Goal: Browse casually: Explore the website without a specific task or goal

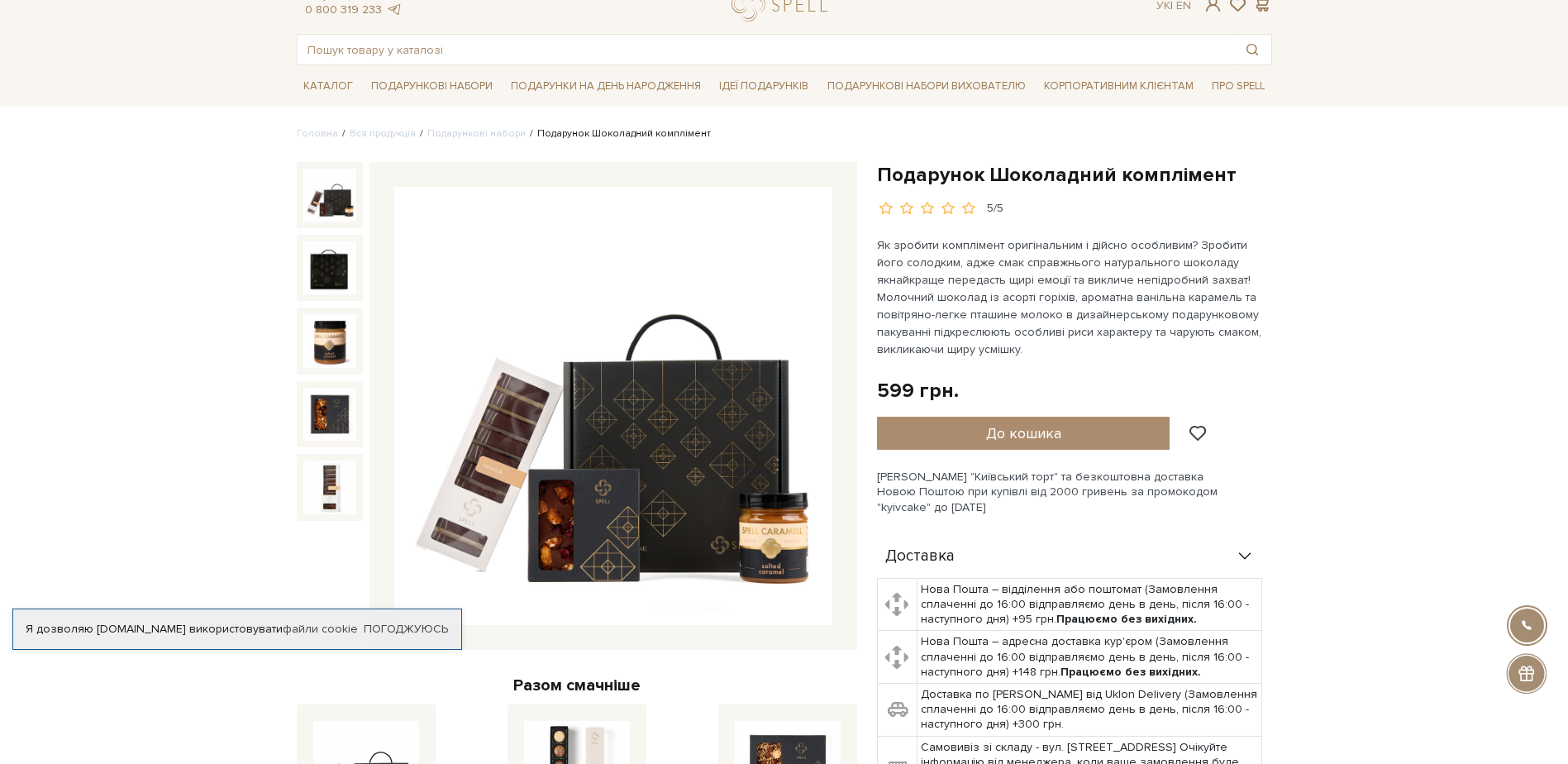
scroll to position [83, 0]
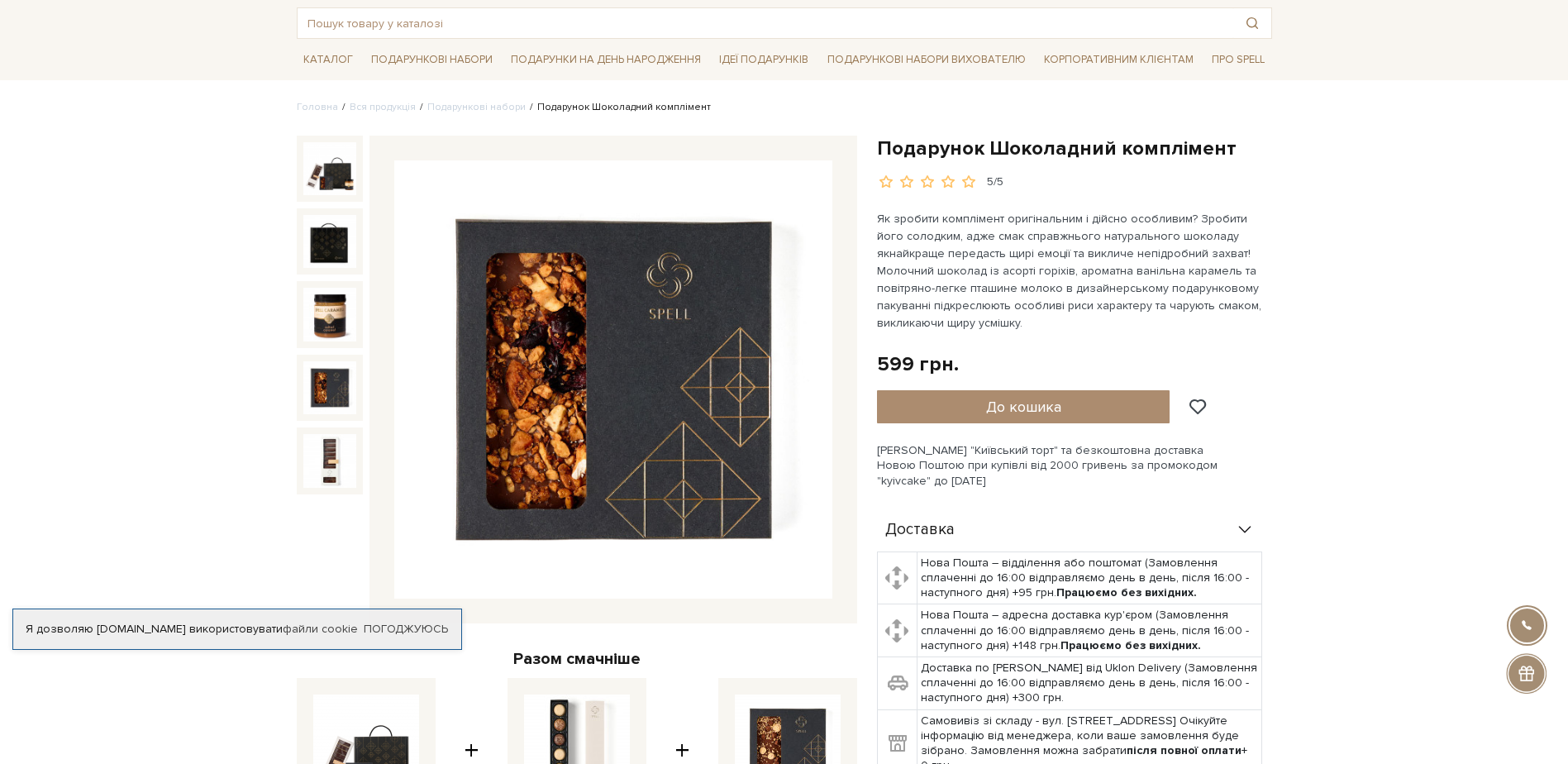
click at [325, 387] on img at bounding box center [329, 388] width 53 height 53
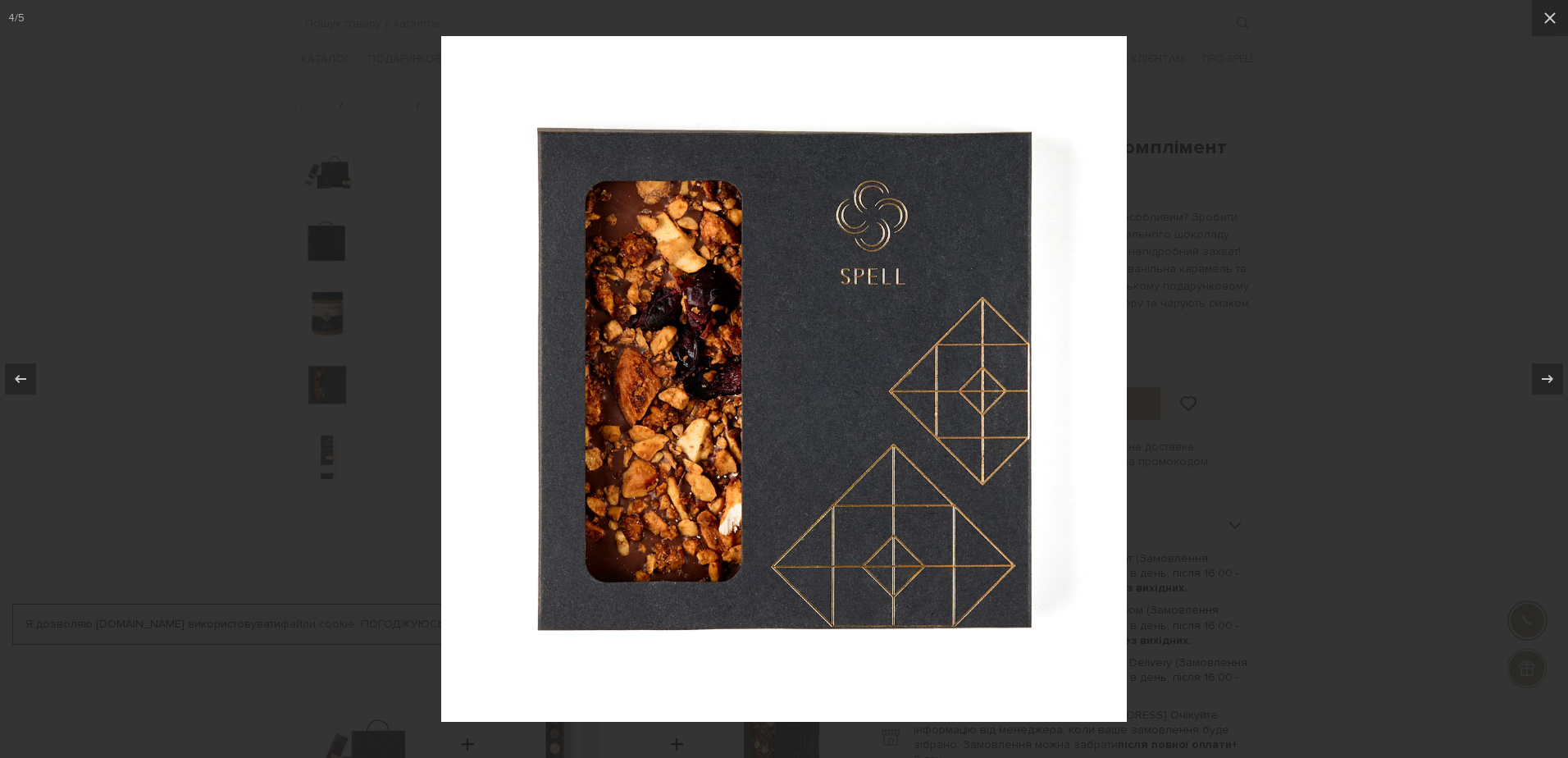
click at [1408, 342] on div at bounding box center [784, 379] width 1568 height 758
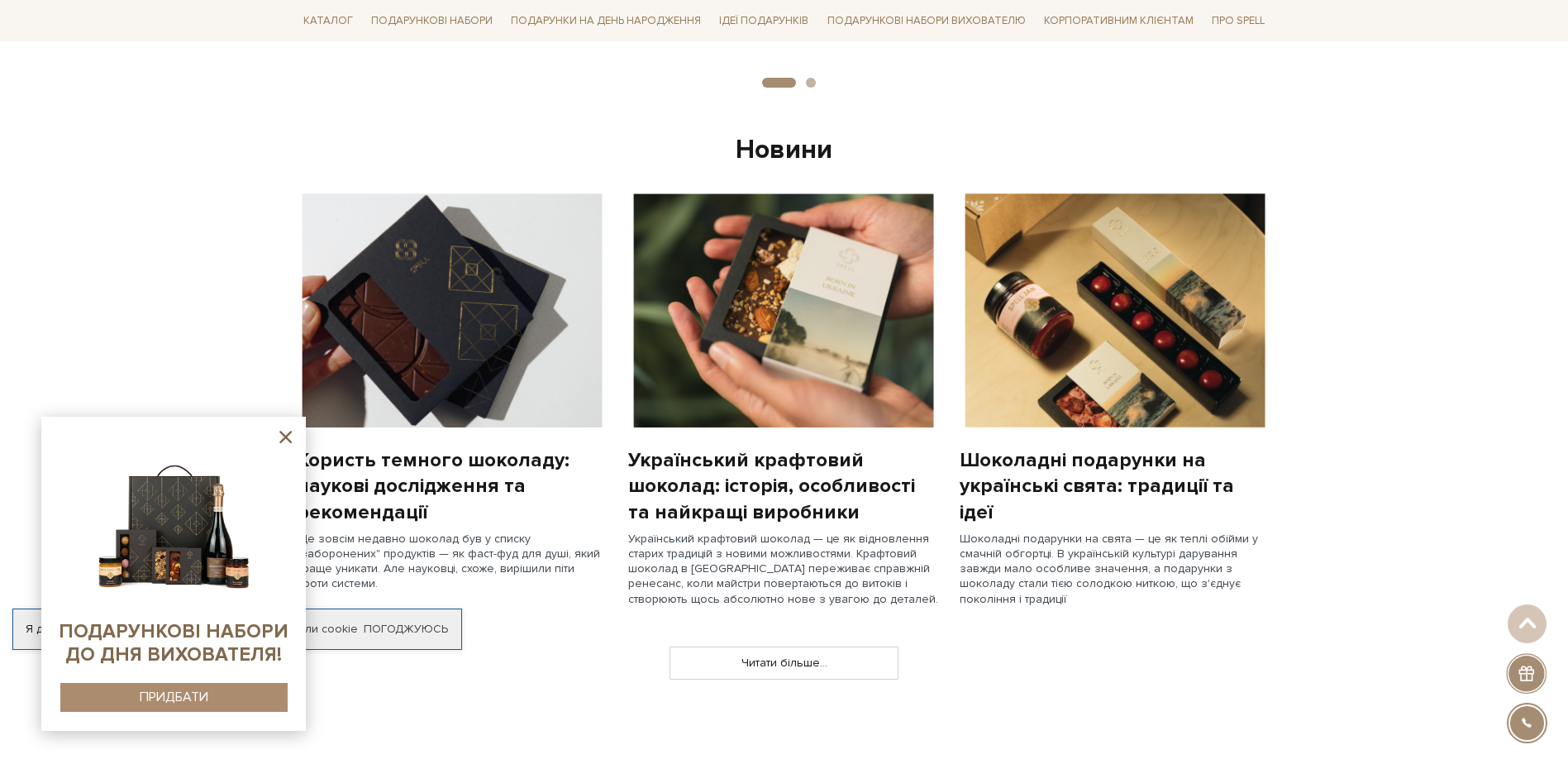
scroll to position [1157, 0]
click at [278, 429] on icon at bounding box center [285, 437] width 20 height 20
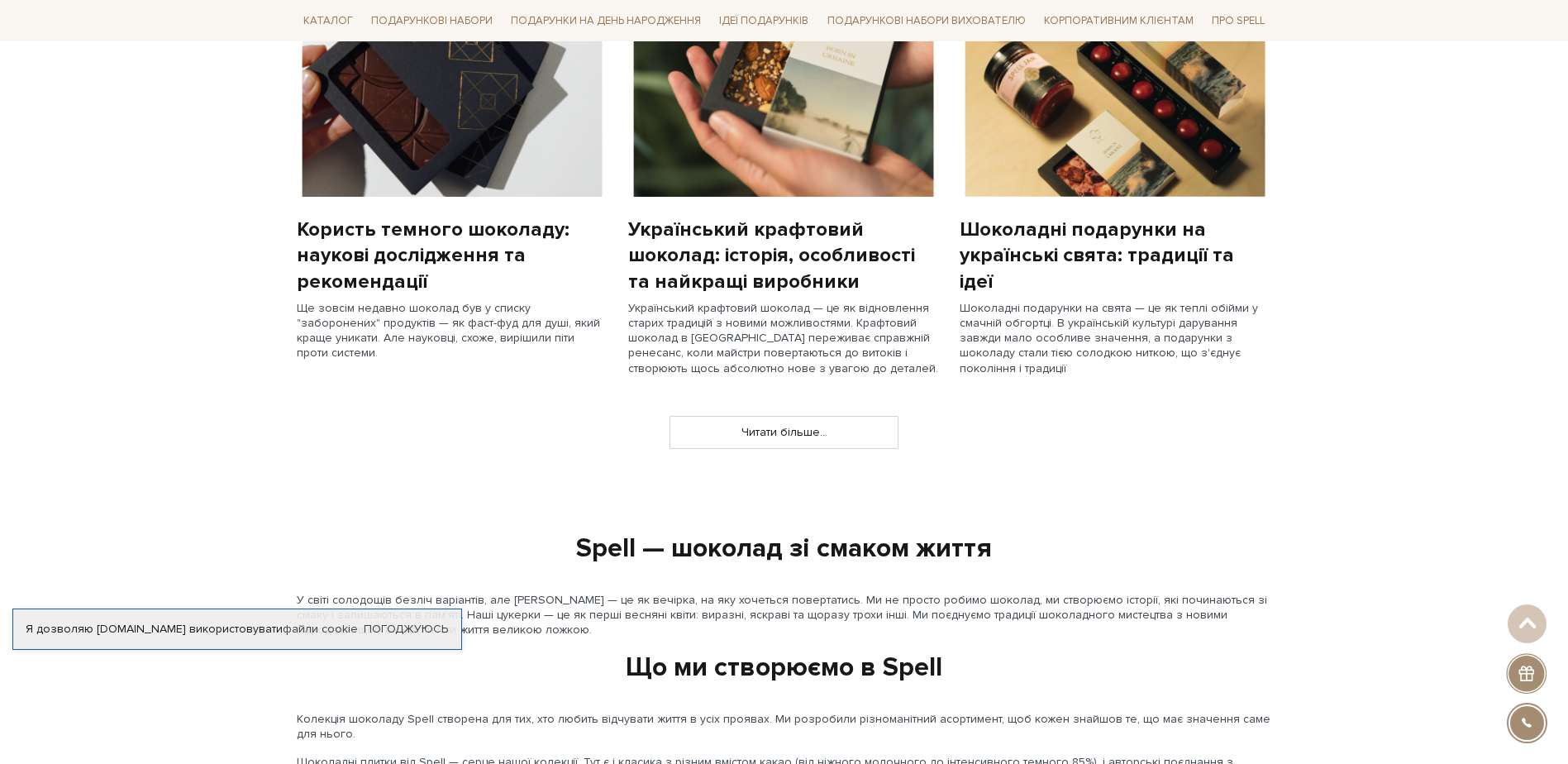
scroll to position [1378, 0]
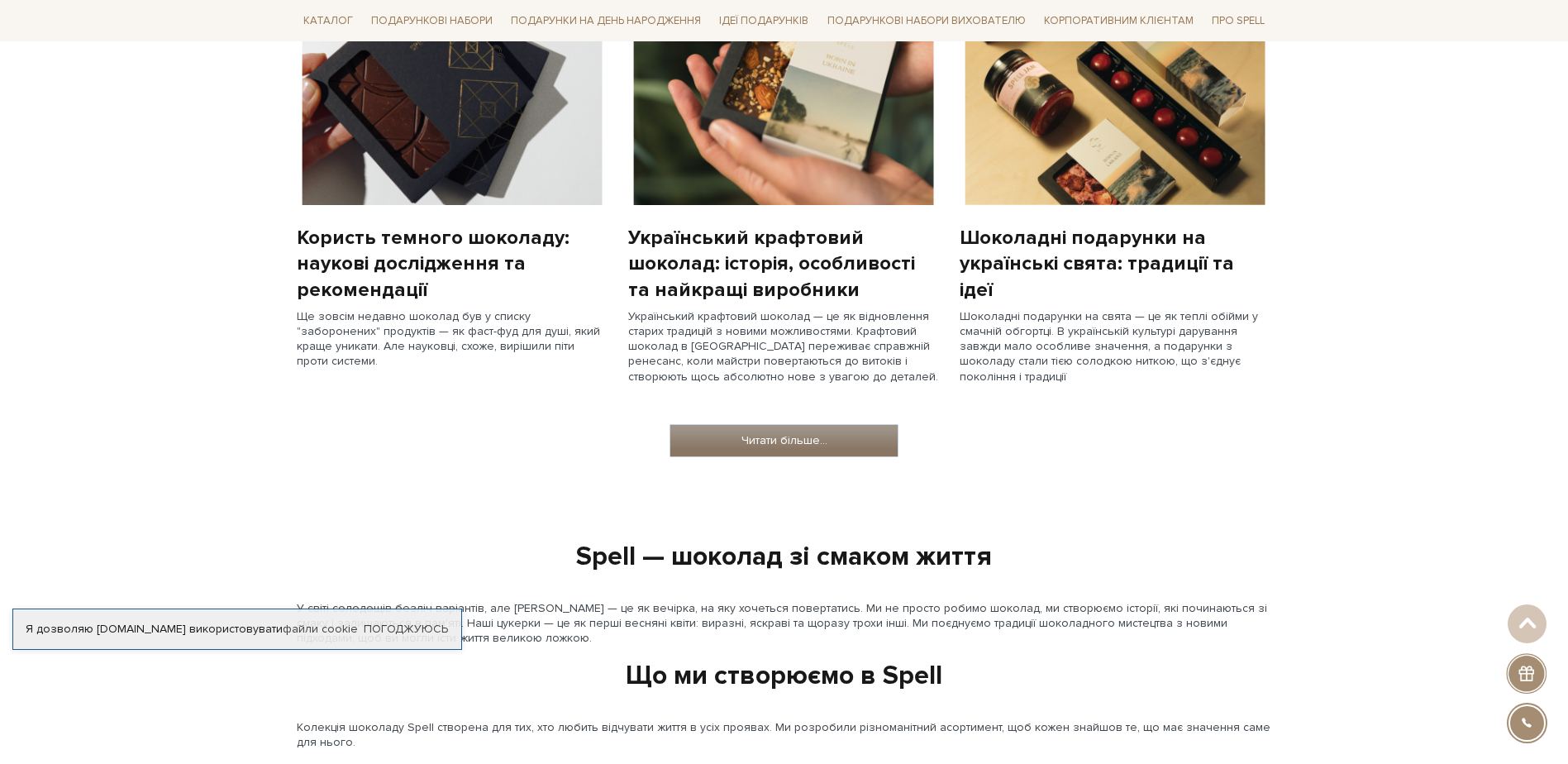
click at [798, 449] on link "Читати більше..." at bounding box center [784, 441] width 228 height 32
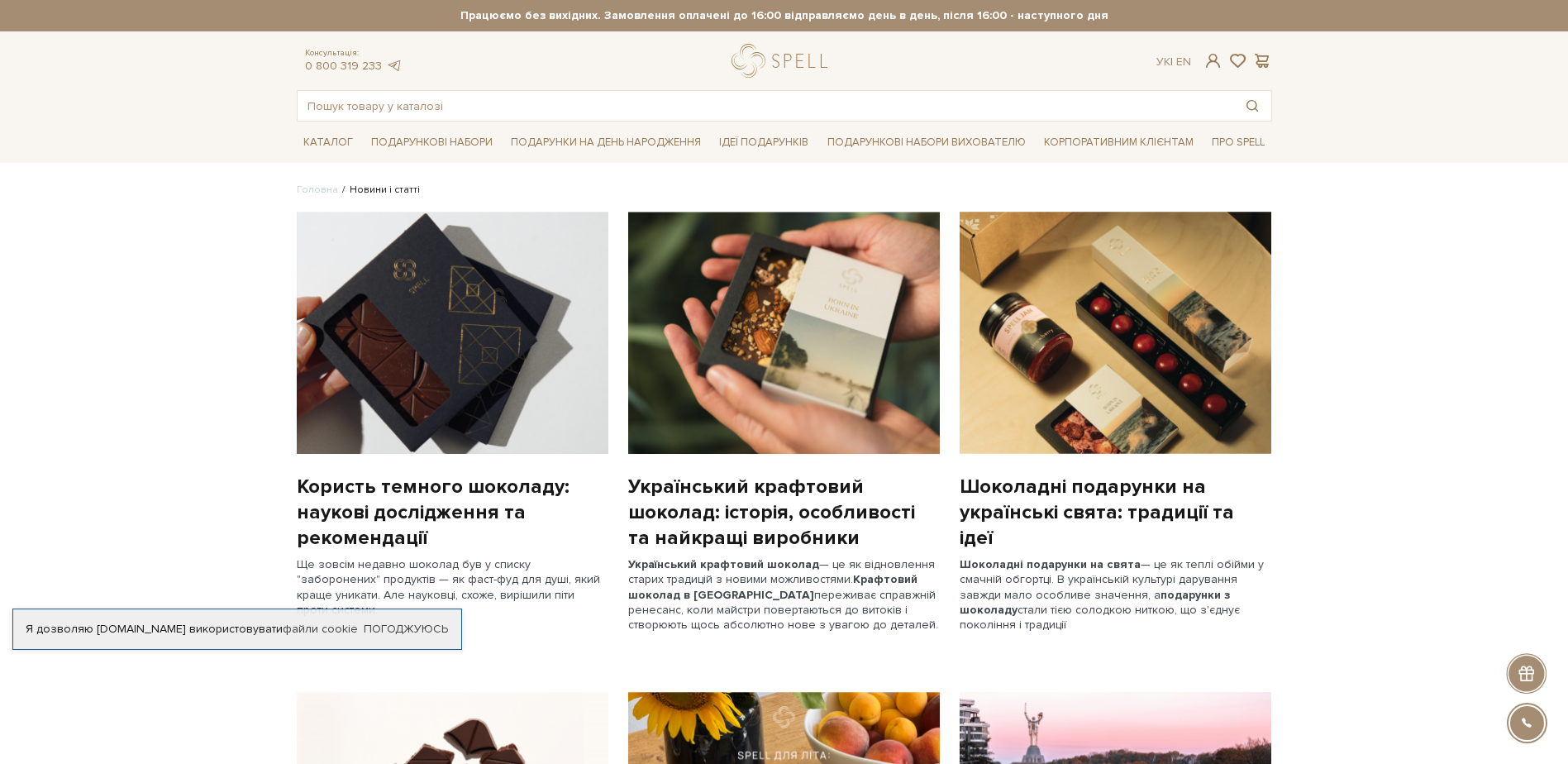
click at [940, 144] on link "Подарункові набори вихователю" at bounding box center [927, 142] width 212 height 28
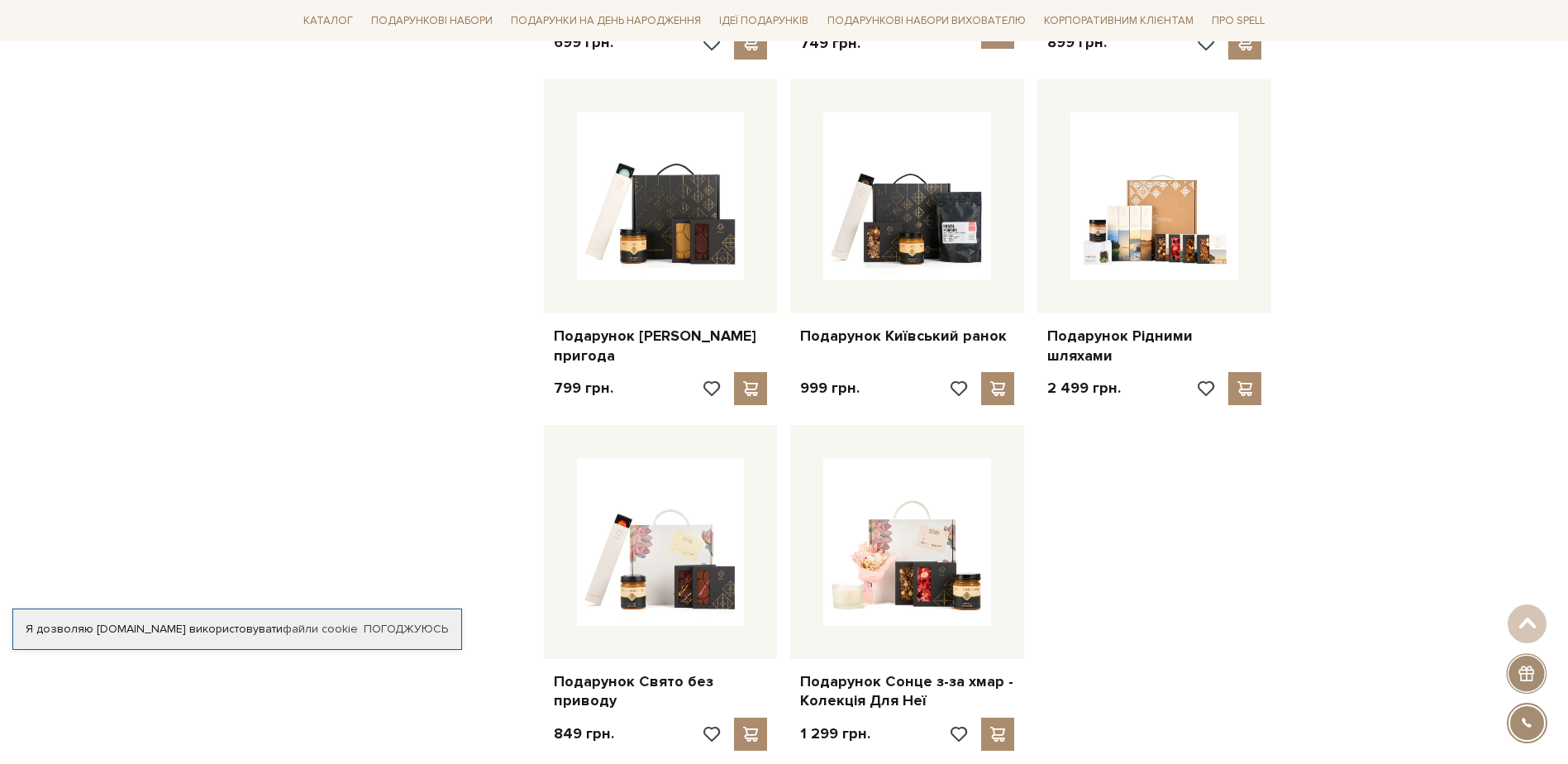
scroll to position [1901, 0]
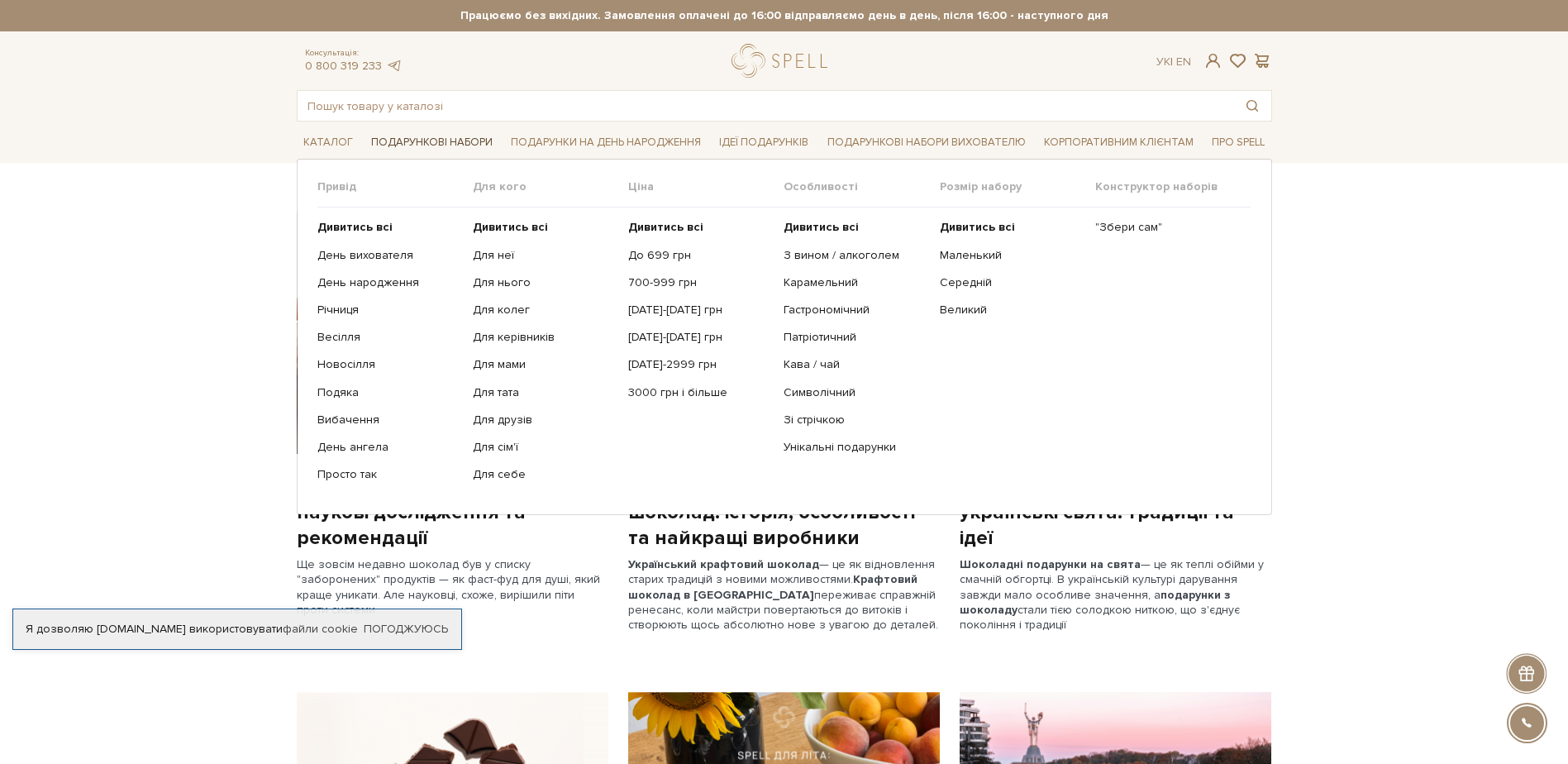
click at [405, 135] on link "Подарункові набори" at bounding box center [431, 143] width 135 height 26
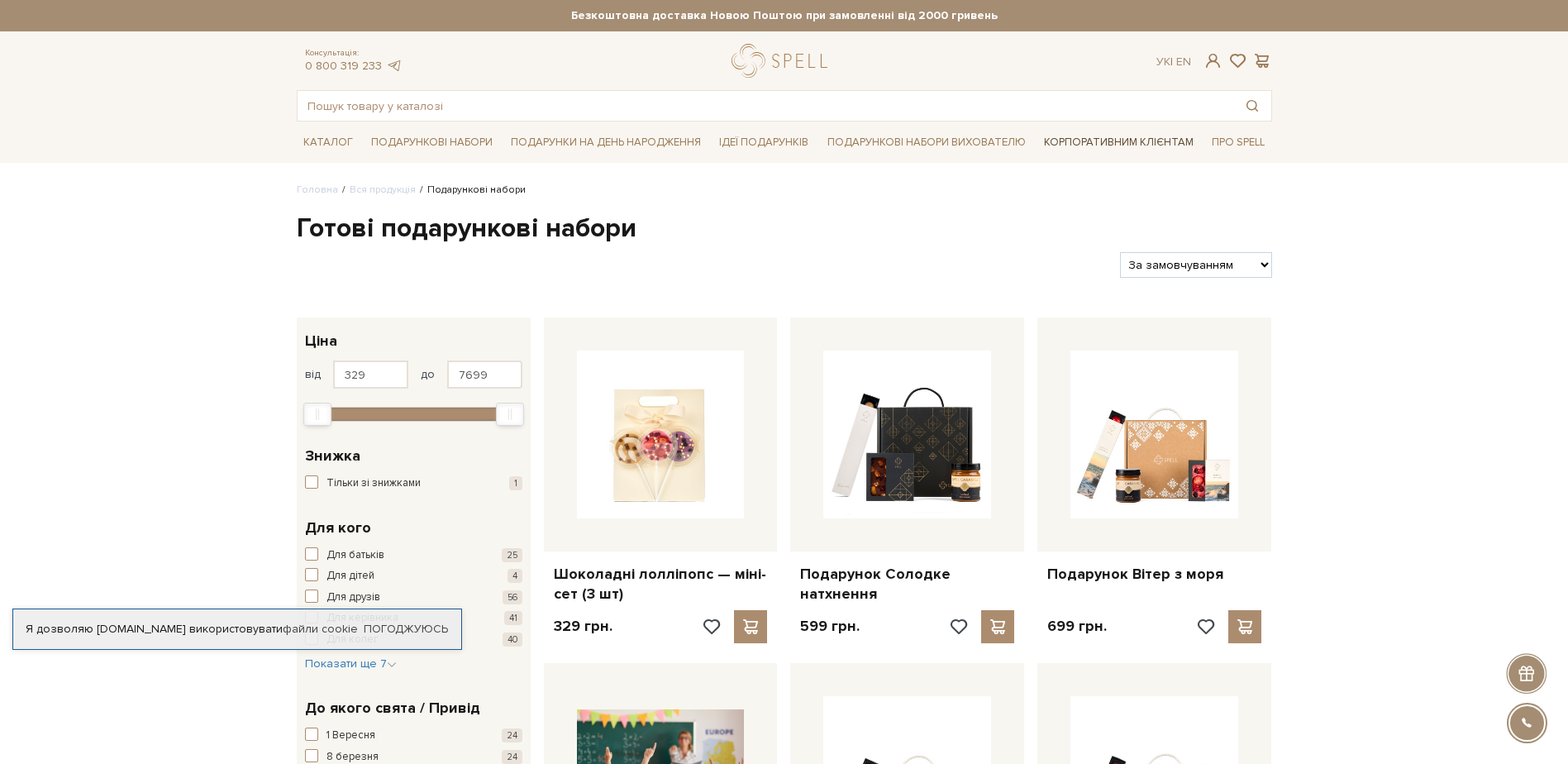
click at [1161, 138] on link "Корпоративним клієнтам" at bounding box center [1118, 142] width 163 height 28
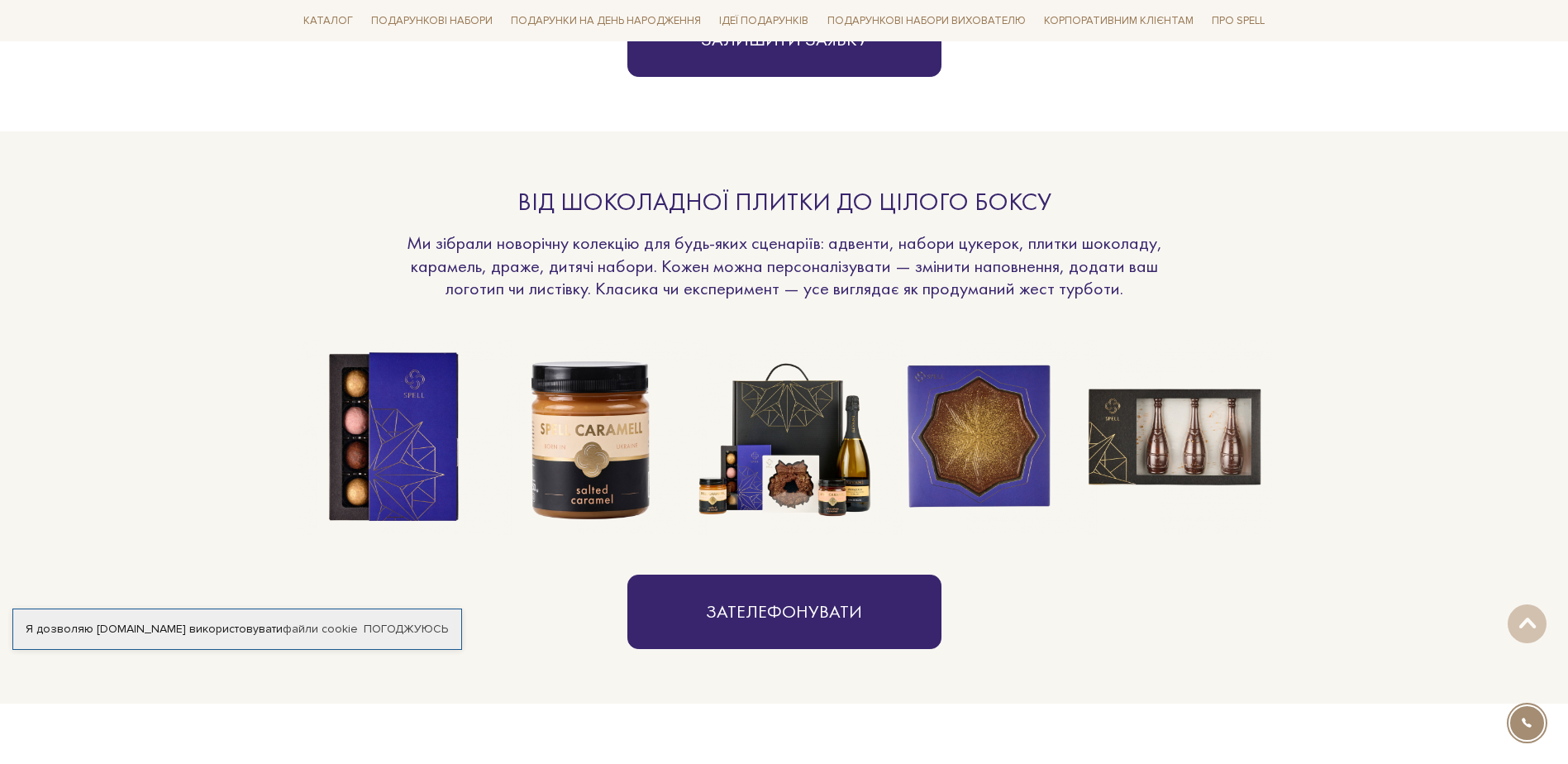
scroll to position [1157, 0]
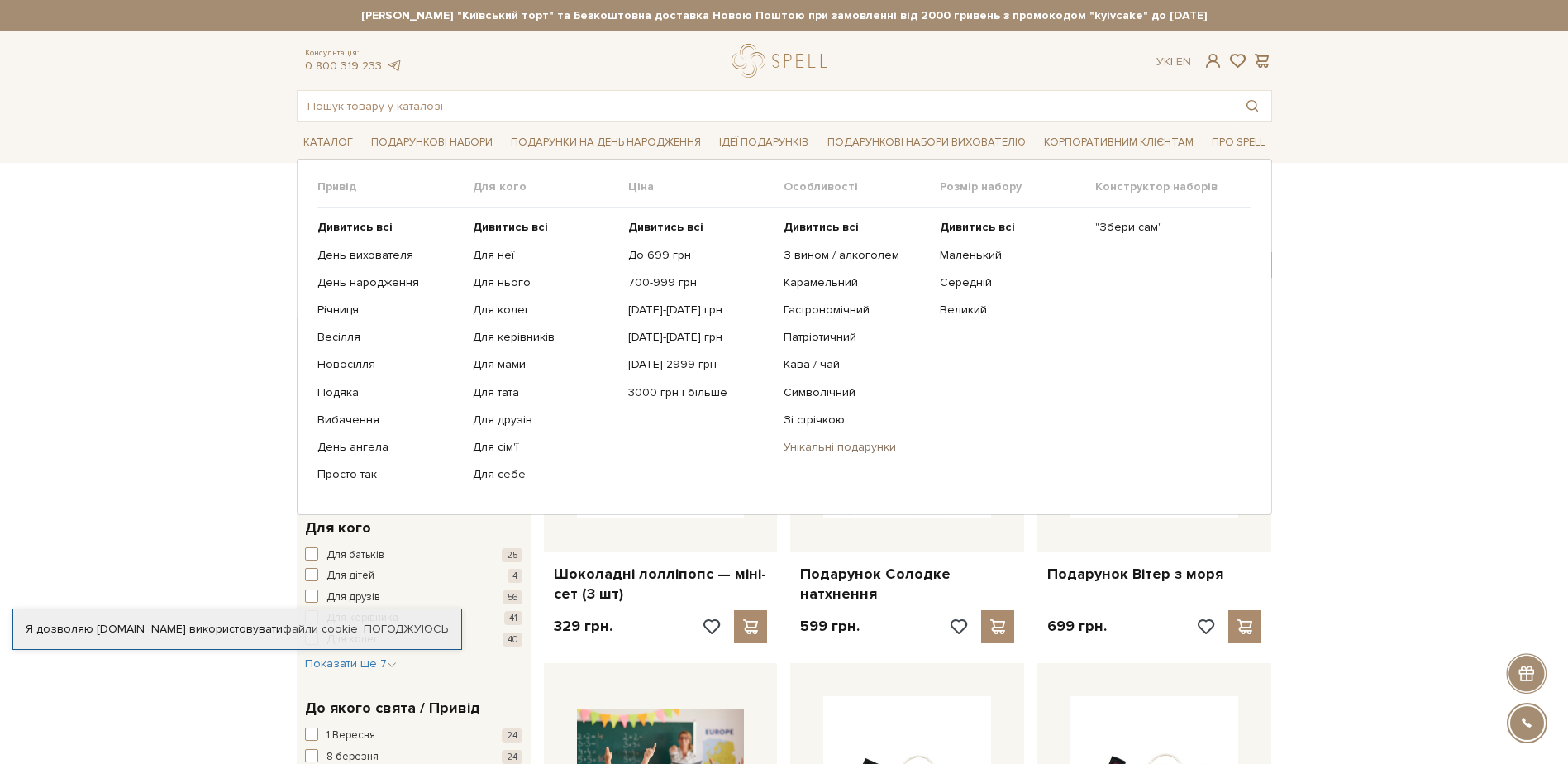
click at [813, 450] on link "Унікальні подарунки" at bounding box center [855, 447] width 143 height 15
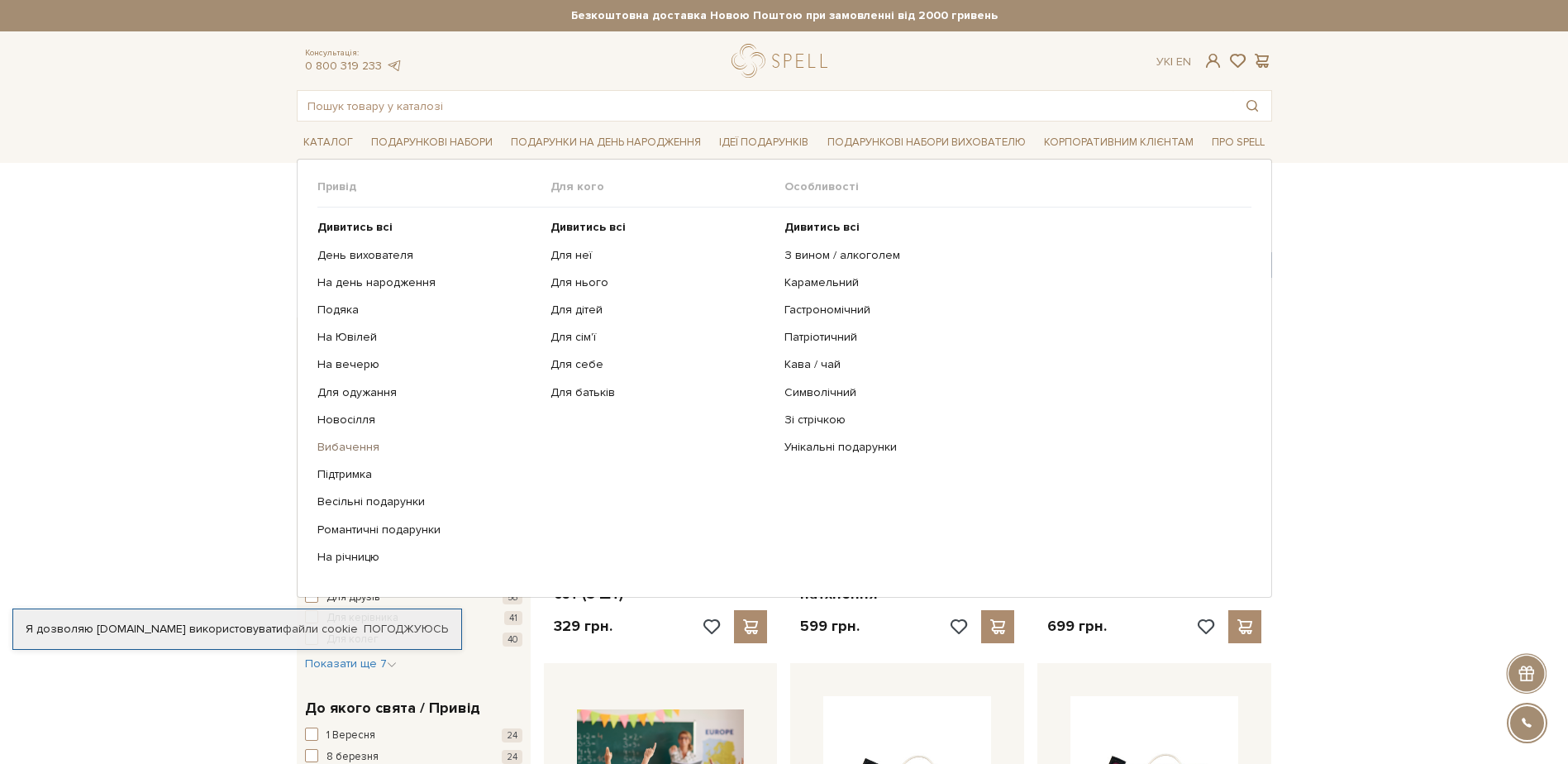
click at [342, 444] on link "Вибачення" at bounding box center [428, 447] width 221 height 15
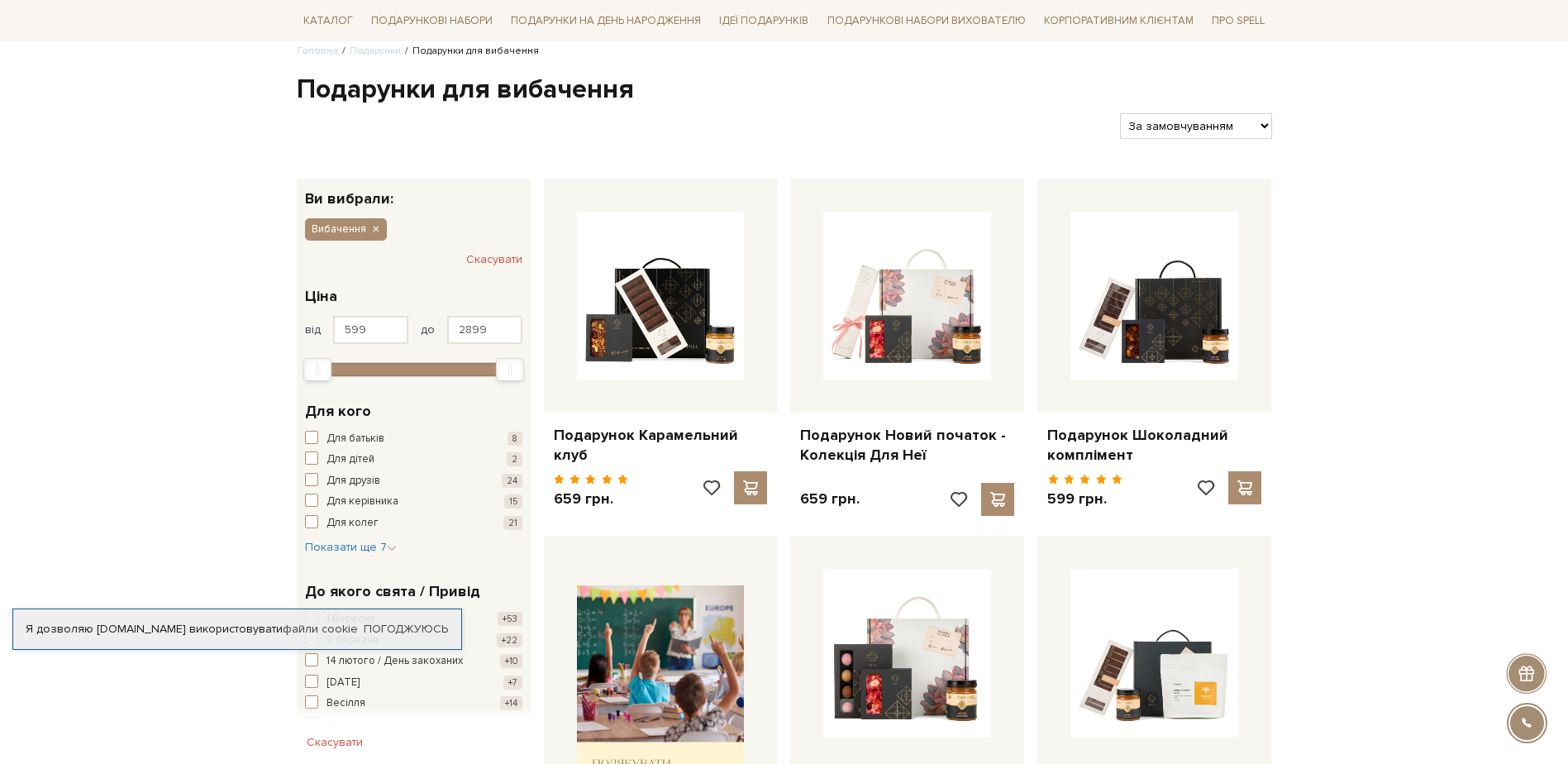
scroll to position [165, 0]
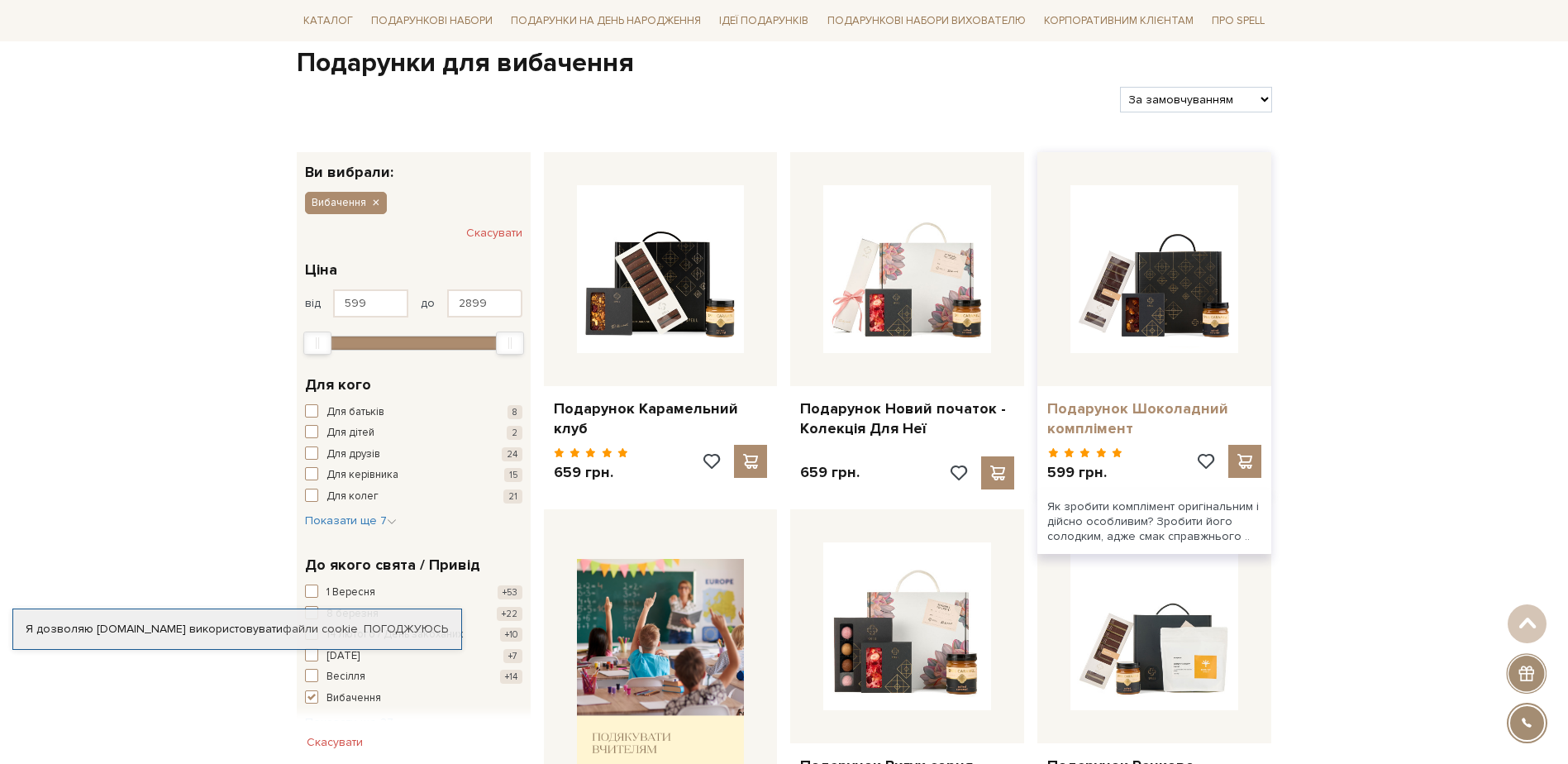
click at [1116, 401] on link "Подарунок Шоколадний комплімент" at bounding box center [1154, 419] width 214 height 39
click at [1103, 415] on link "Подарунок Шоколадний комплімент" at bounding box center [1154, 419] width 214 height 39
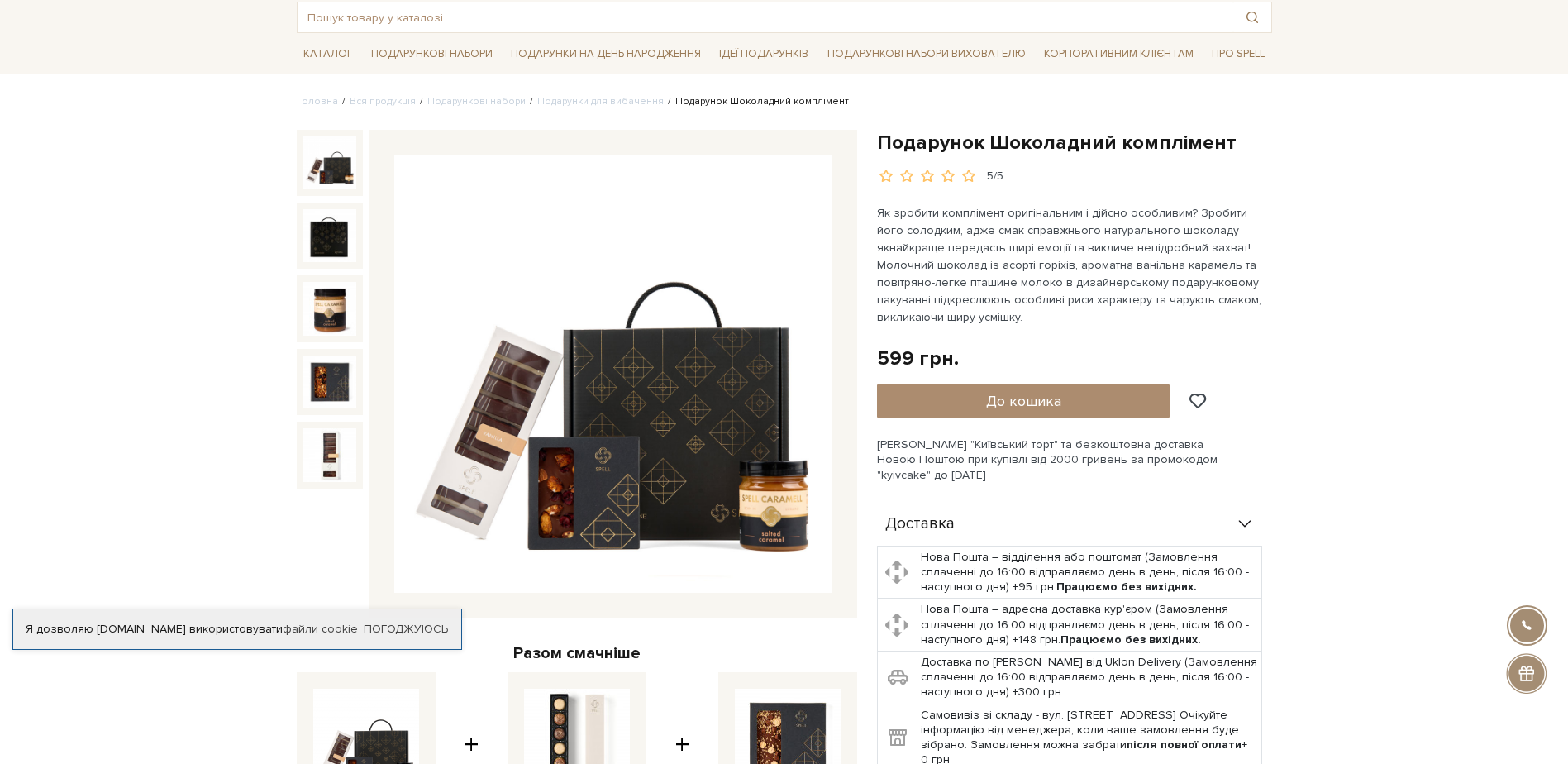
scroll to position [83, 0]
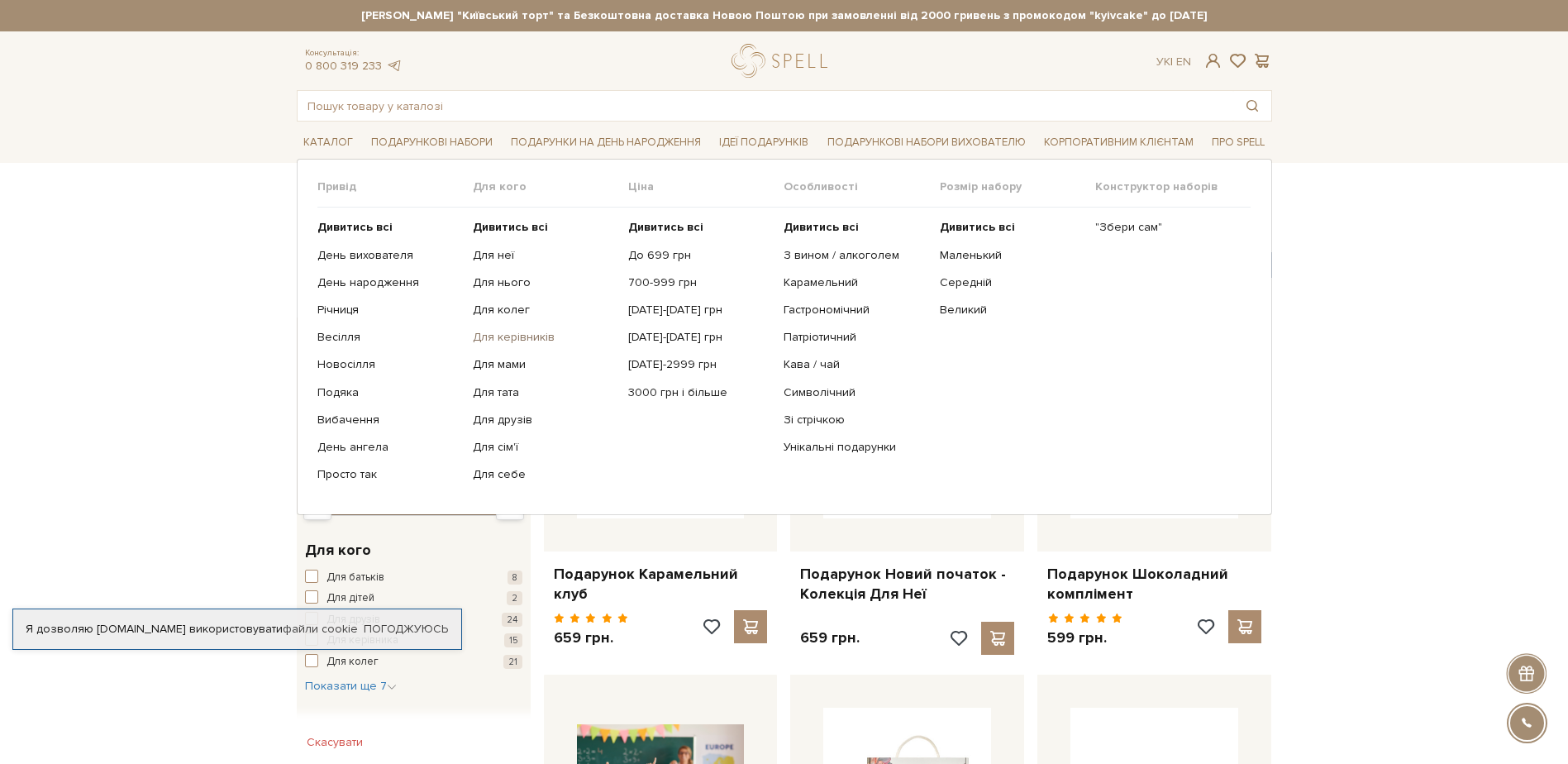
click at [494, 336] on link "Для керівників" at bounding box center [545, 337] width 143 height 15
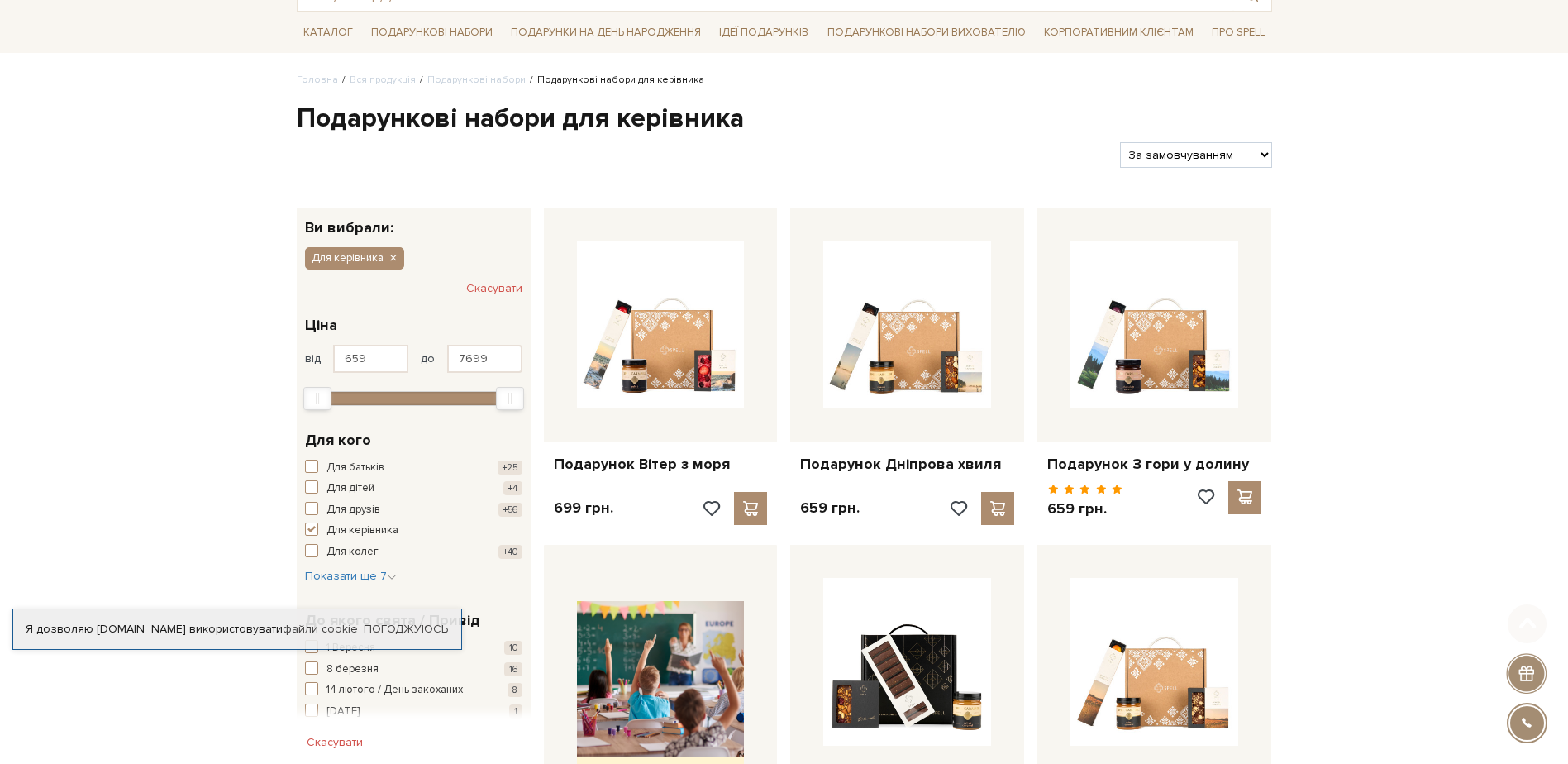
scroll to position [165, 0]
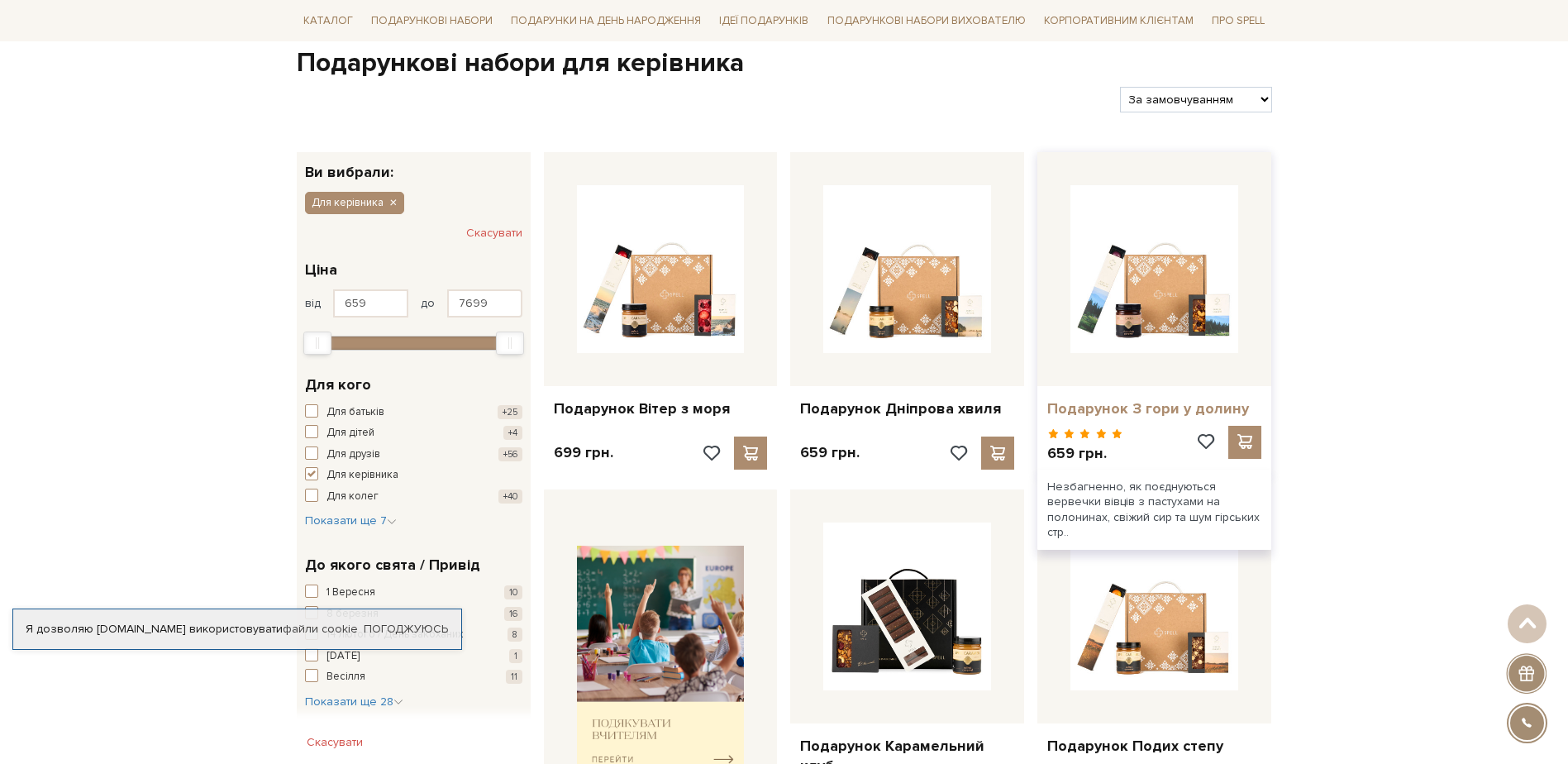
click at [1146, 404] on link "Подарунок З гори у долину" at bounding box center [1154, 409] width 214 height 19
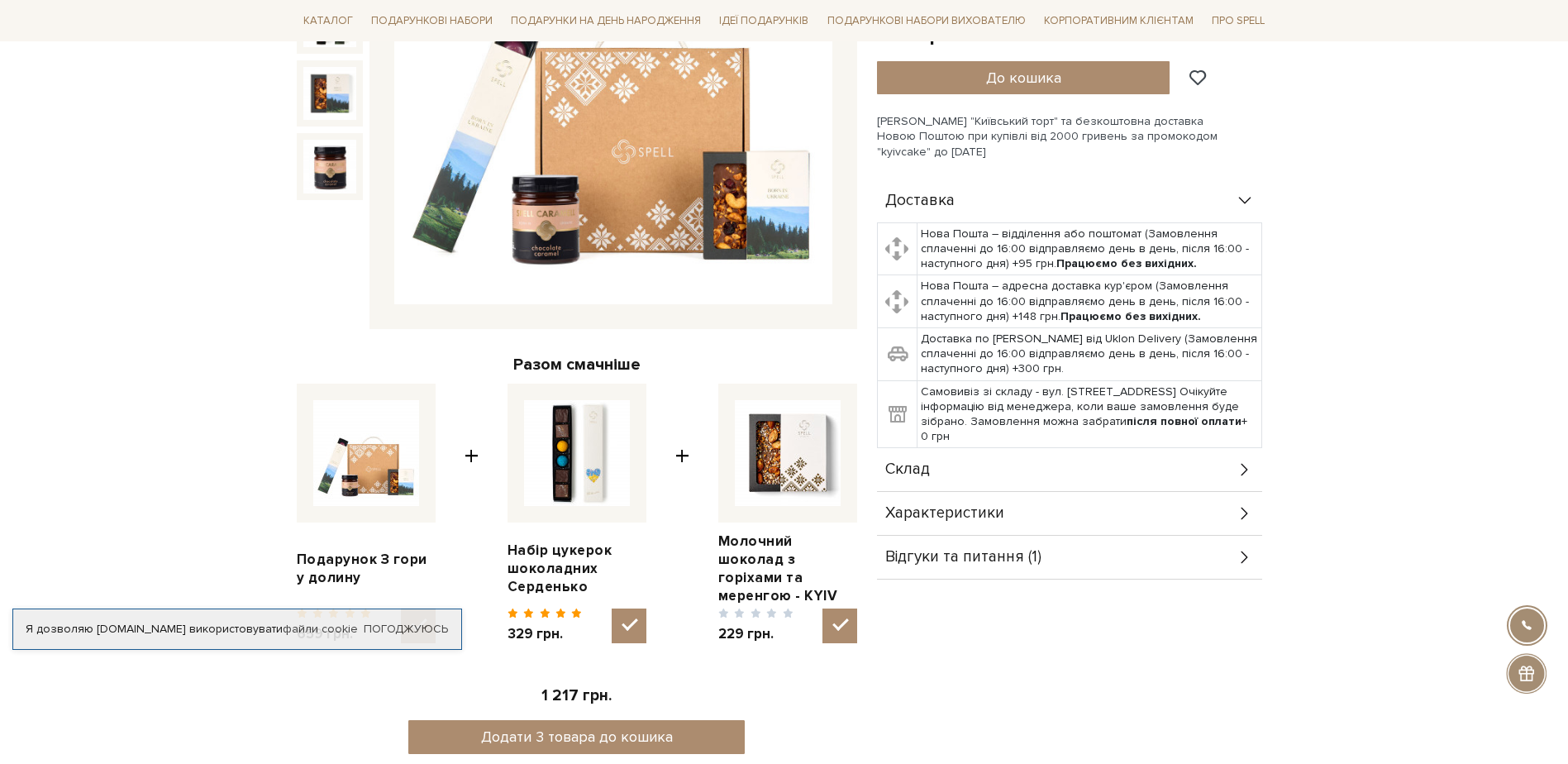
scroll to position [496, 0]
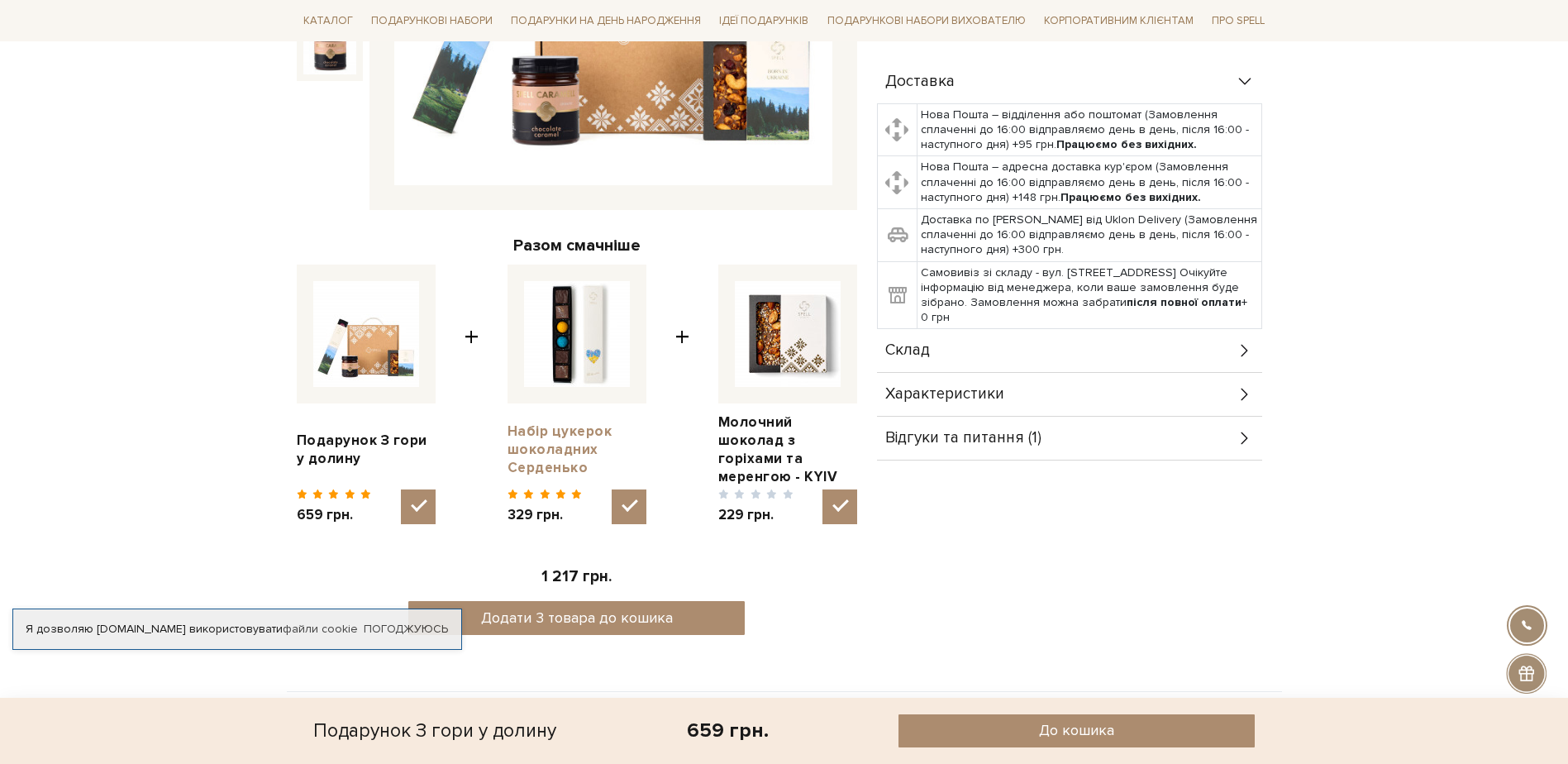
click at [578, 424] on link "Набір цукерок шоколадних Серденько" at bounding box center [576, 449] width 138 height 55
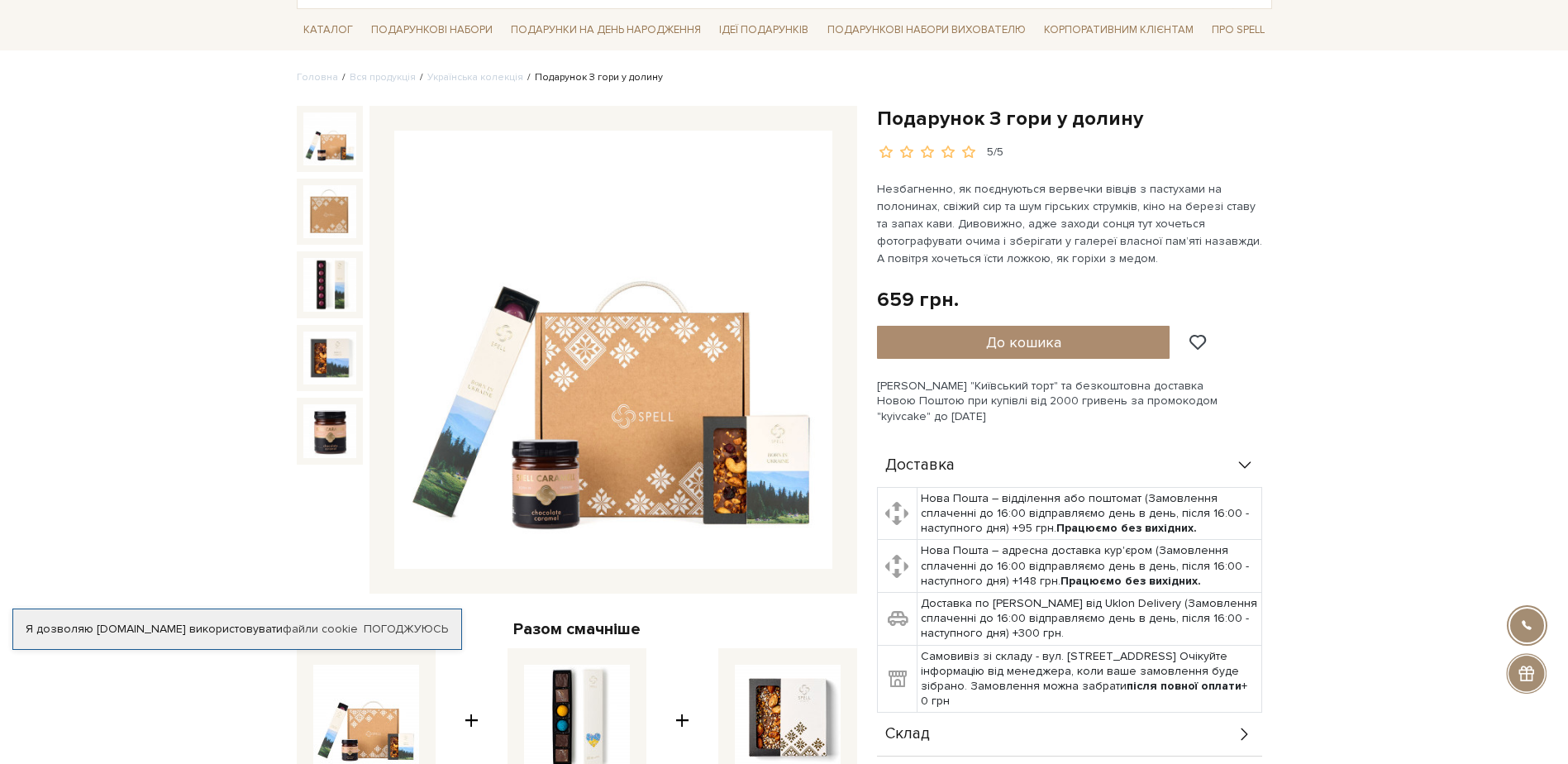
scroll to position [83, 0]
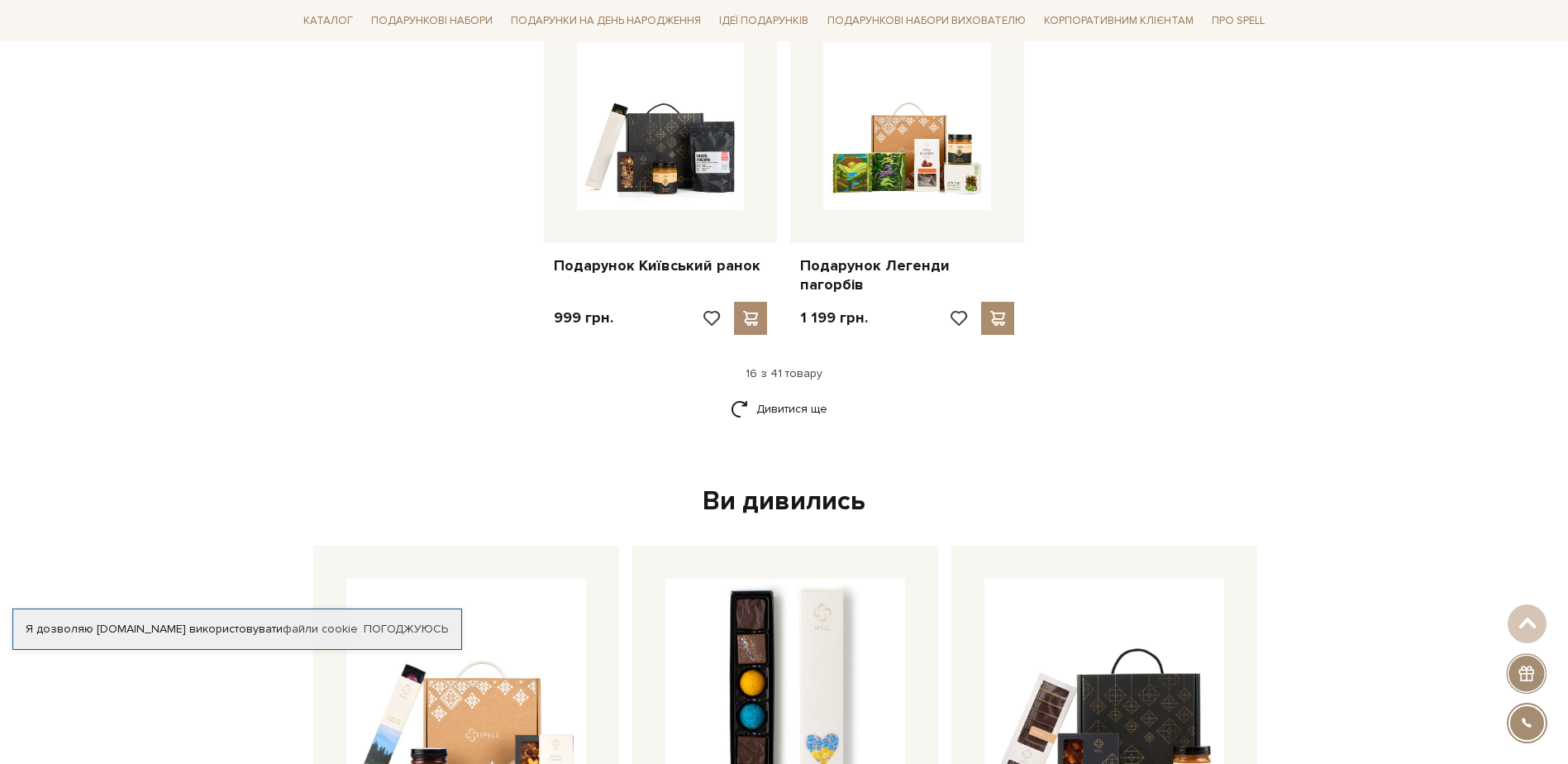
scroll to position [1901, 0]
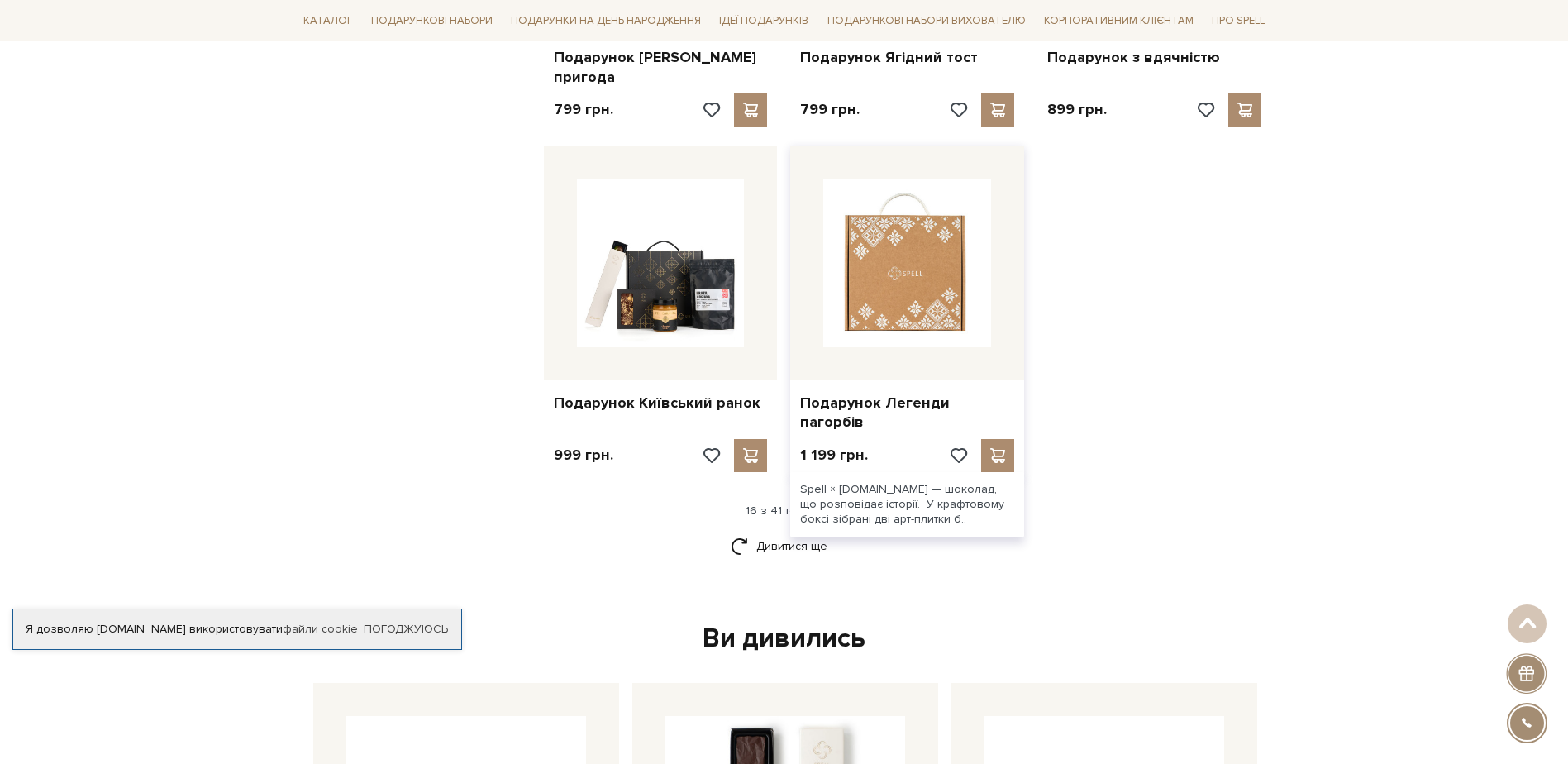
click at [900, 294] on img at bounding box center [907, 263] width 168 height 168
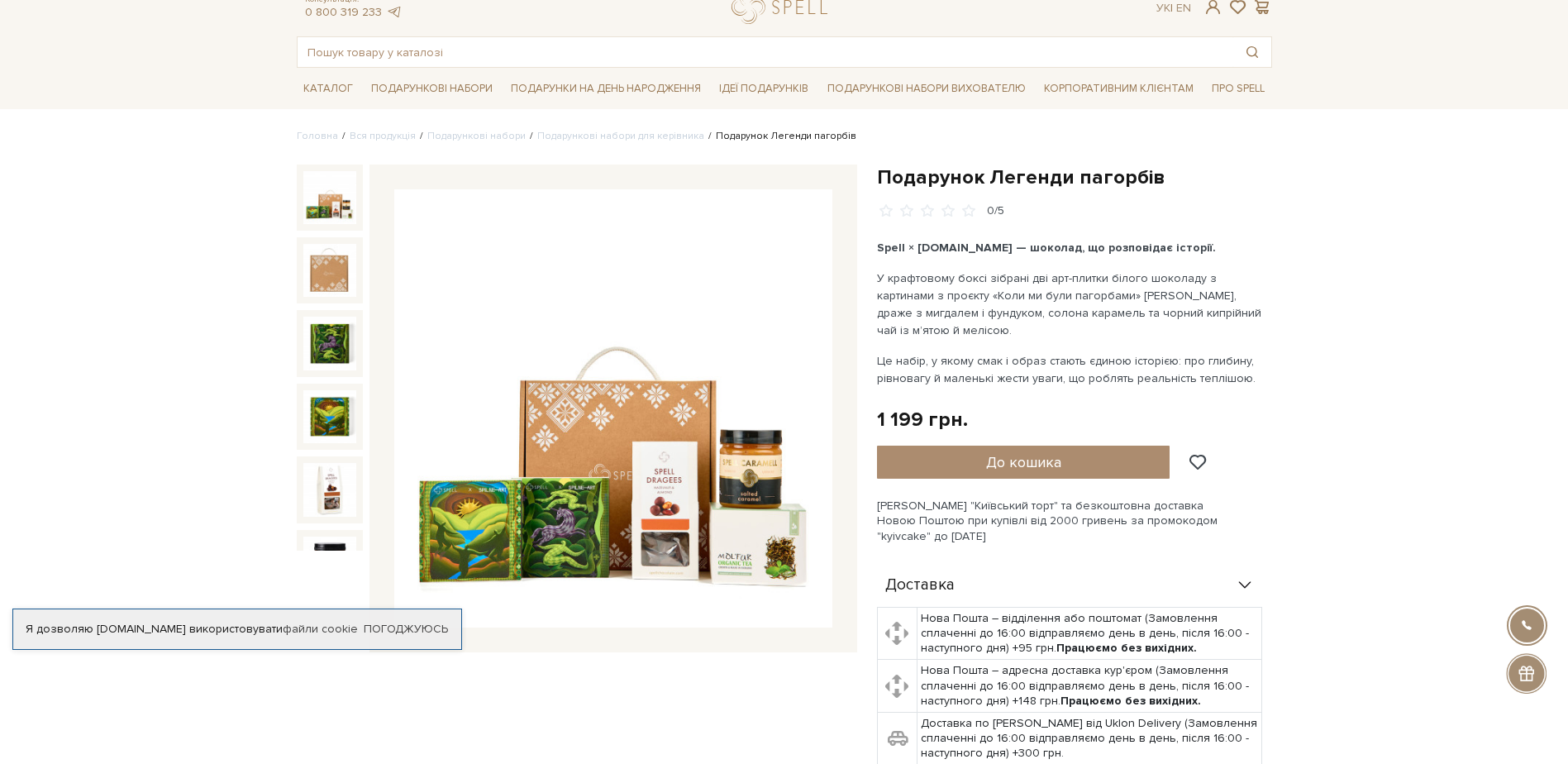
scroll to position [83, 0]
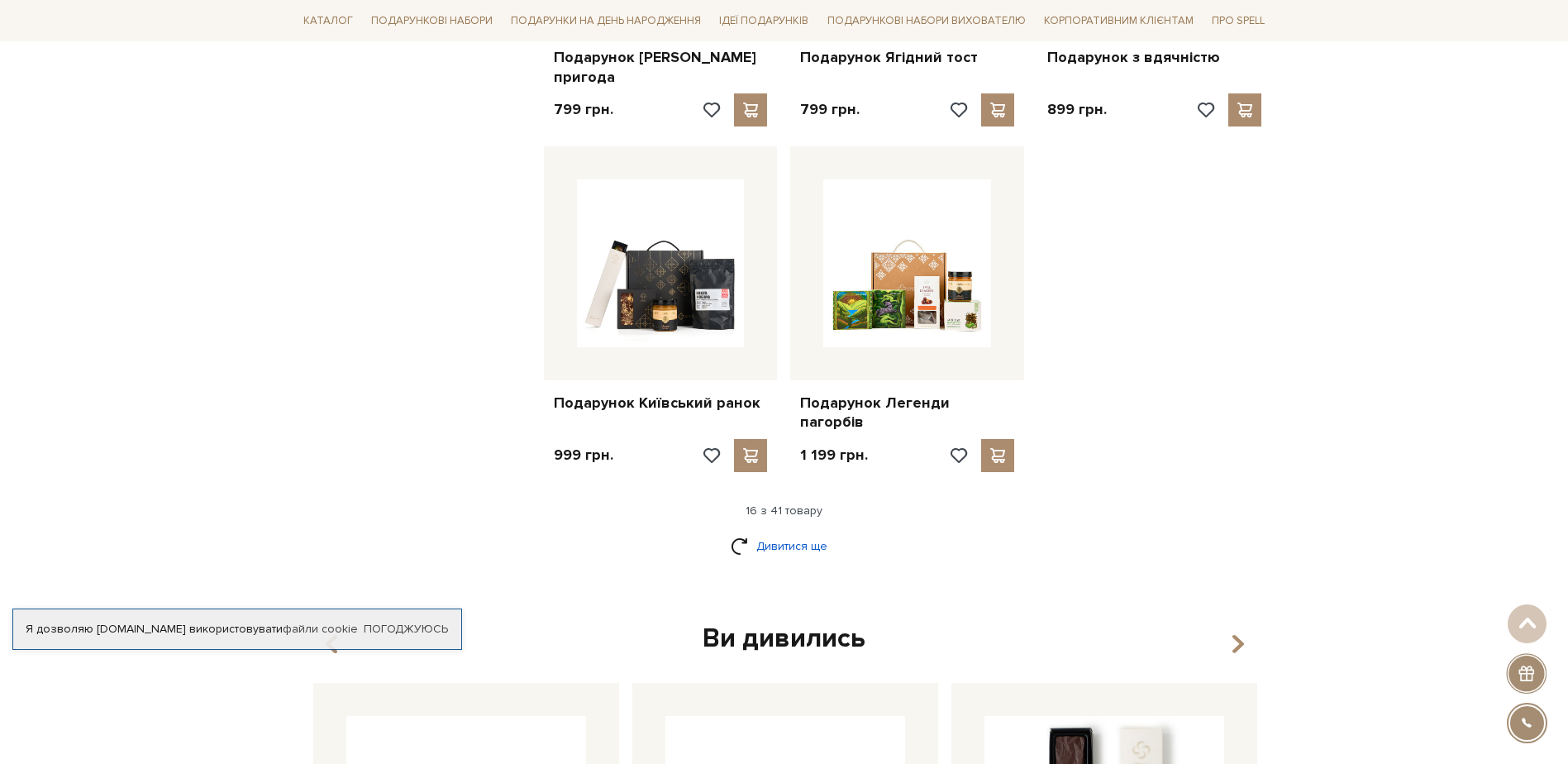
click at [784, 532] on link "Дивитися ще" at bounding box center [784, 546] width 108 height 29
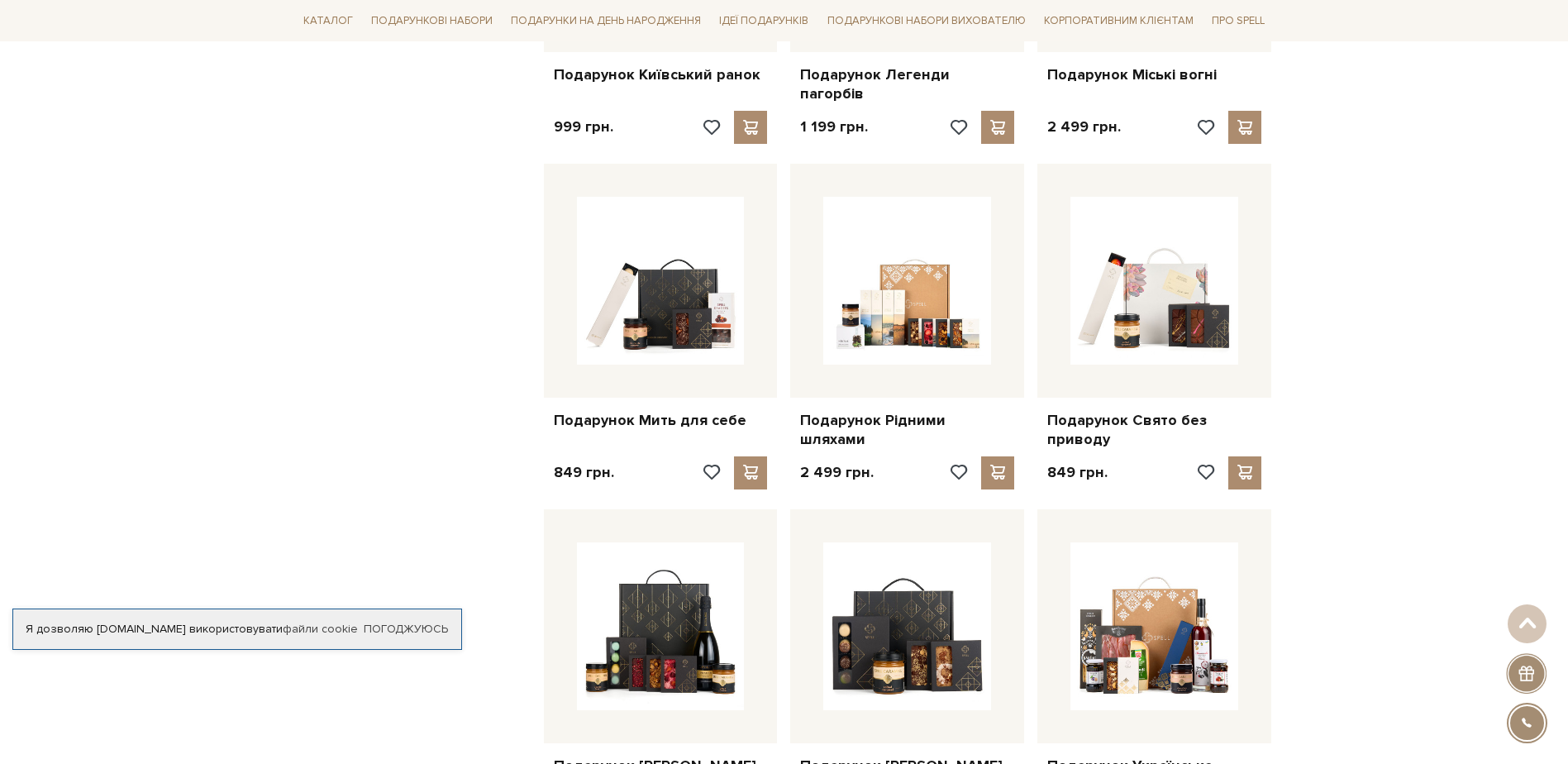
scroll to position [2232, 0]
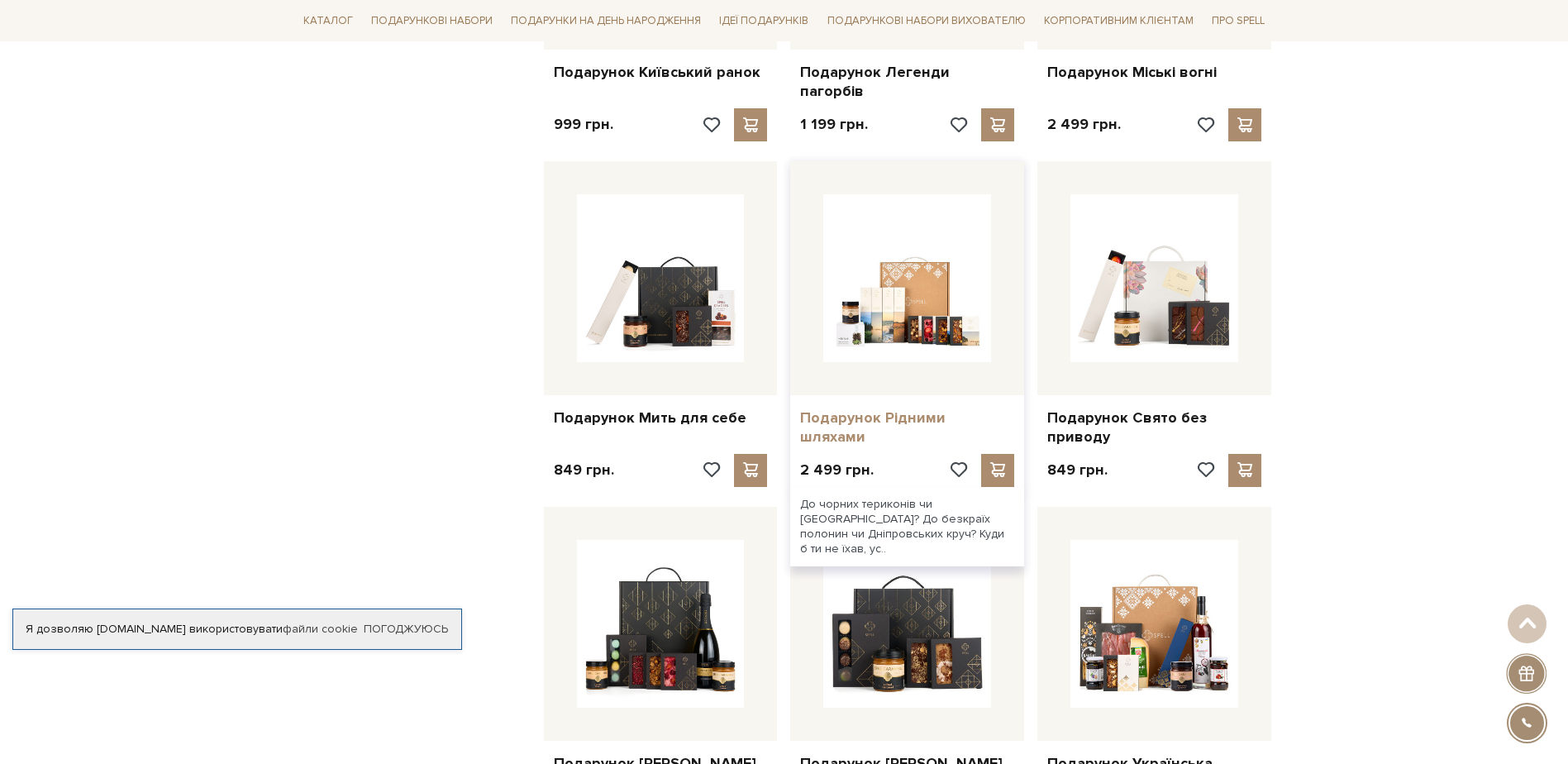
click at [915, 408] on link "Подарунок Рідними шляхами" at bounding box center [907, 428] width 214 height 39
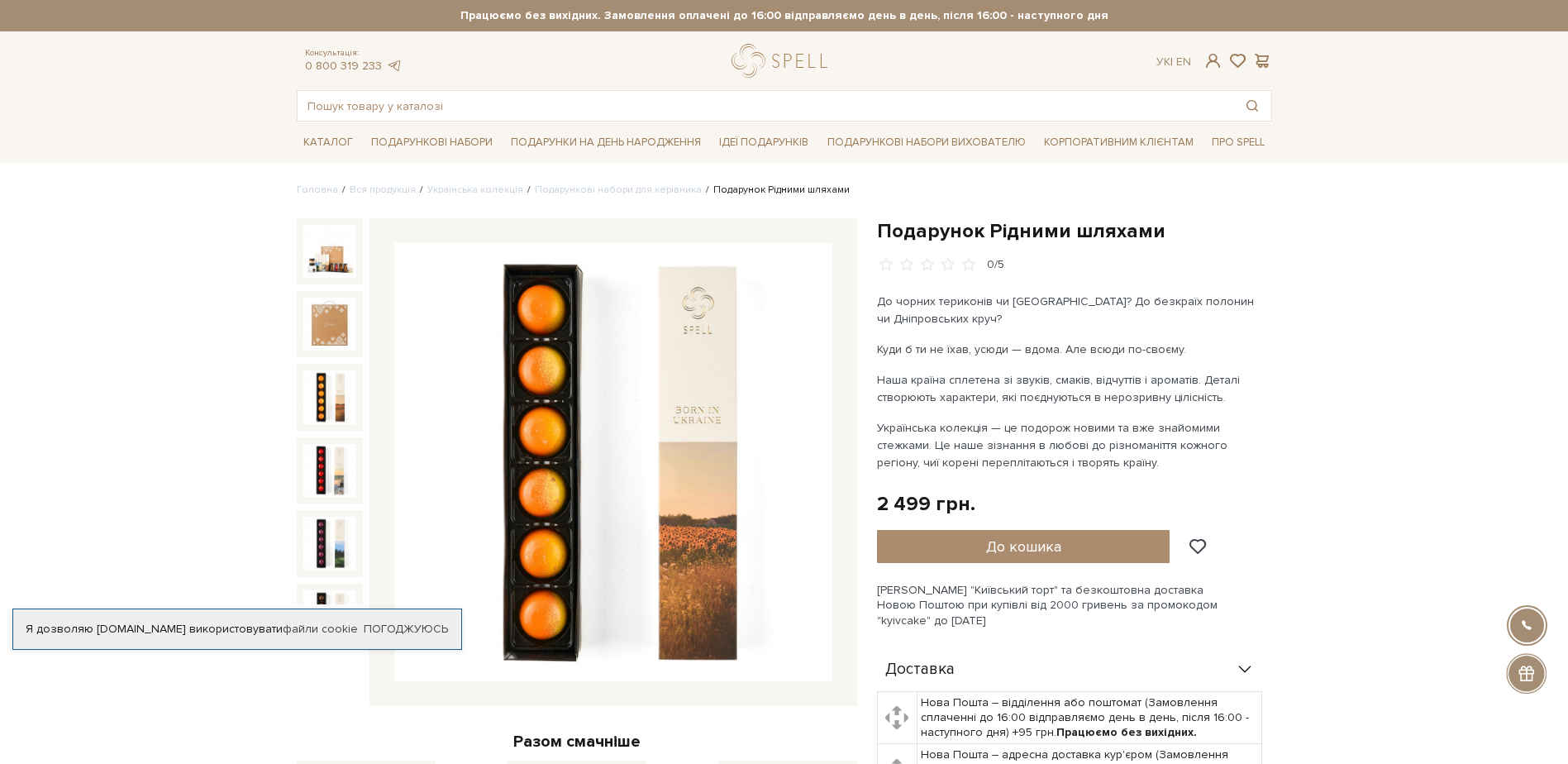
click at [337, 403] on img at bounding box center [329, 396] width 53 height 53
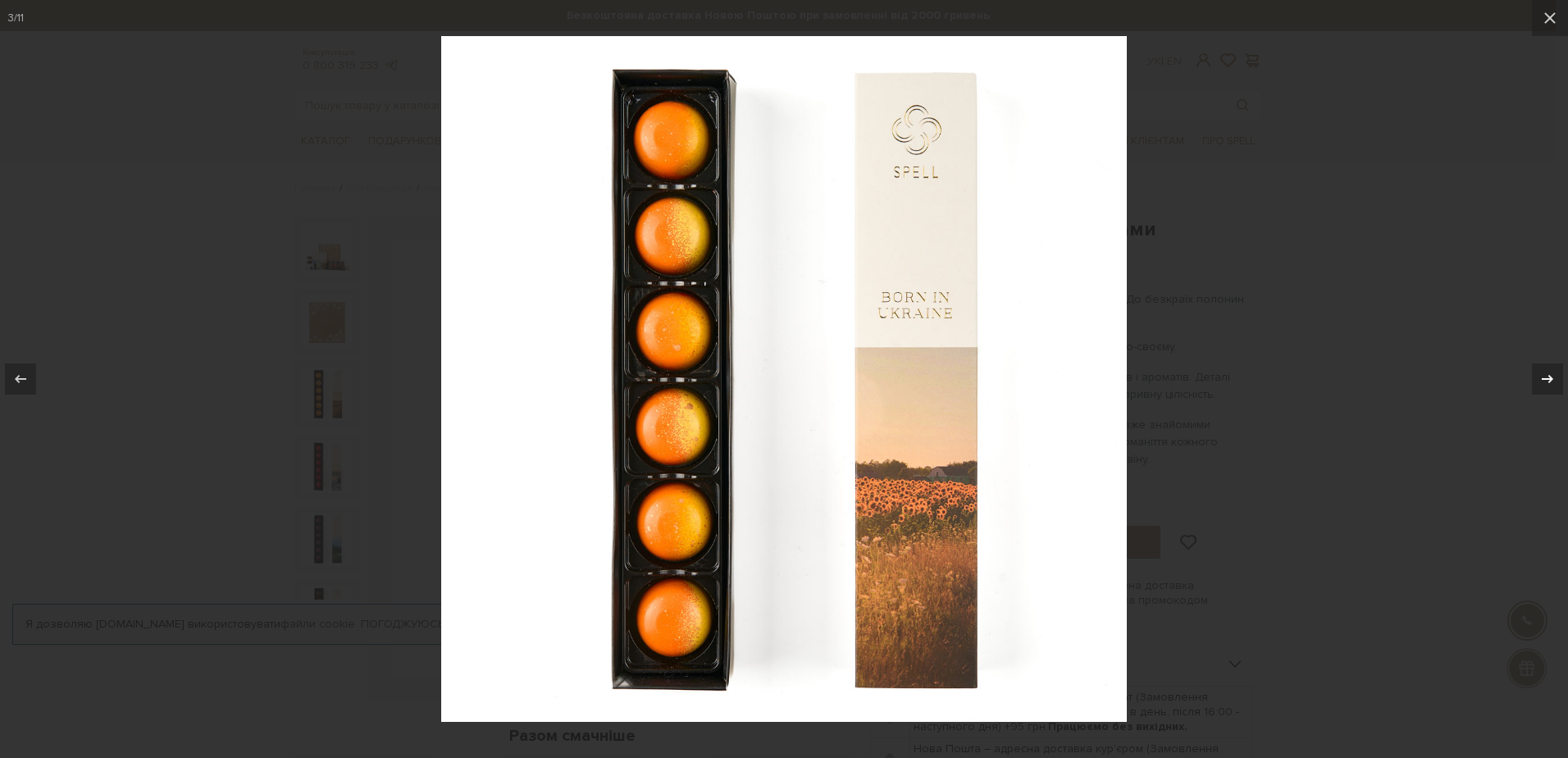
click at [1544, 371] on icon at bounding box center [1547, 378] width 19 height 19
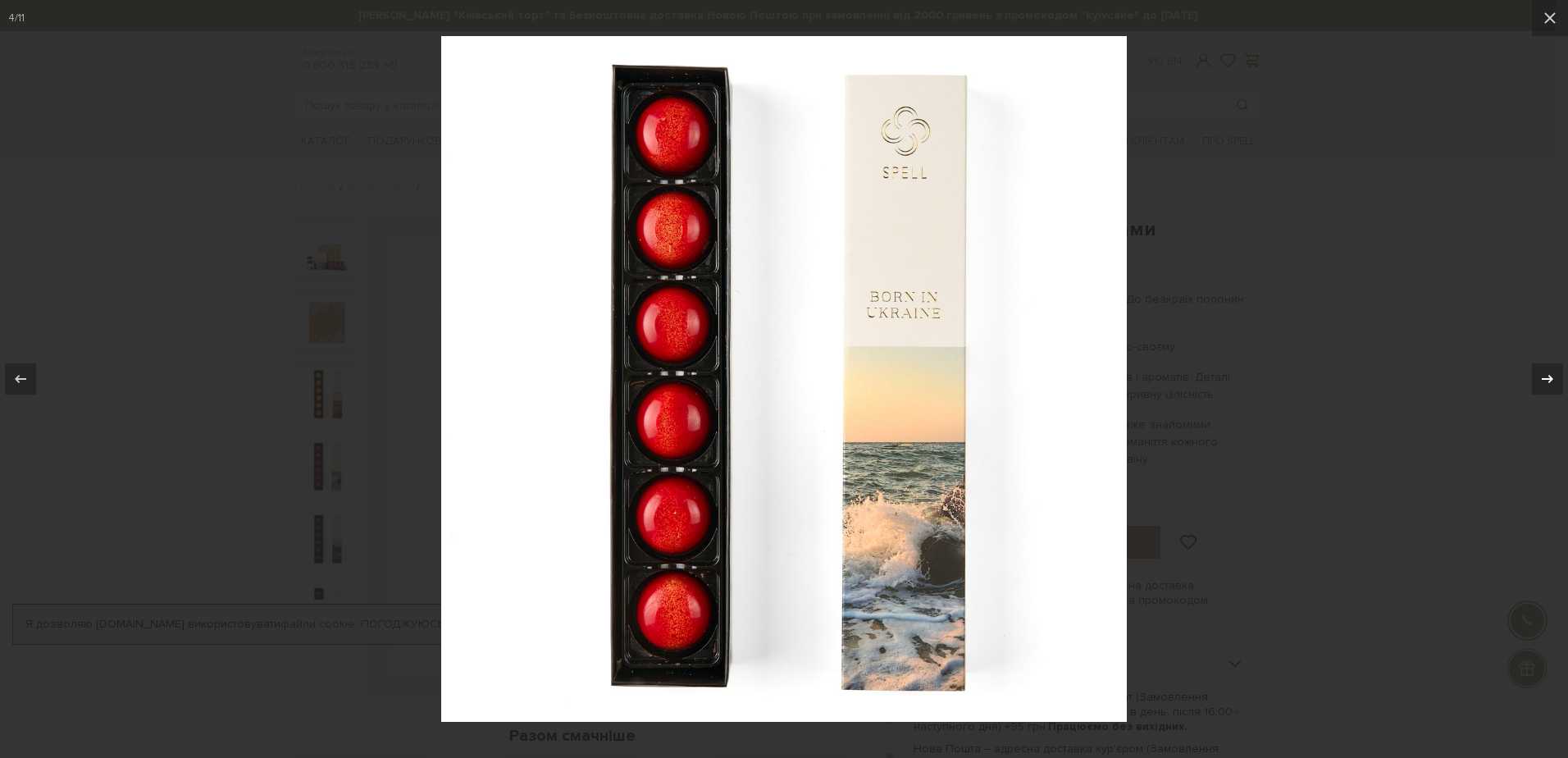
click at [1544, 371] on div "4 / 11" at bounding box center [784, 379] width 1568 height 758
click at [1550, 376] on icon at bounding box center [1548, 378] width 11 height 8
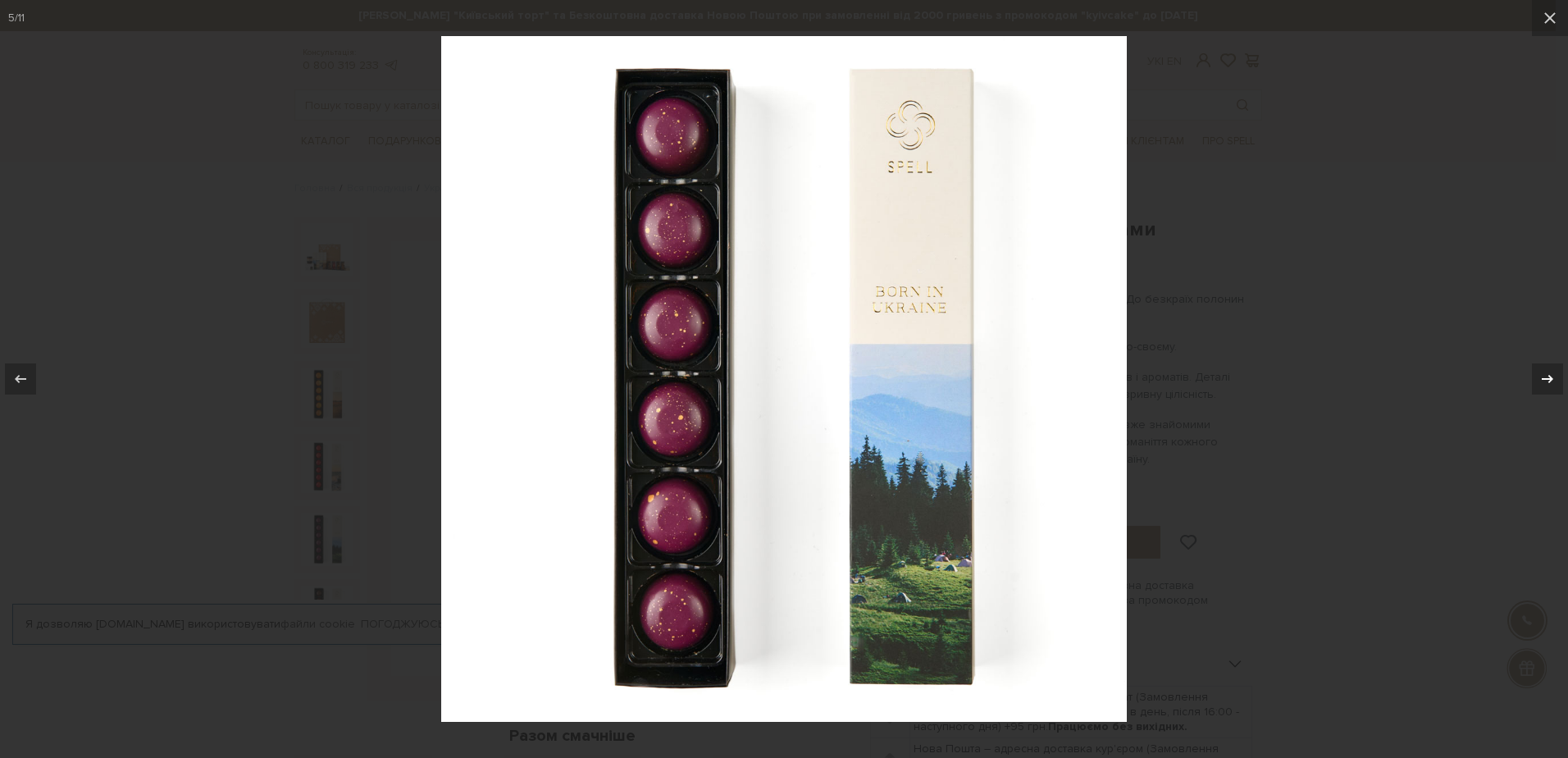
click at [1550, 376] on icon at bounding box center [1548, 378] width 11 height 8
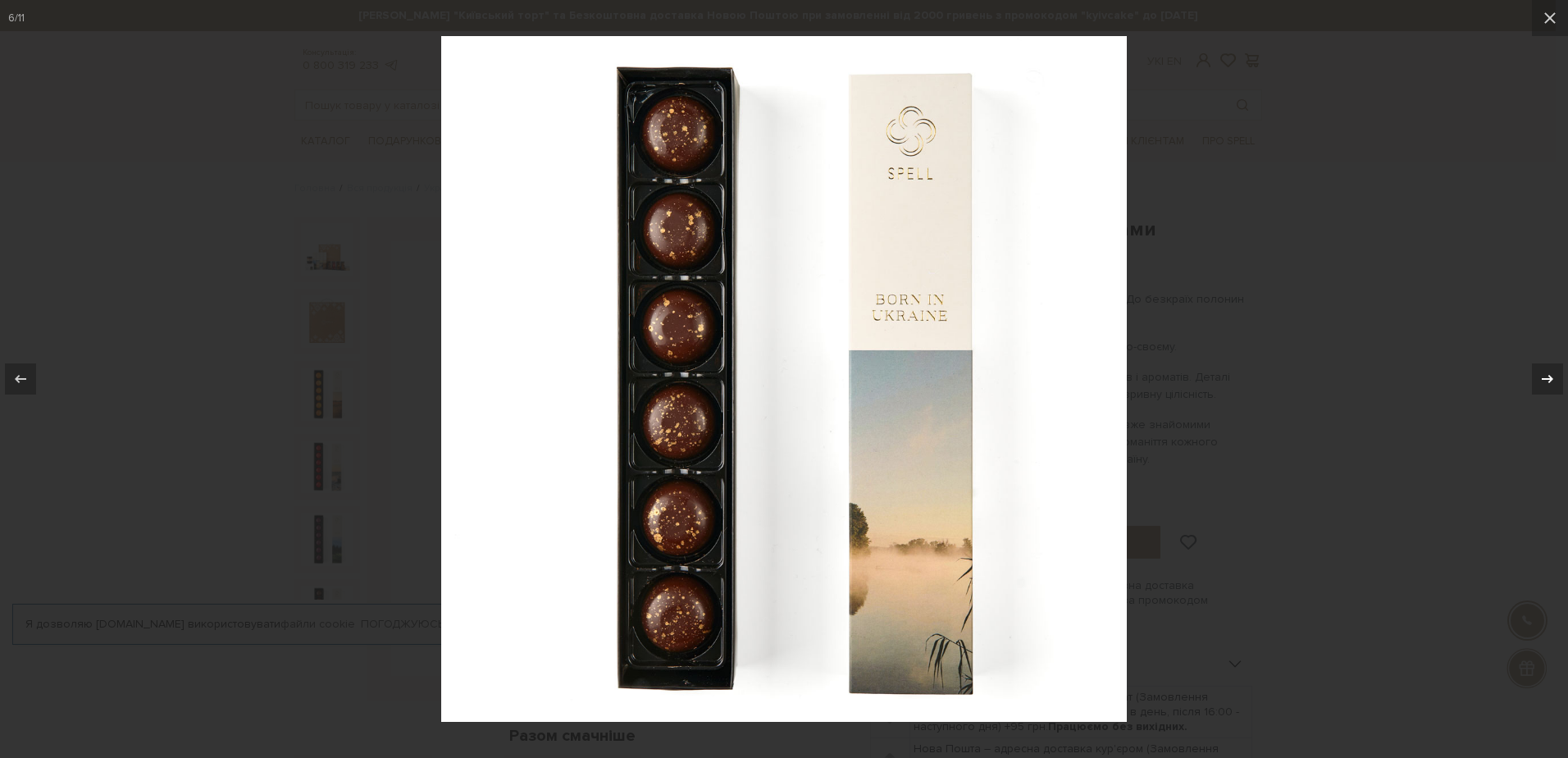
click at [1550, 376] on icon at bounding box center [1548, 378] width 11 height 8
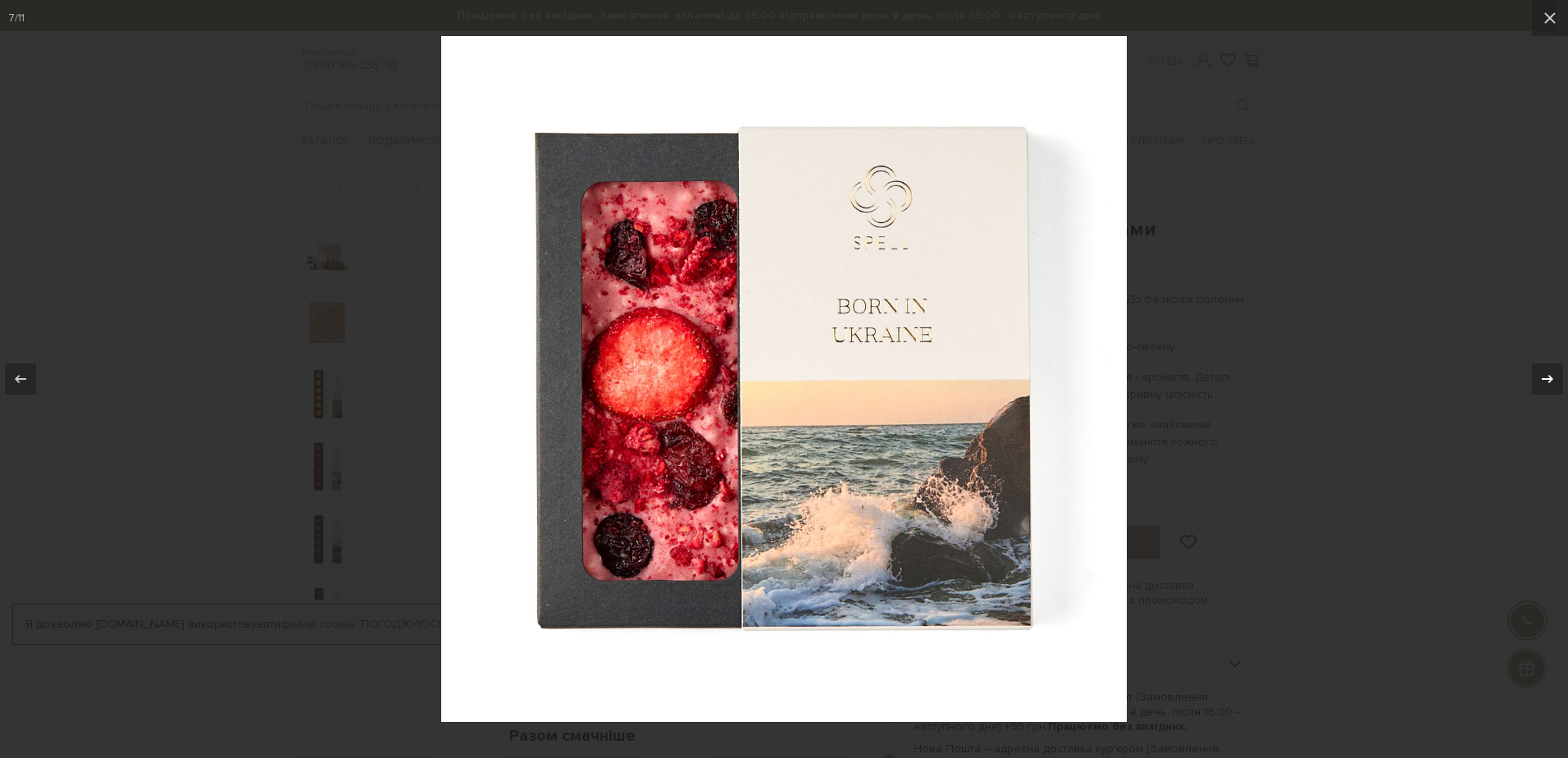
click at [1550, 376] on icon at bounding box center [1548, 378] width 11 height 8
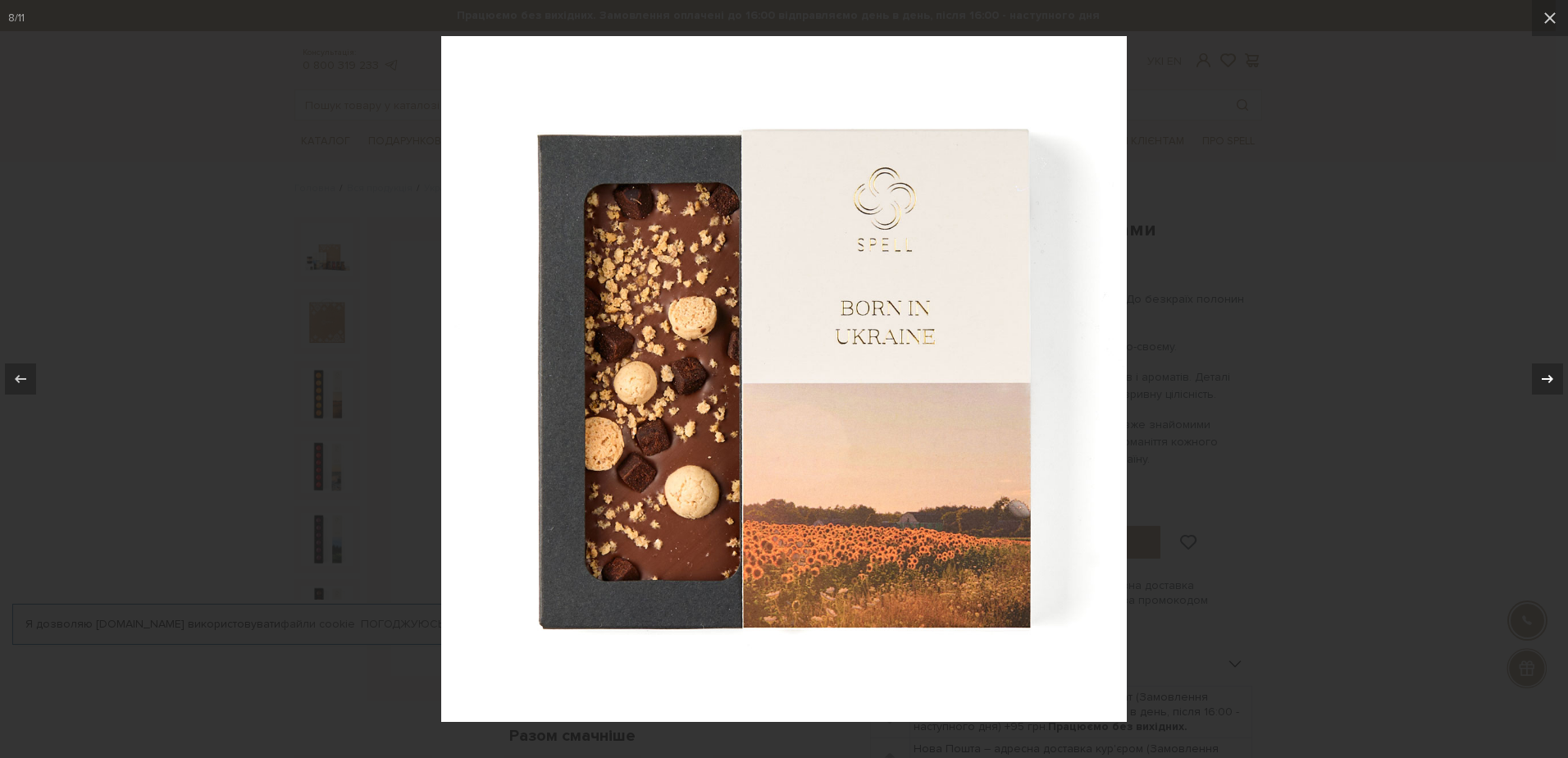
click at [1550, 376] on icon at bounding box center [1548, 378] width 11 height 8
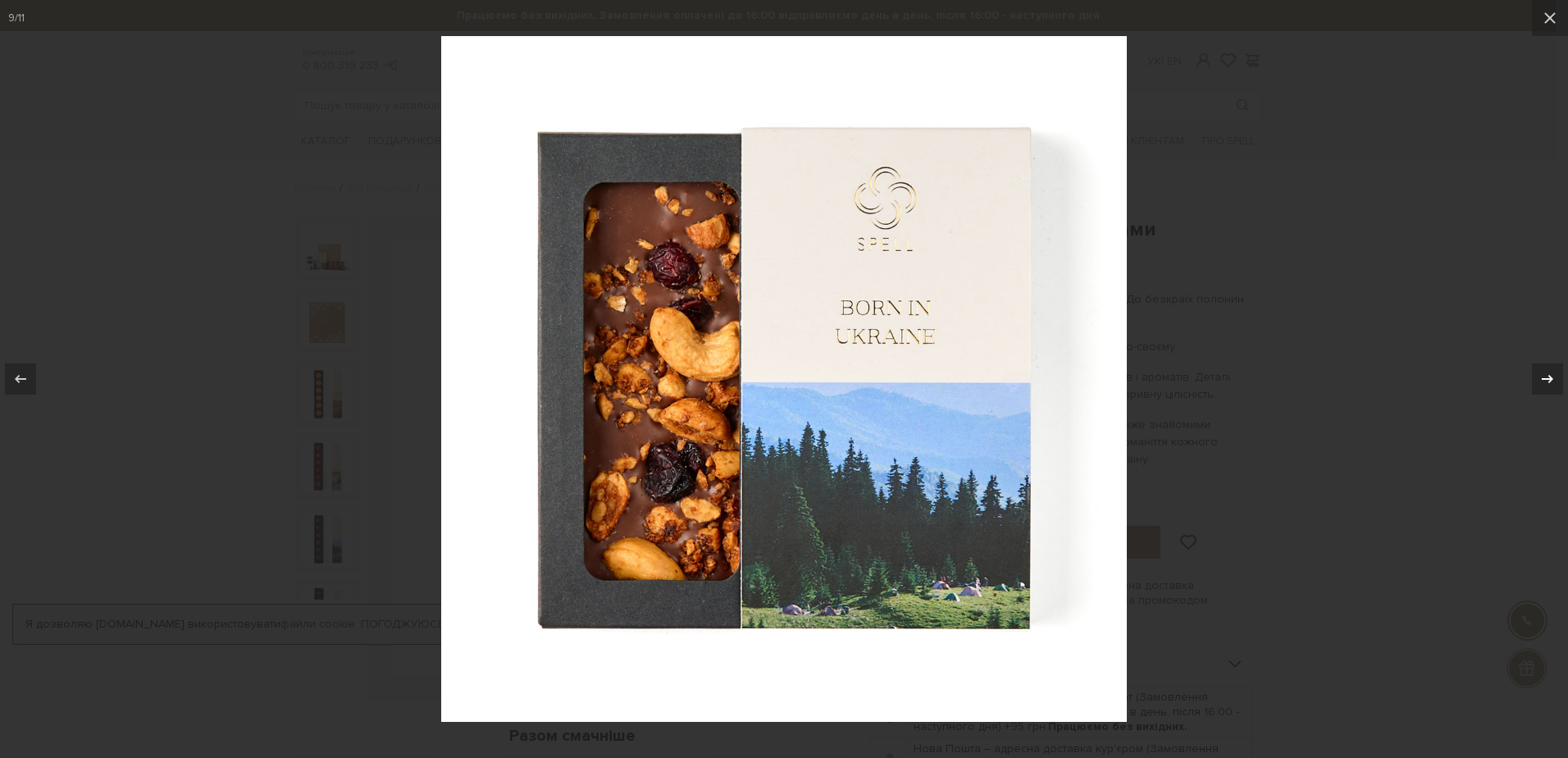
click at [1550, 376] on icon at bounding box center [1548, 378] width 11 height 8
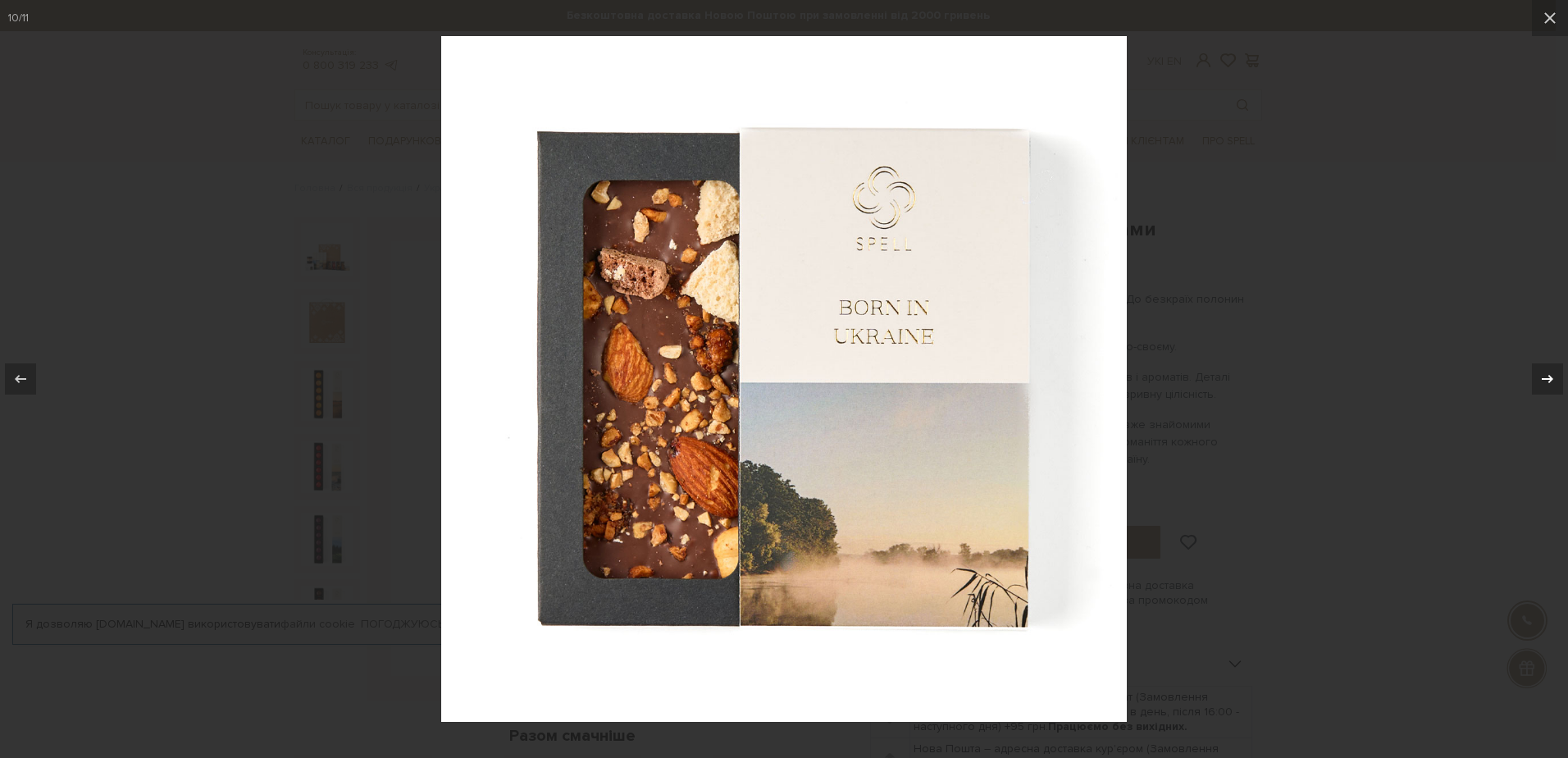
click at [1550, 376] on div "10 / 11" at bounding box center [784, 379] width 1568 height 758
click at [1543, 374] on icon at bounding box center [1547, 378] width 19 height 19
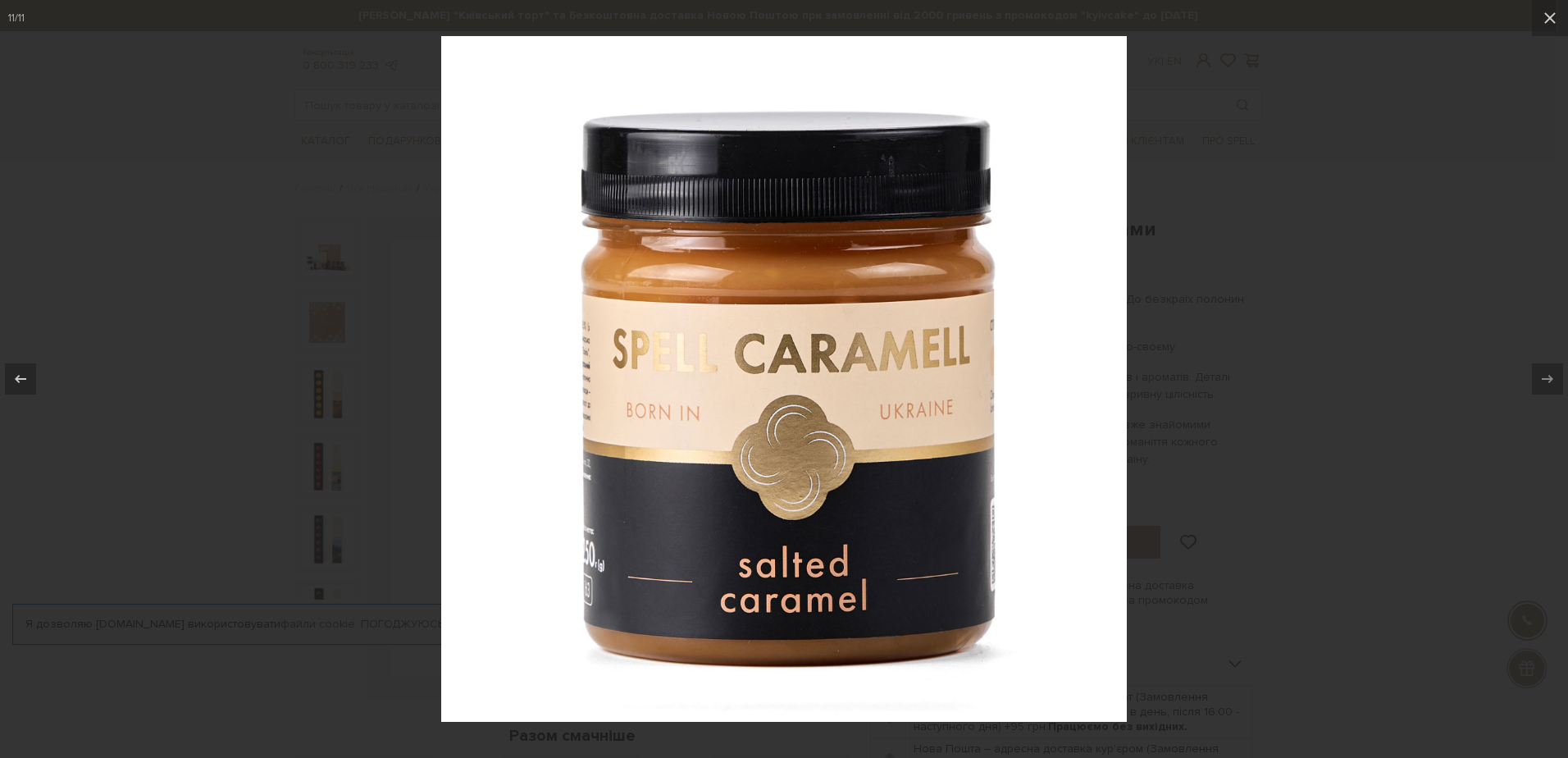
click at [1383, 241] on div at bounding box center [784, 379] width 1568 height 758
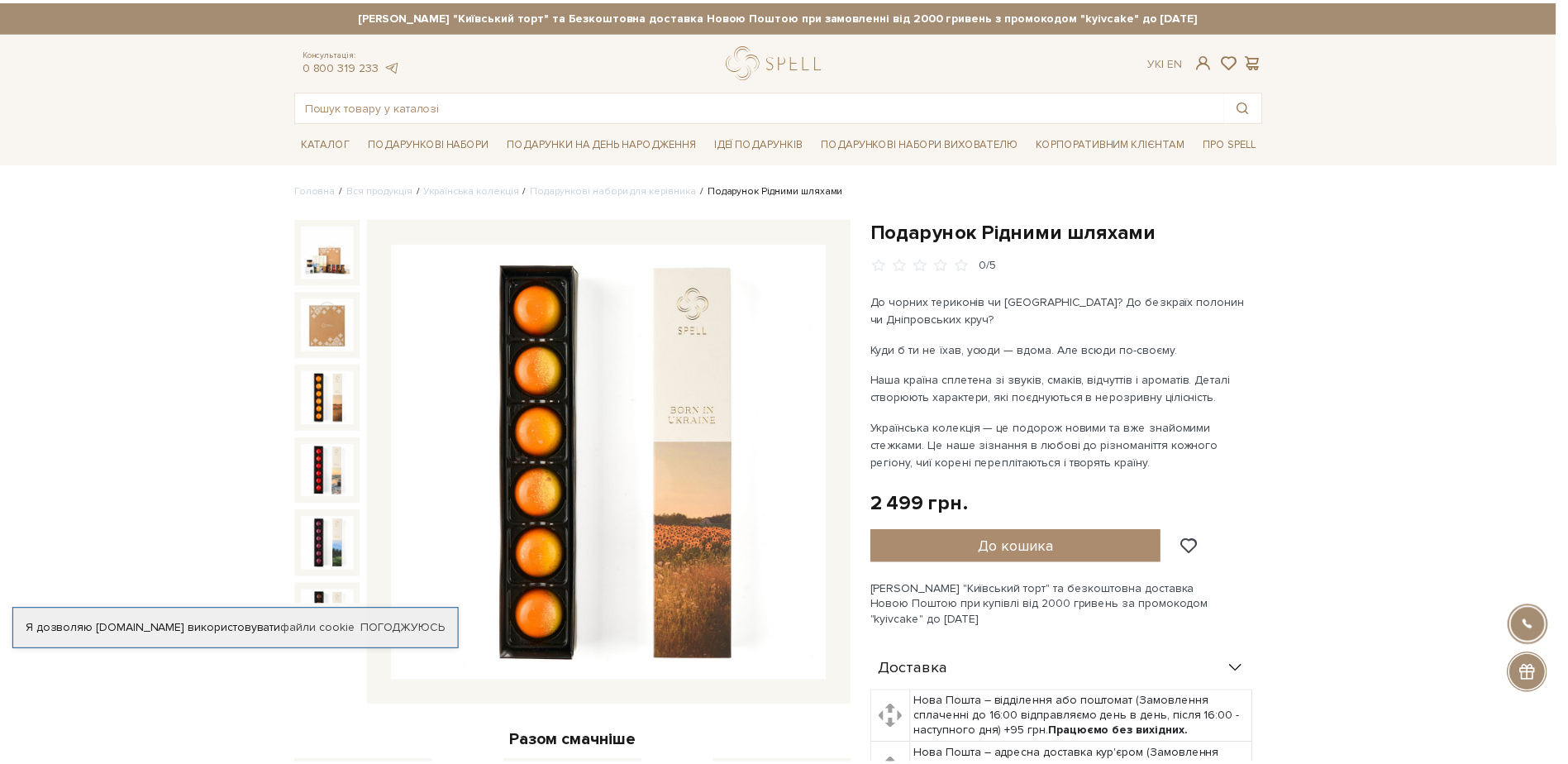
scroll to position [387, 0]
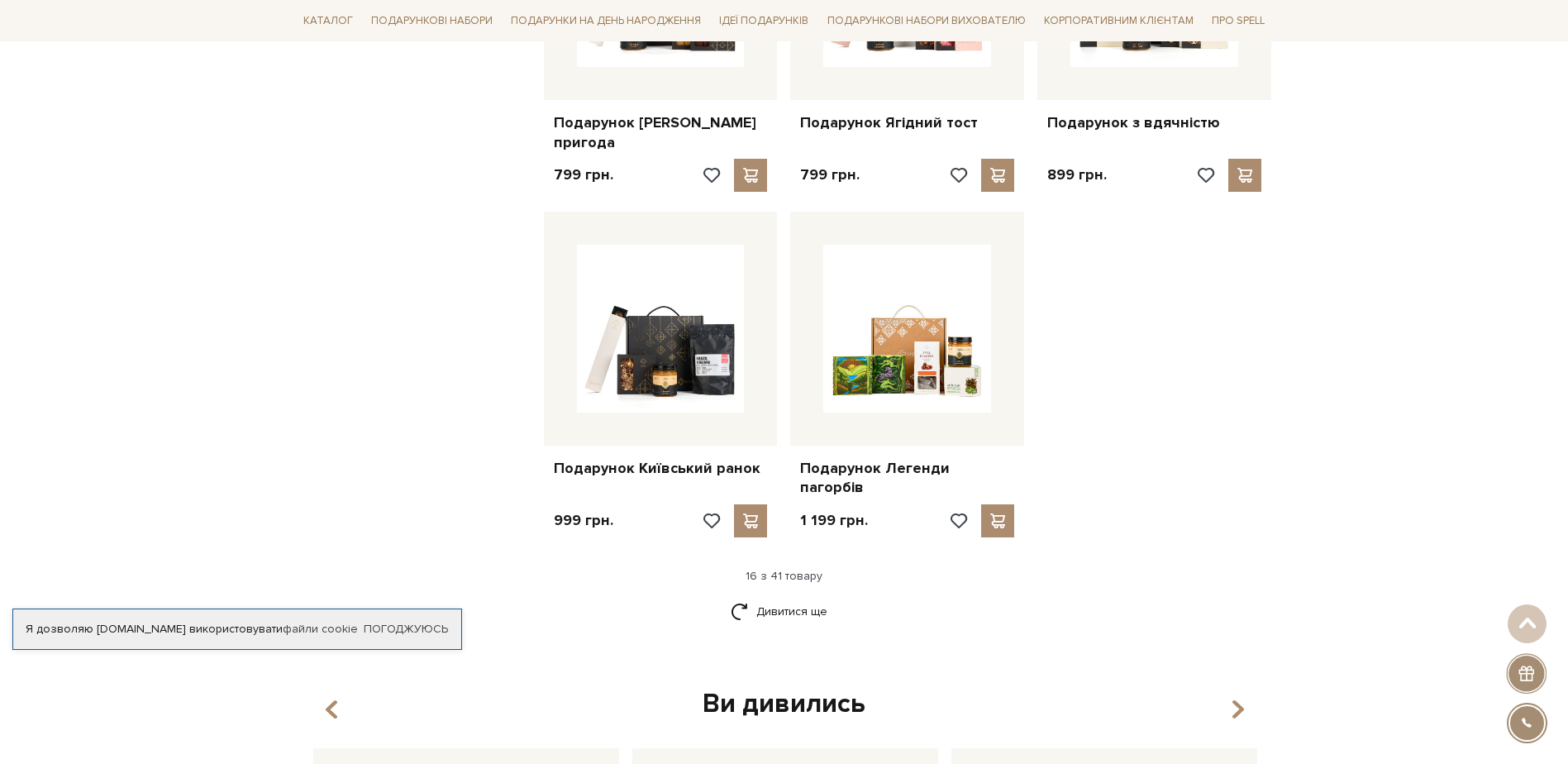
scroll to position [1983, 0]
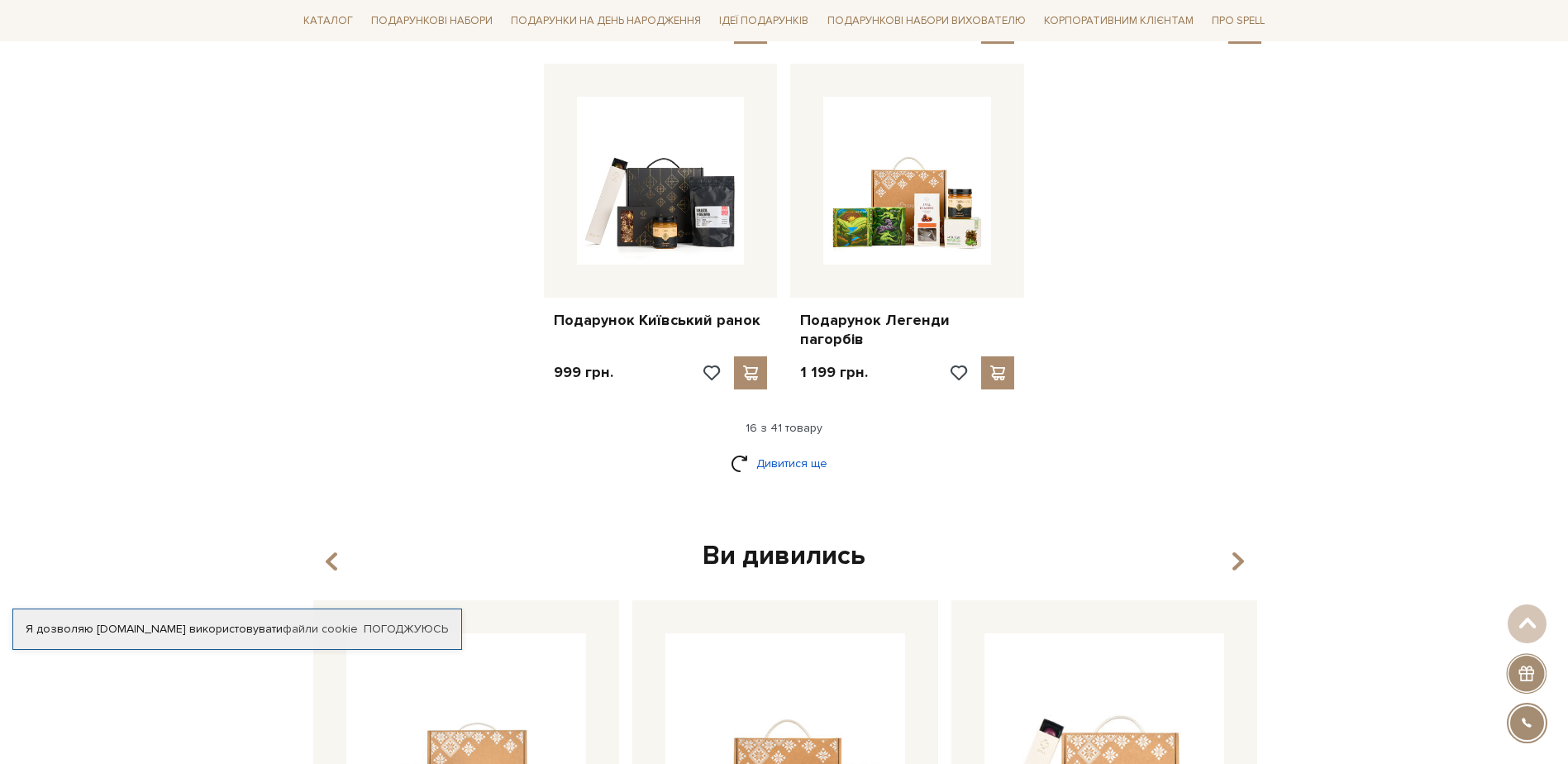
click at [768, 449] on link "Дивитися ще" at bounding box center [784, 463] width 108 height 29
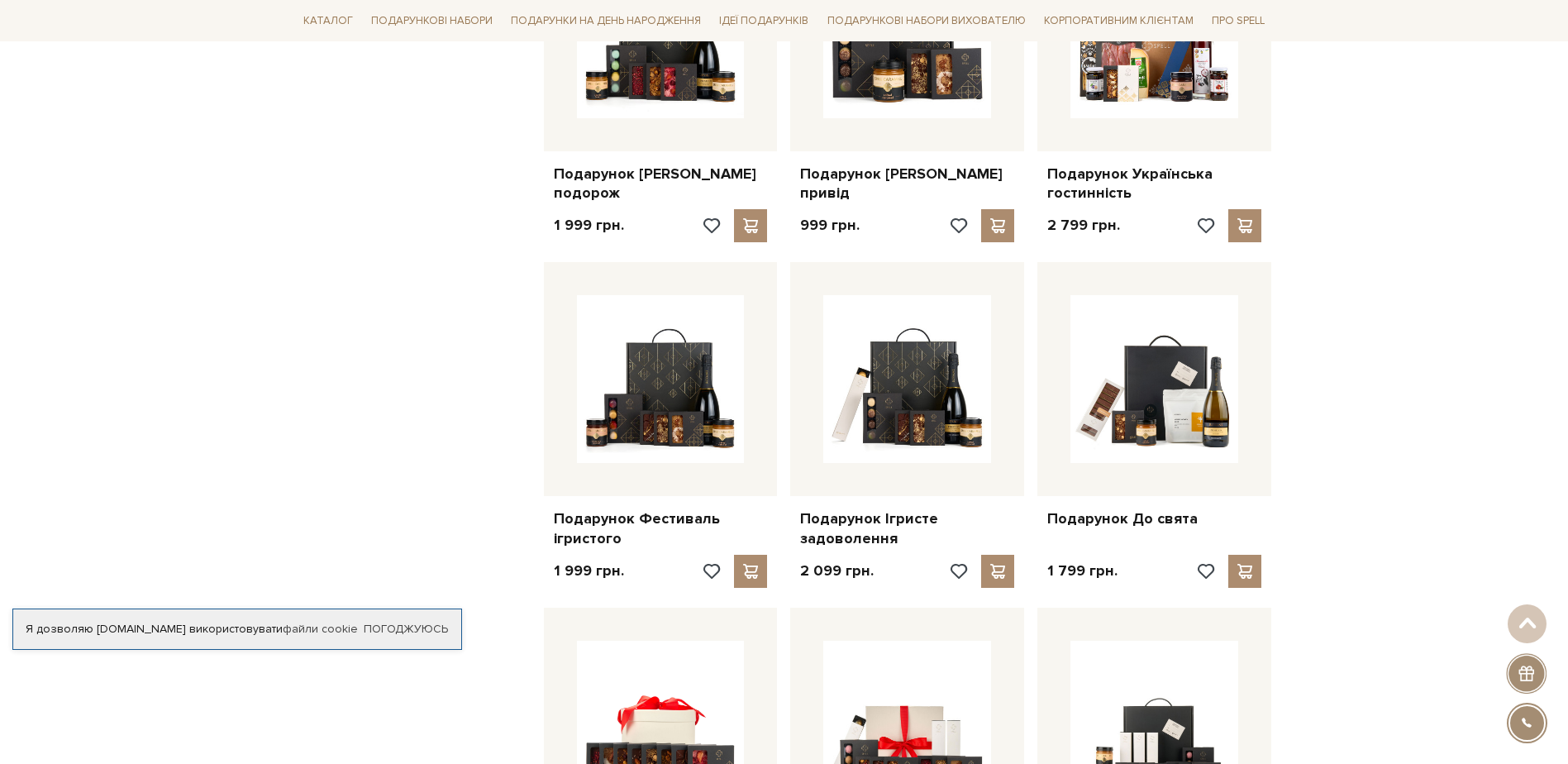
scroll to position [2811, 0]
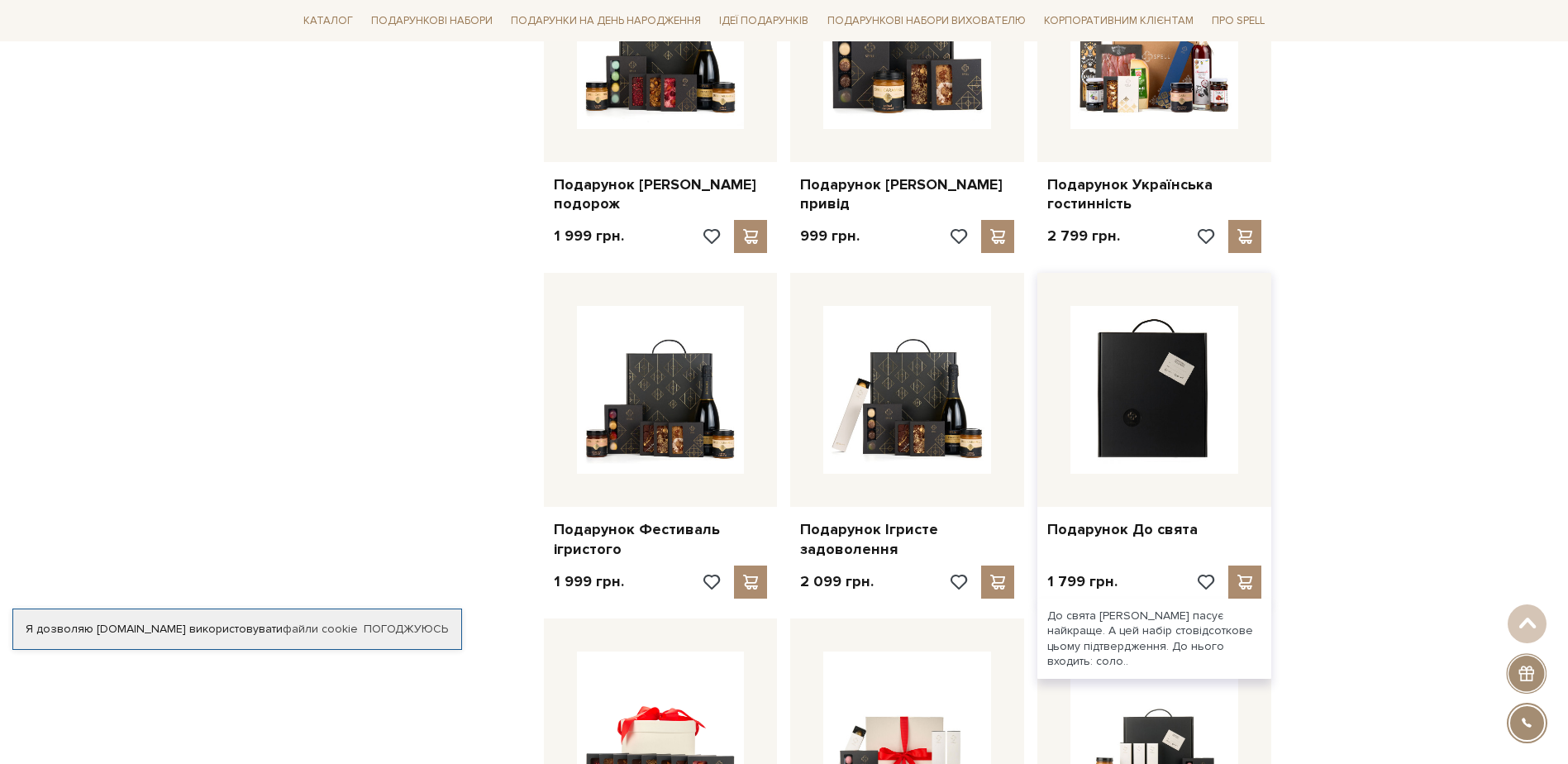
click at [1153, 383] on img at bounding box center [1154, 389] width 168 height 168
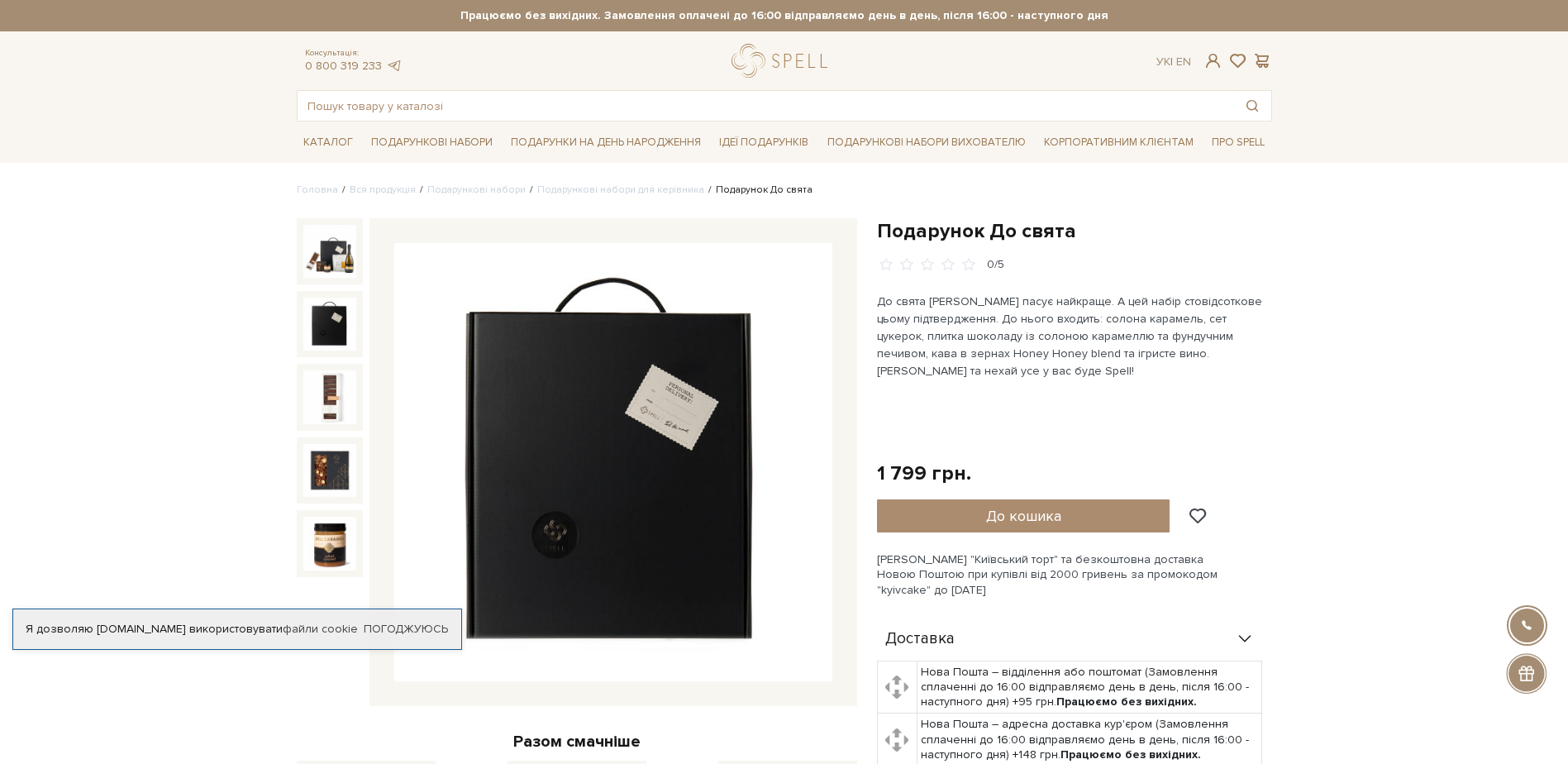
click at [316, 318] on img at bounding box center [329, 323] width 53 height 53
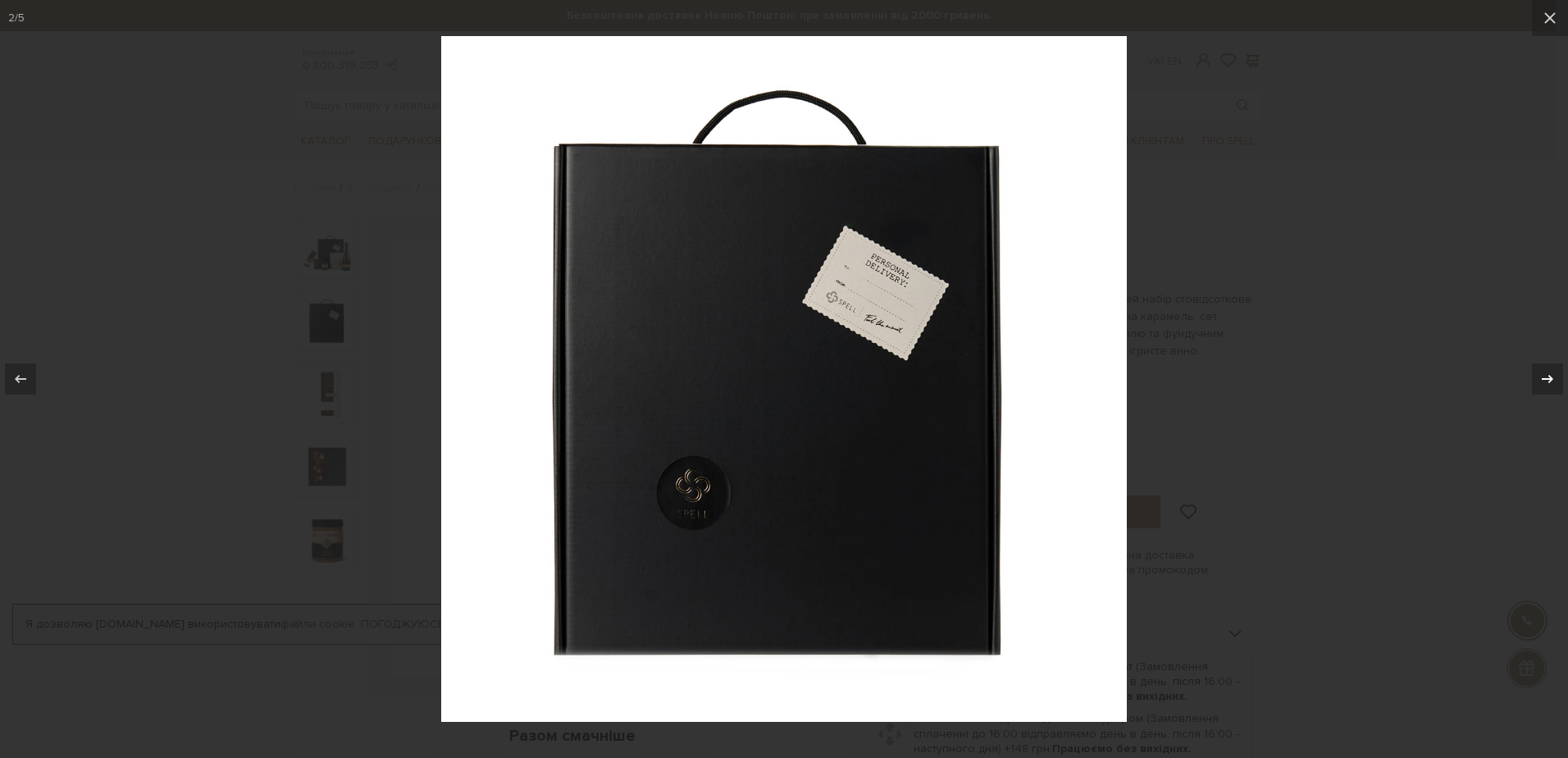
click at [1552, 373] on icon at bounding box center [1547, 378] width 19 height 19
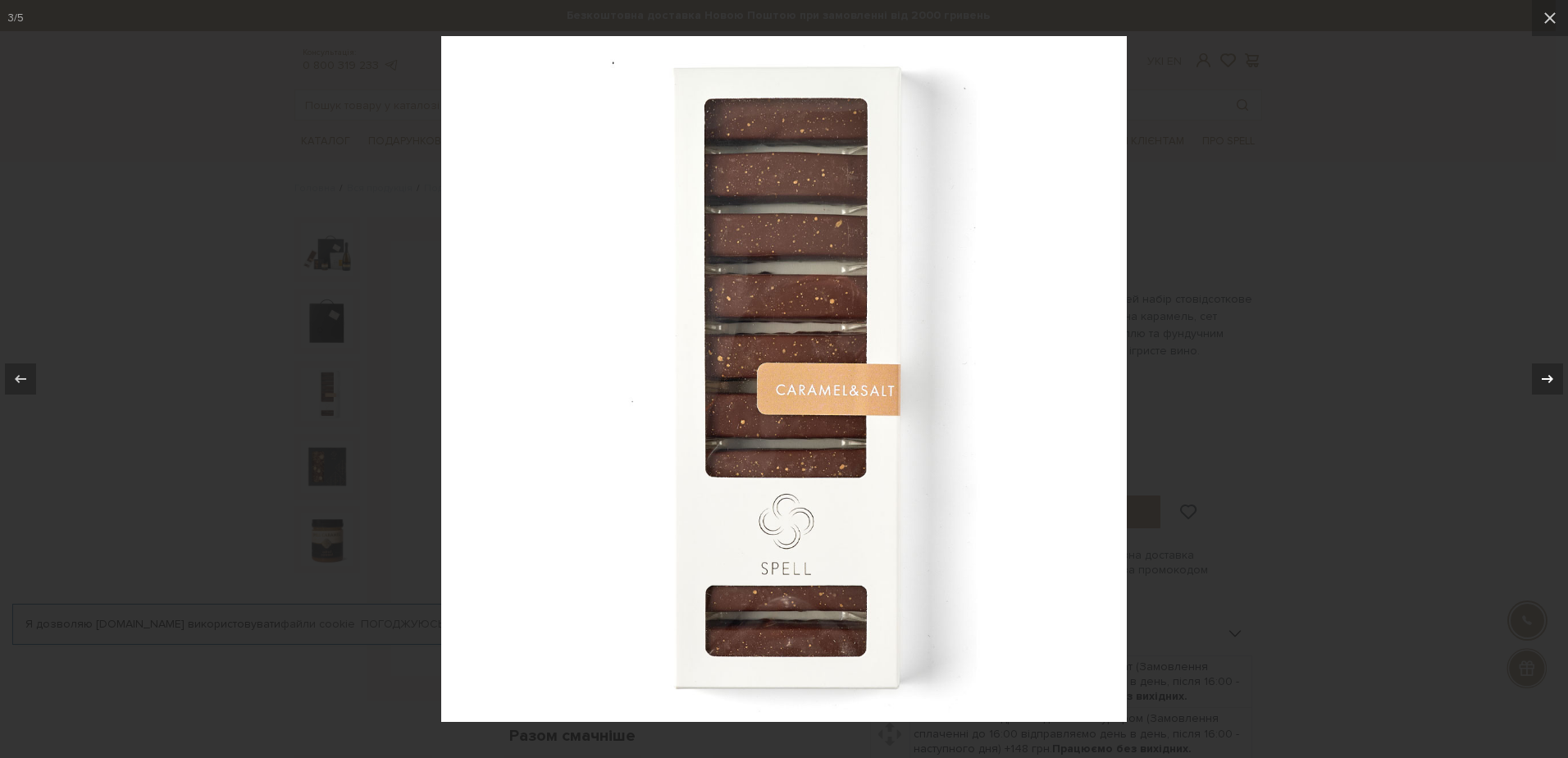
click at [1552, 373] on icon at bounding box center [1547, 378] width 19 height 19
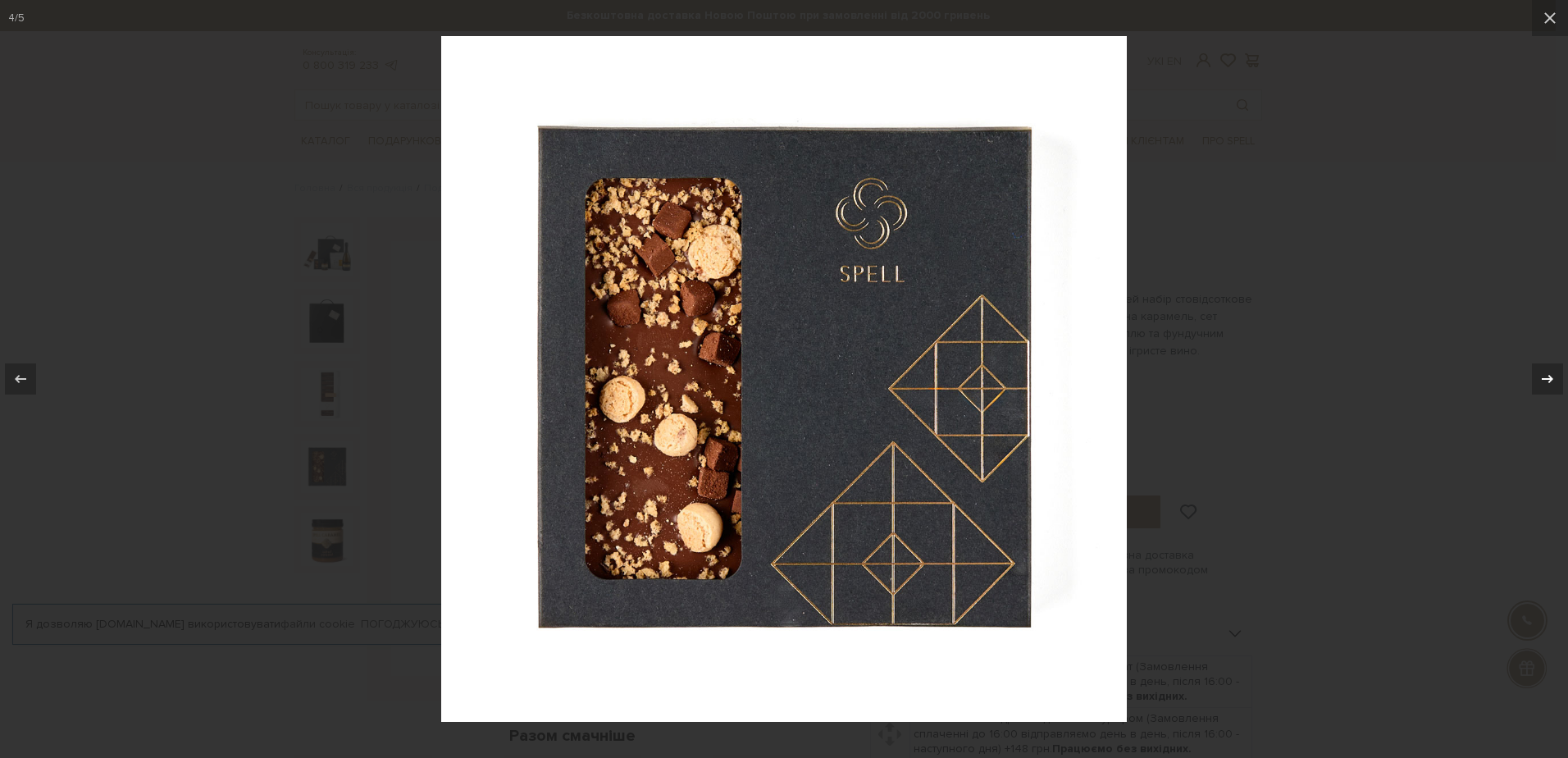
click at [1552, 373] on icon at bounding box center [1547, 378] width 19 height 19
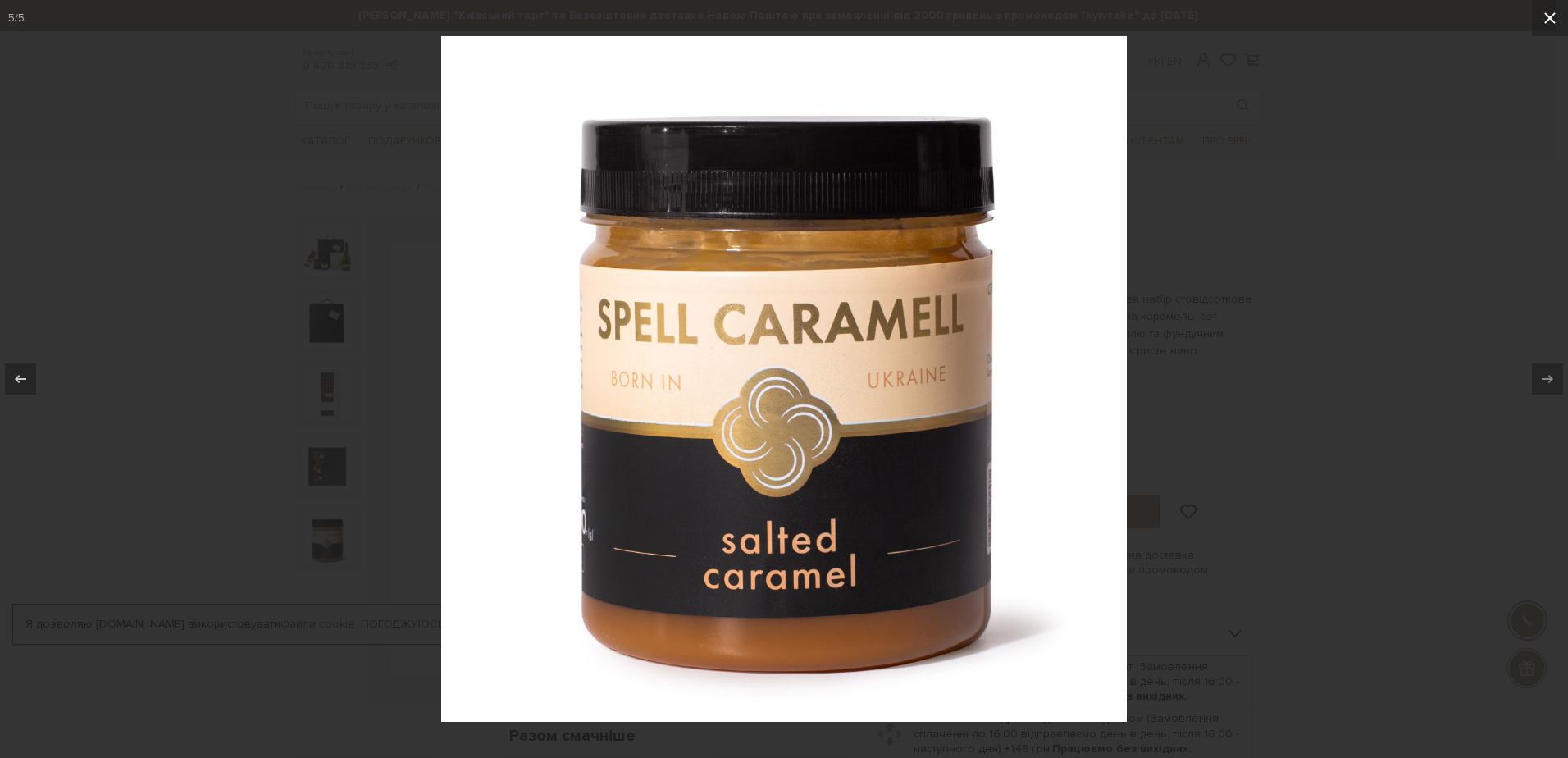
click at [1550, 17] on icon at bounding box center [1550, 18] width 11 height 11
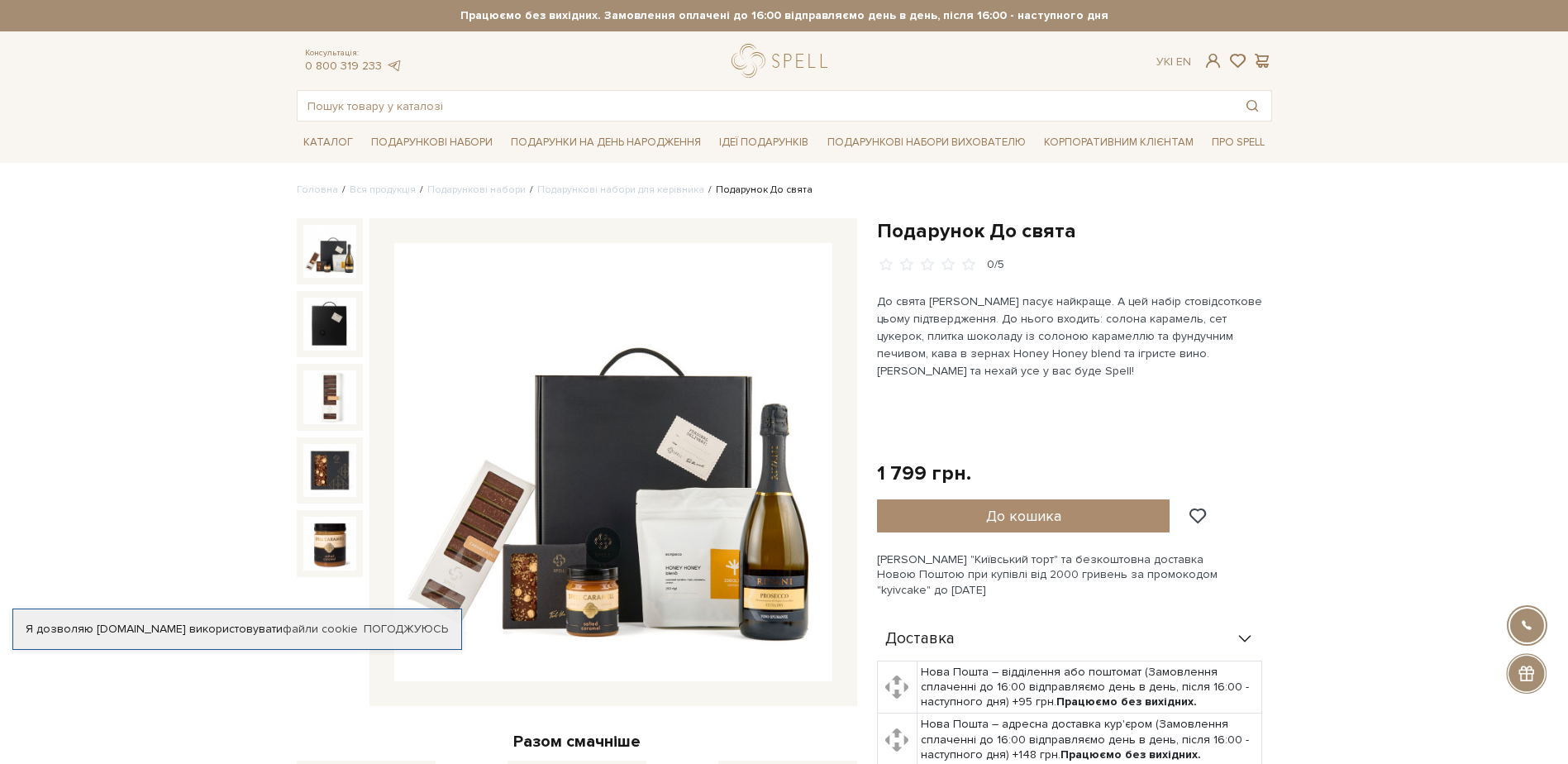
click at [327, 226] on img at bounding box center [329, 251] width 53 height 53
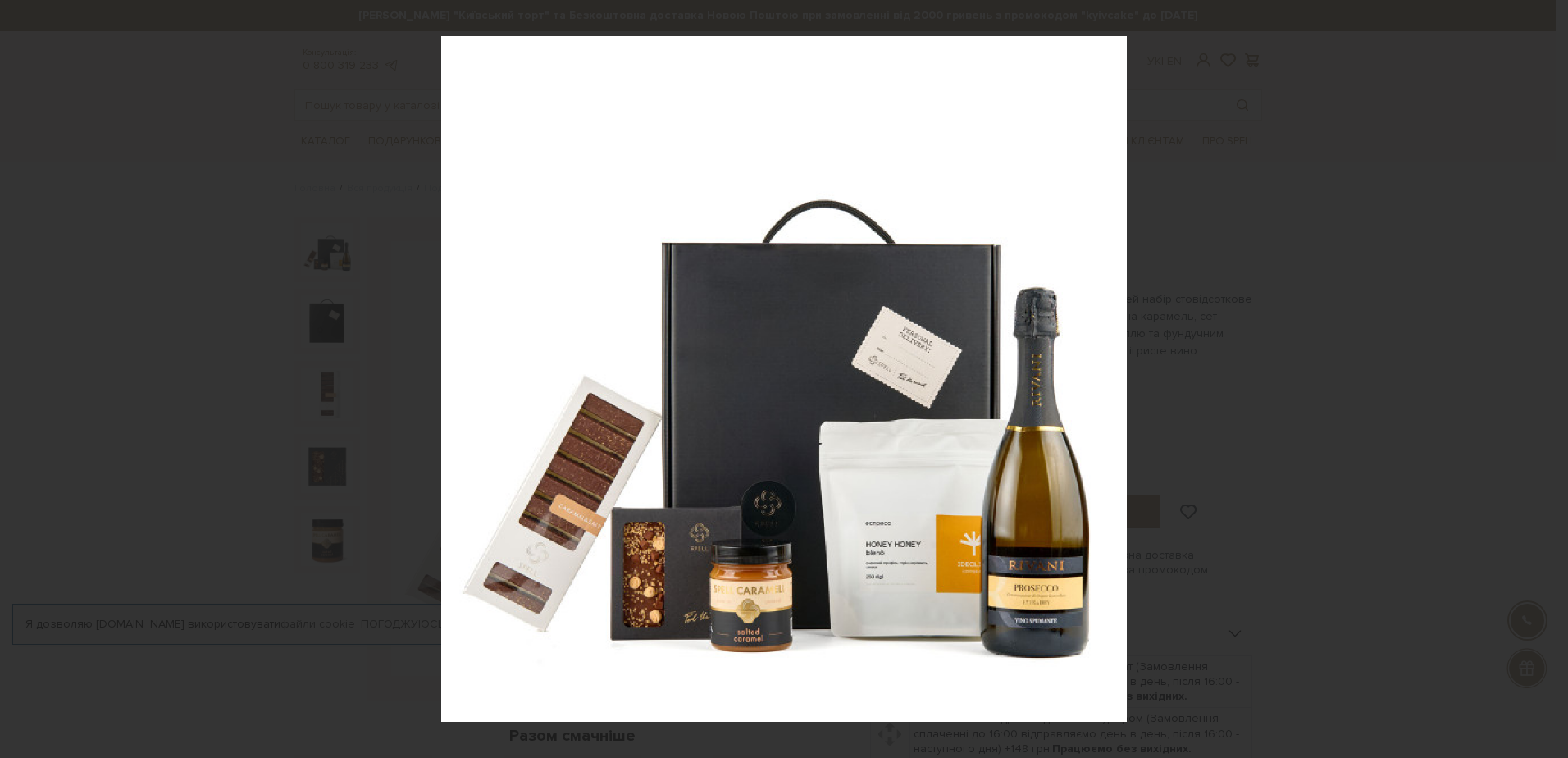
click at [220, 287] on div at bounding box center [784, 379] width 1568 height 758
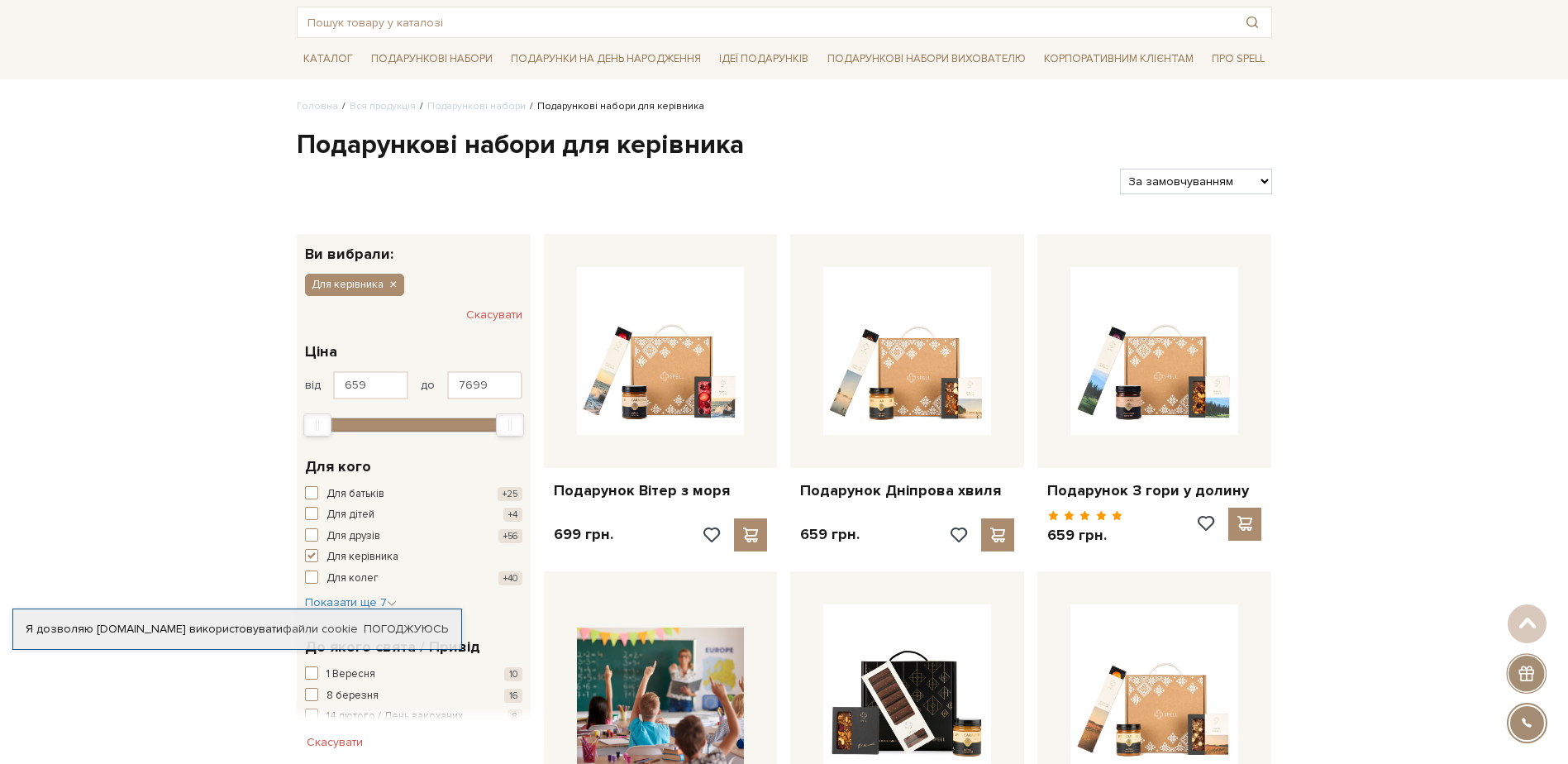
scroll to position [82, 0]
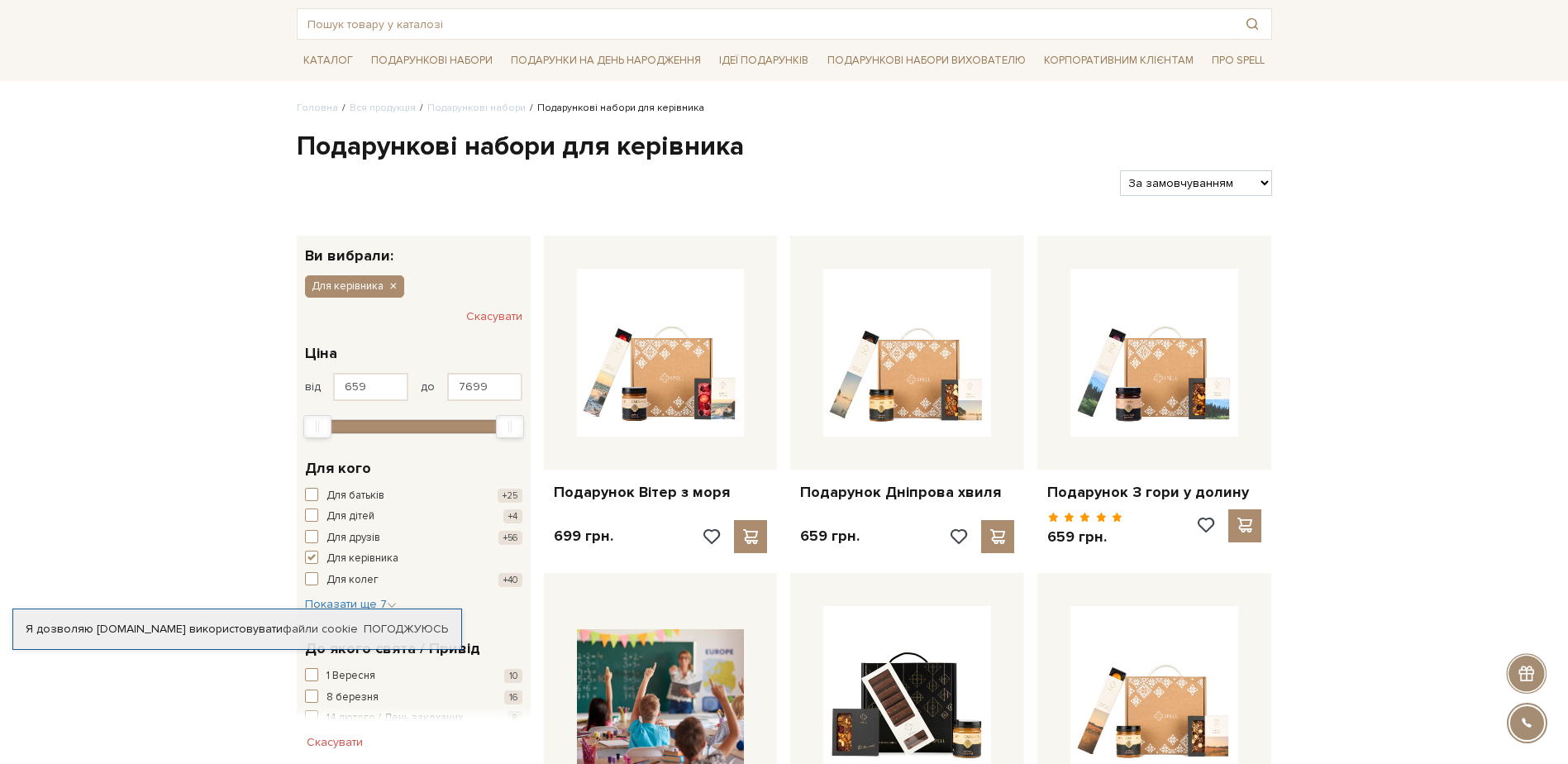
click at [492, 105] on link "Подарункові набори" at bounding box center [477, 107] width 99 height 12
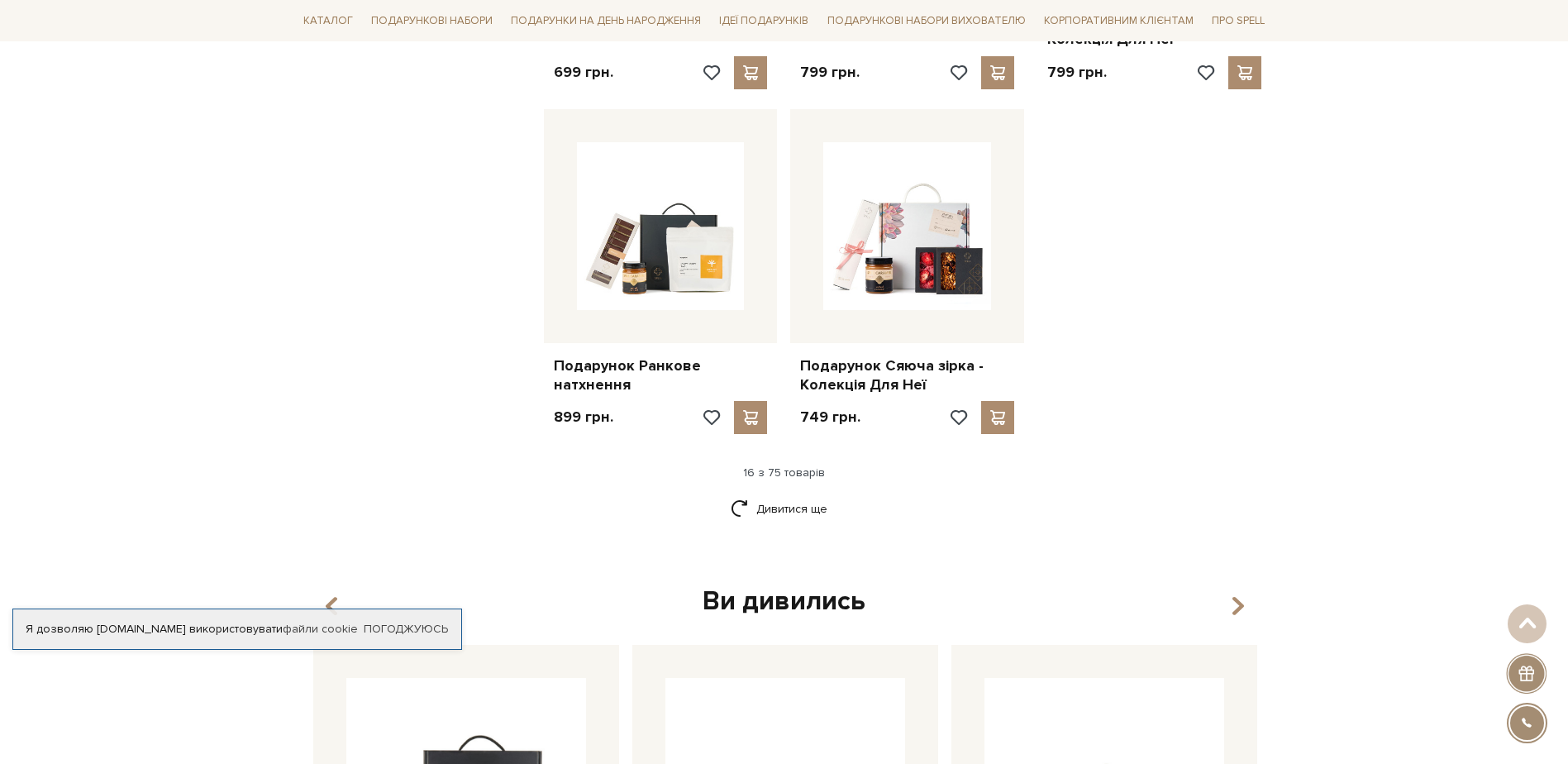
scroll to position [1983, 0]
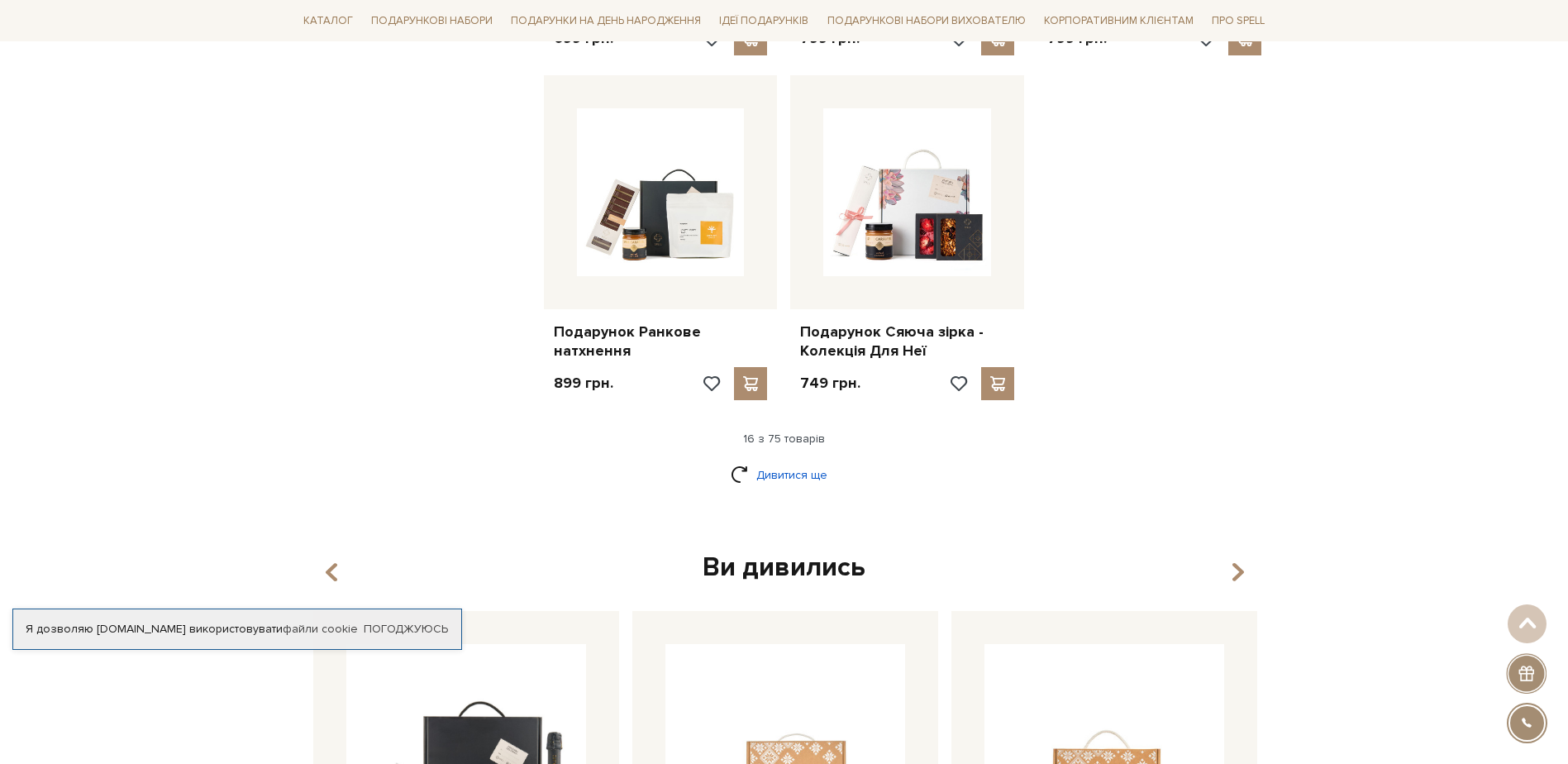
click at [765, 460] on link "Дивитися ще" at bounding box center [784, 474] width 108 height 29
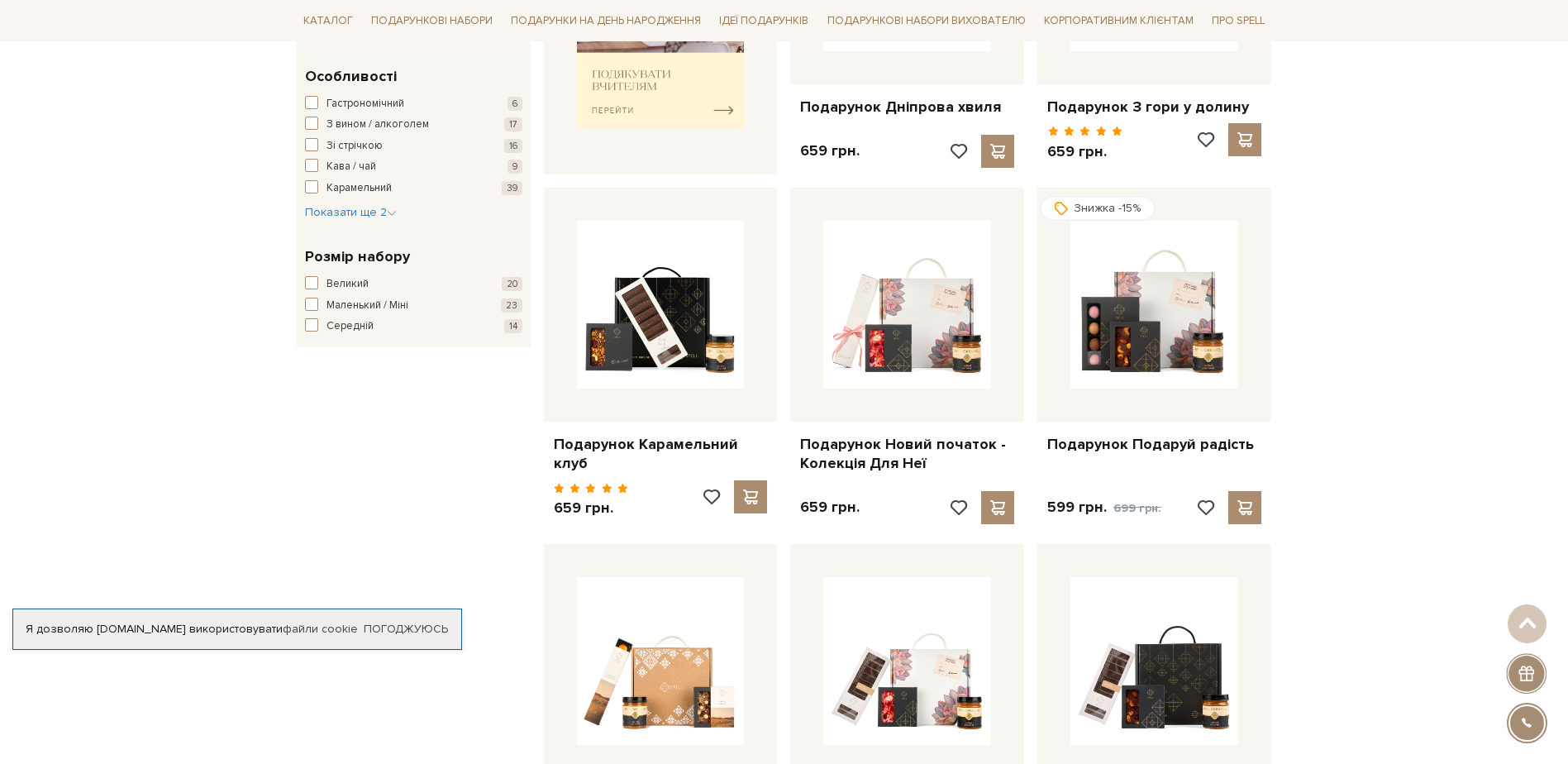
scroll to position [0, 0]
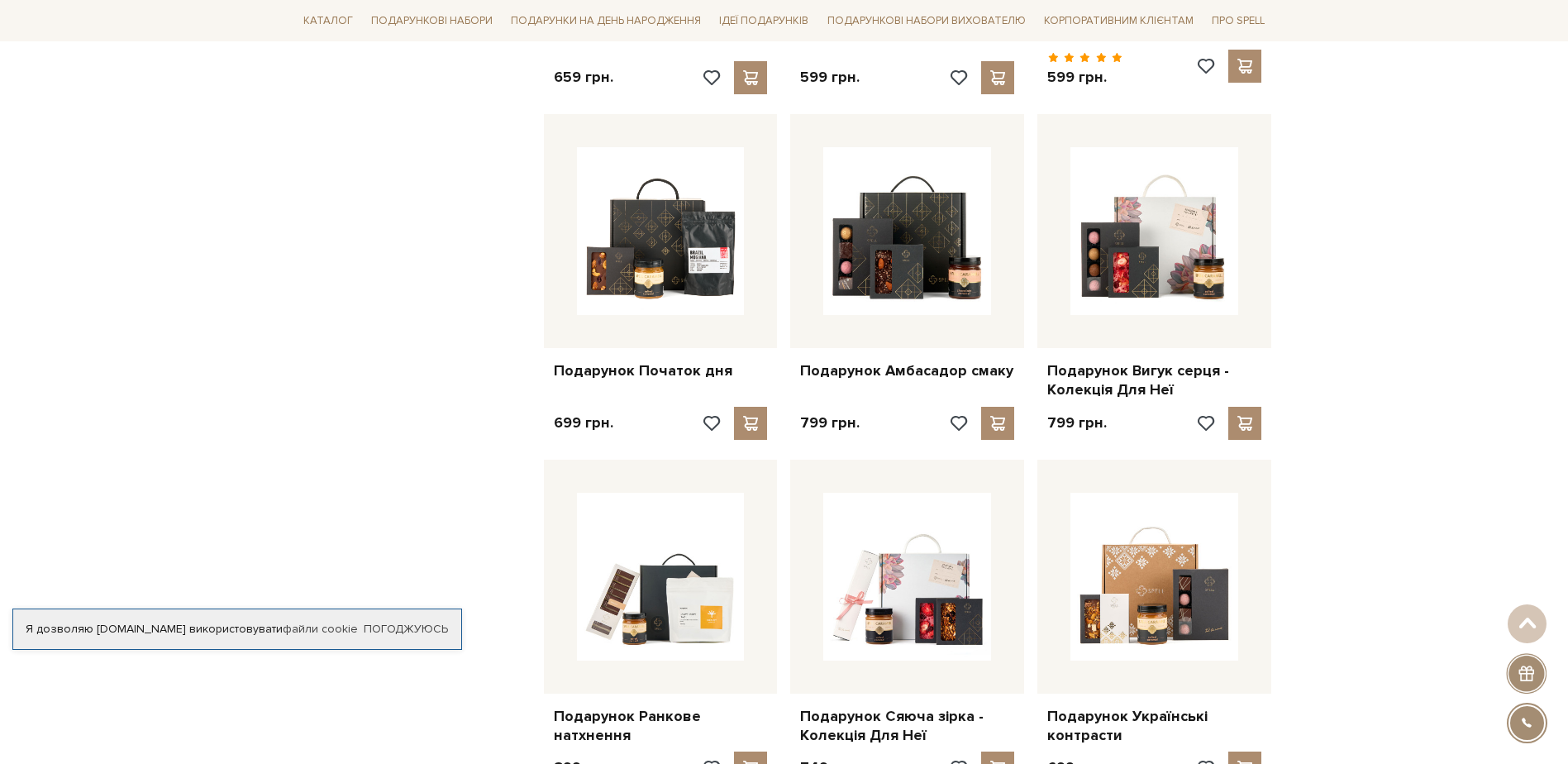
scroll to position [1571, 0]
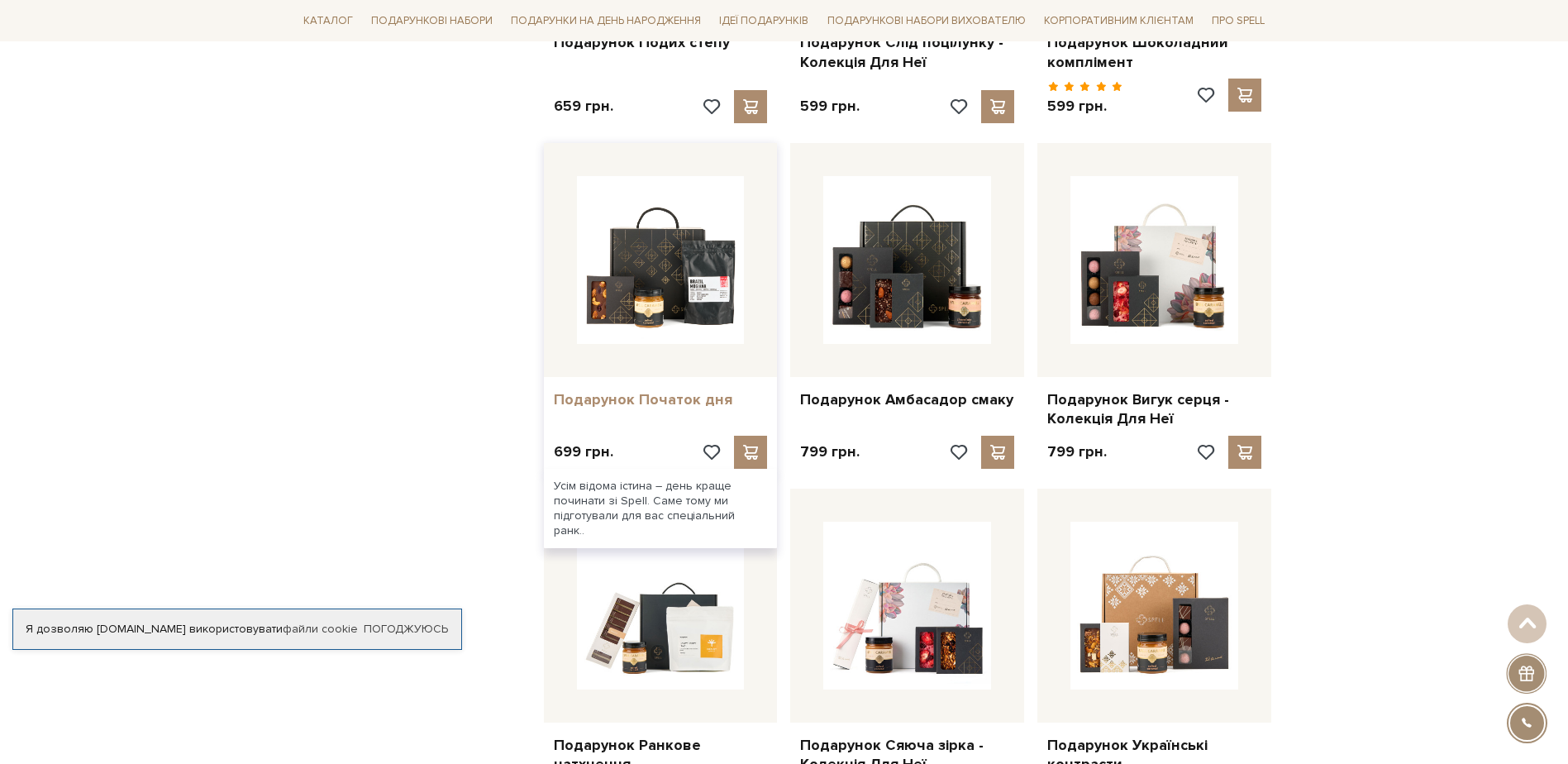
click at [616, 390] on link "Подарунок Початок дня" at bounding box center [661, 400] width 214 height 19
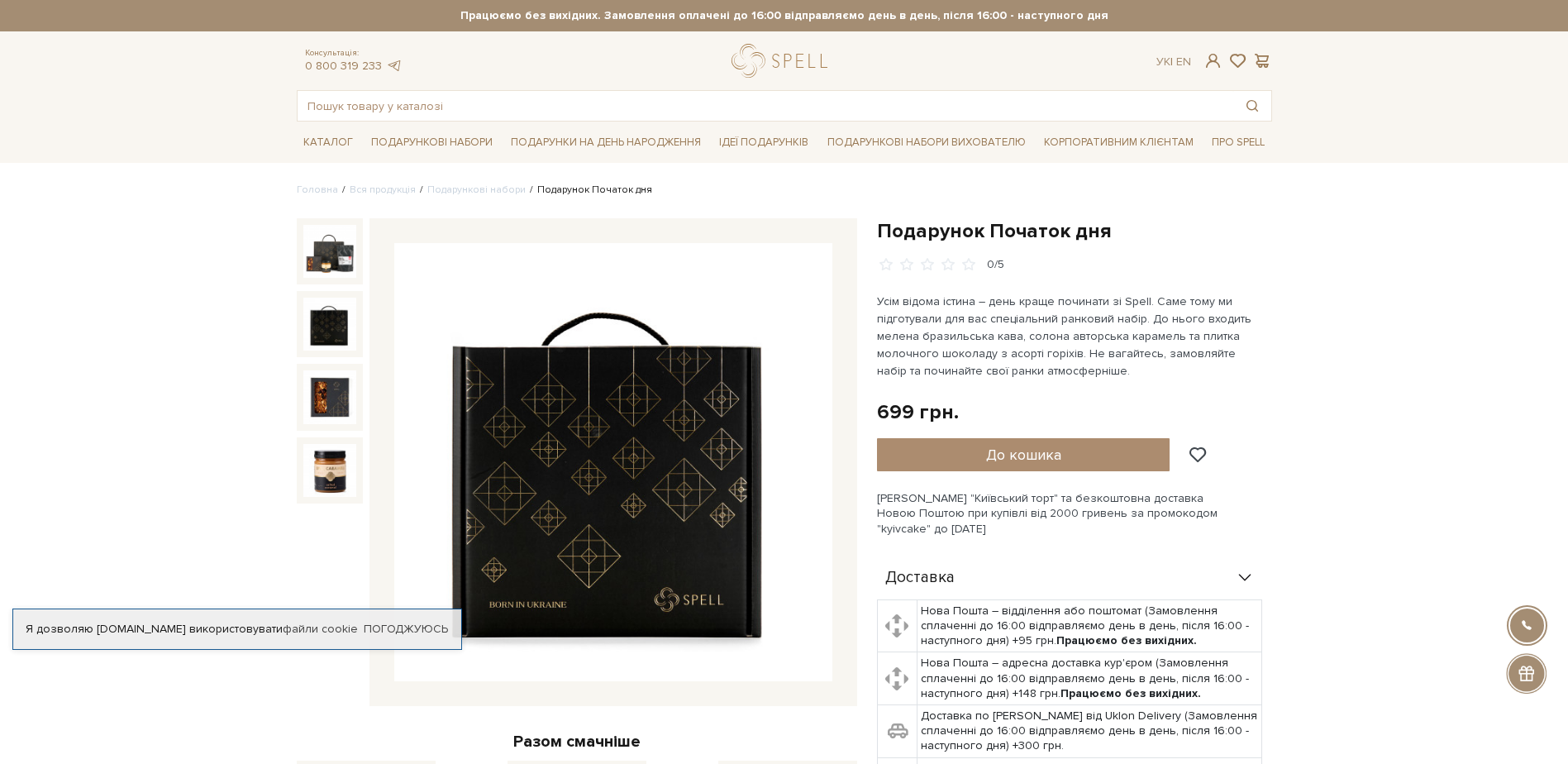
click at [328, 328] on img at bounding box center [329, 323] width 53 height 53
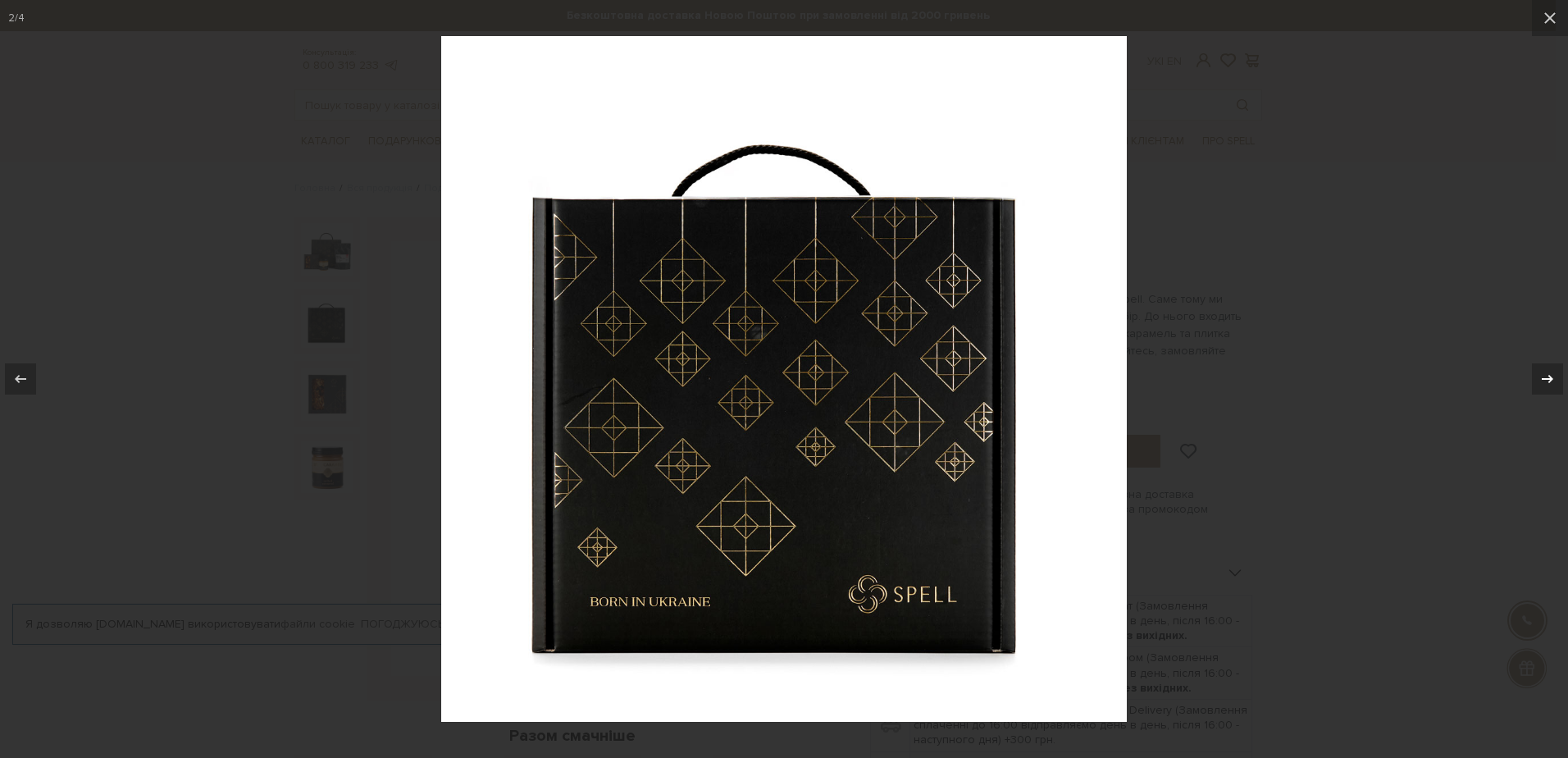
click at [1545, 374] on icon at bounding box center [1547, 378] width 19 height 19
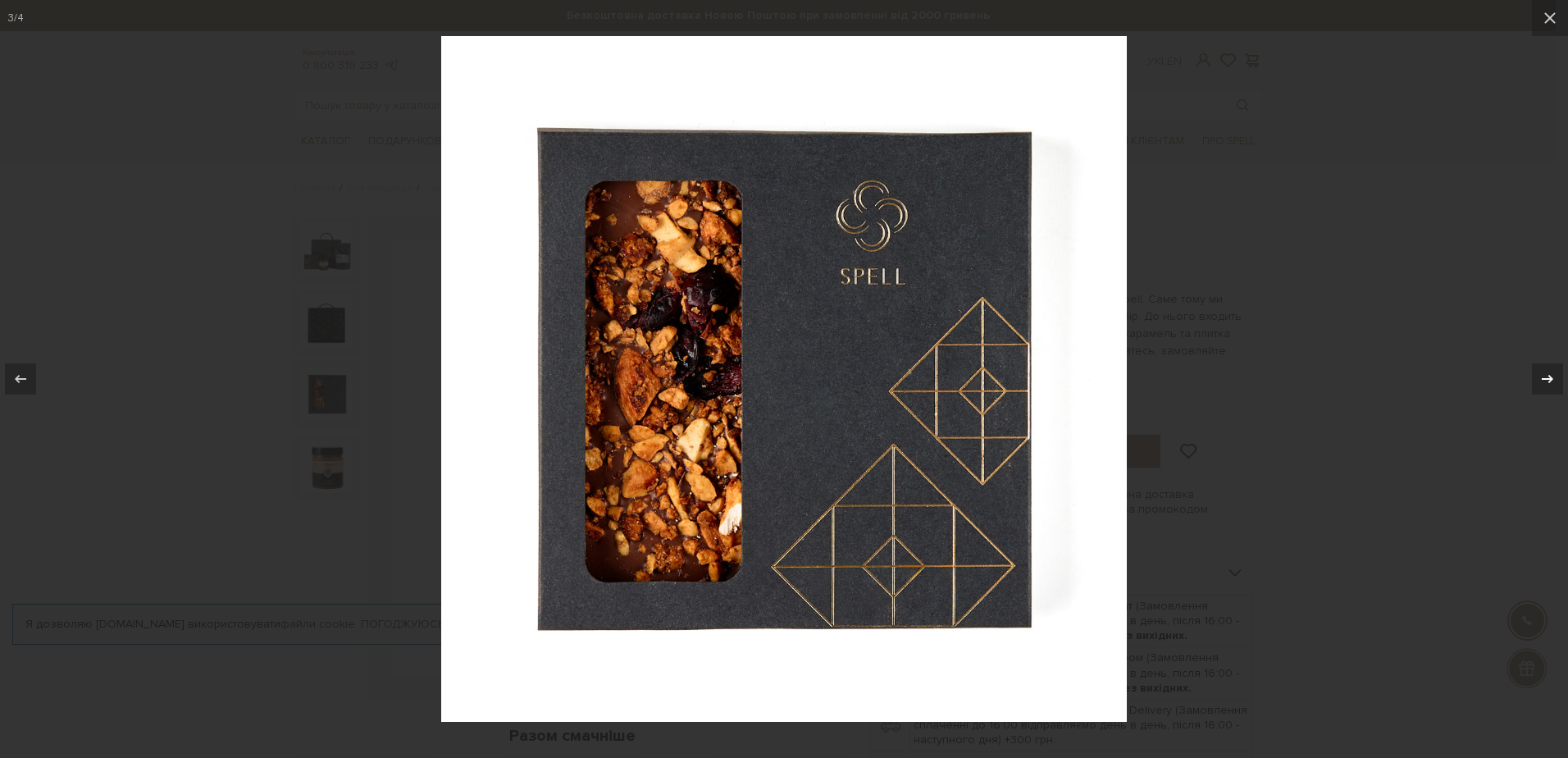
click at [1545, 374] on icon at bounding box center [1547, 378] width 19 height 19
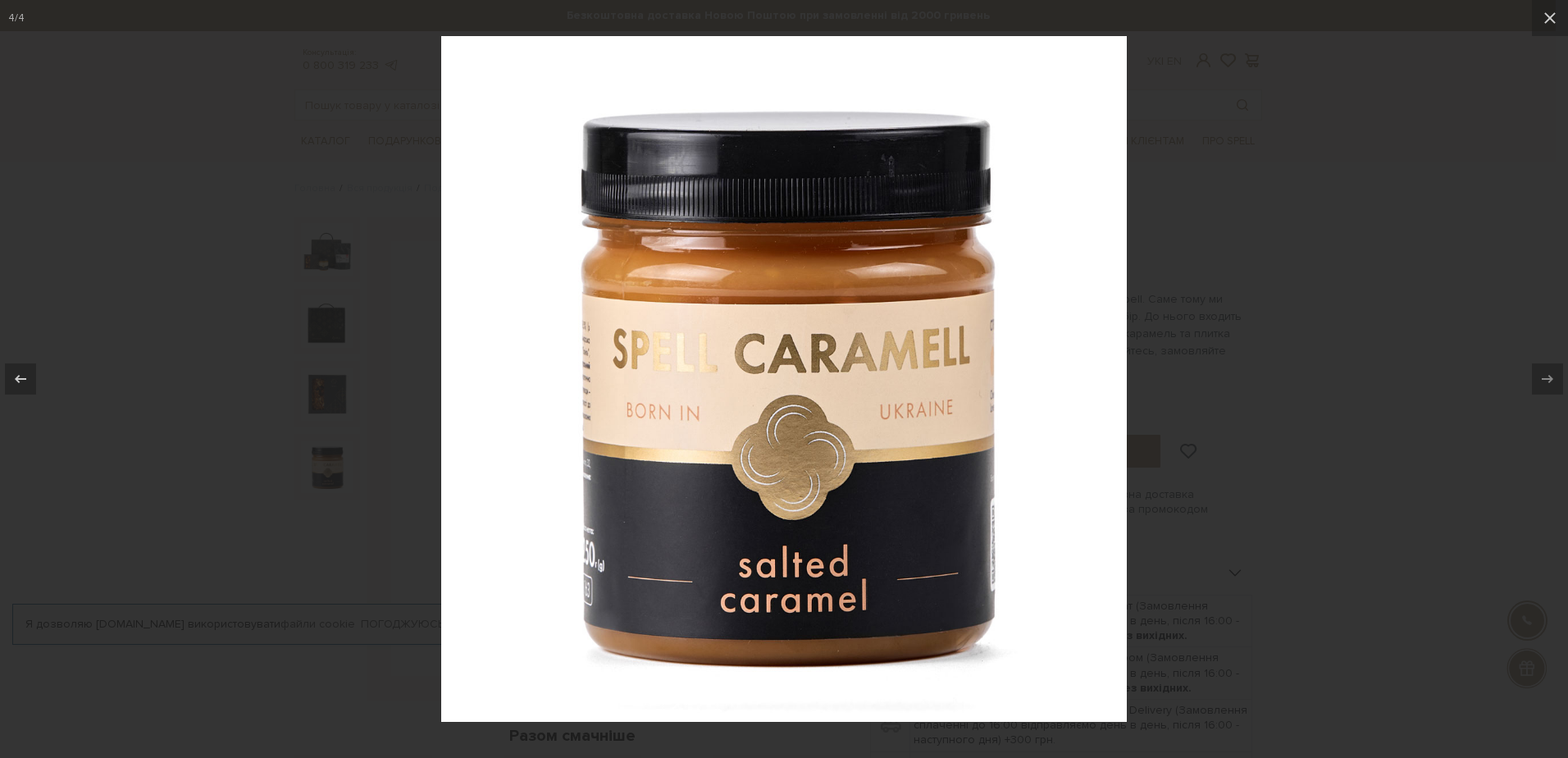
click at [1370, 351] on div at bounding box center [784, 379] width 1568 height 758
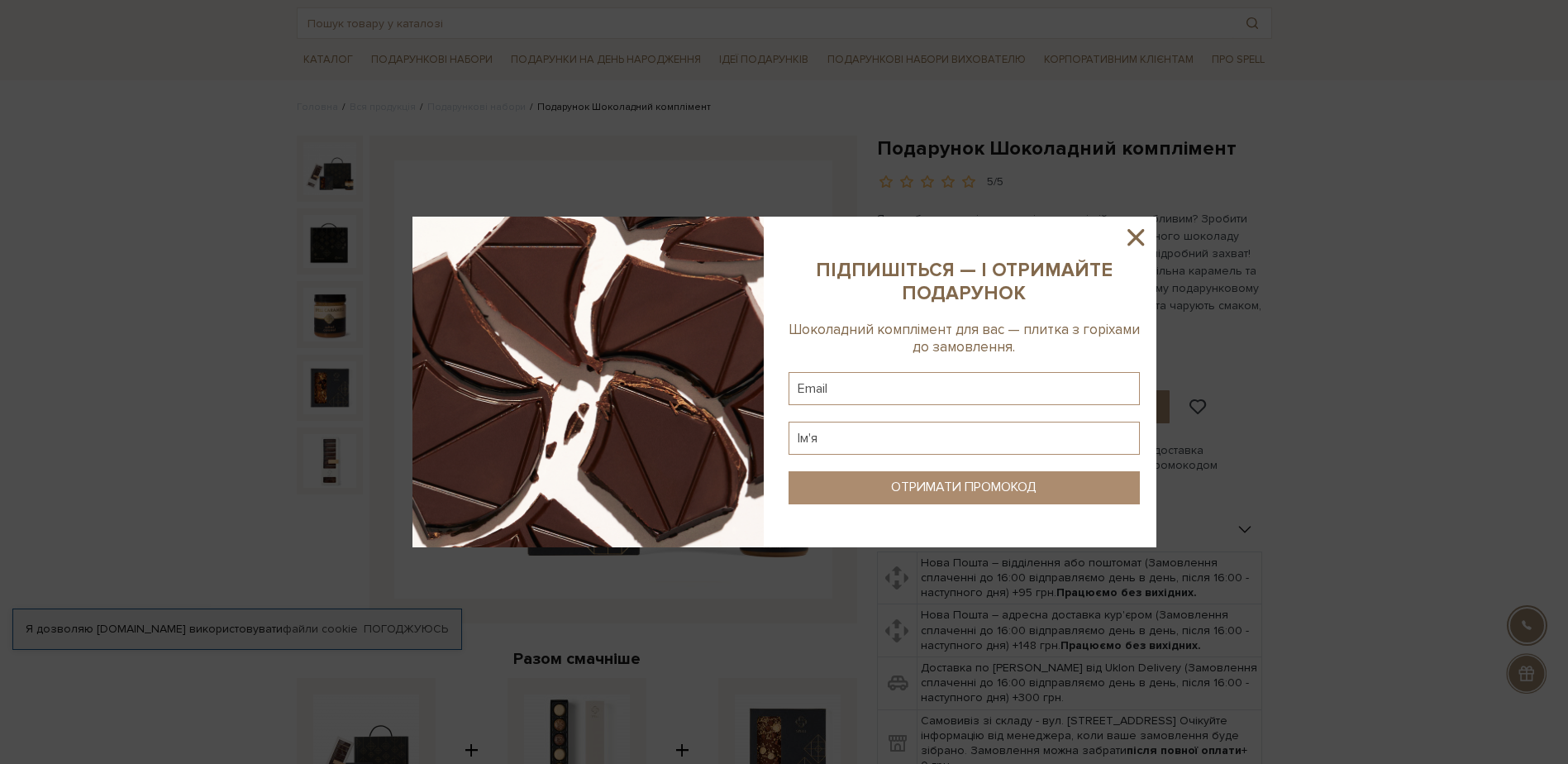
click at [1137, 236] on icon at bounding box center [1136, 237] width 17 height 17
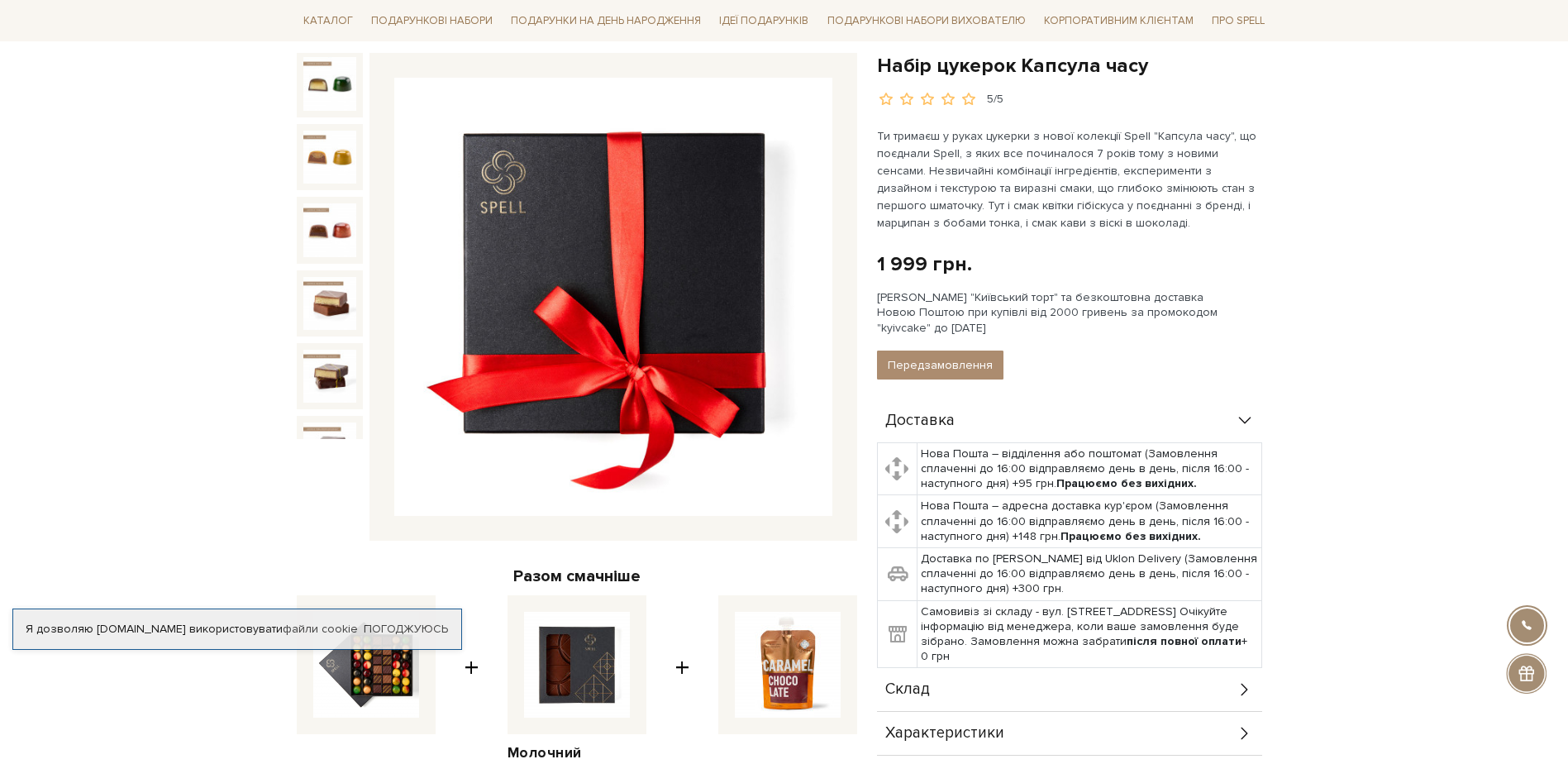
scroll to position [457, 0]
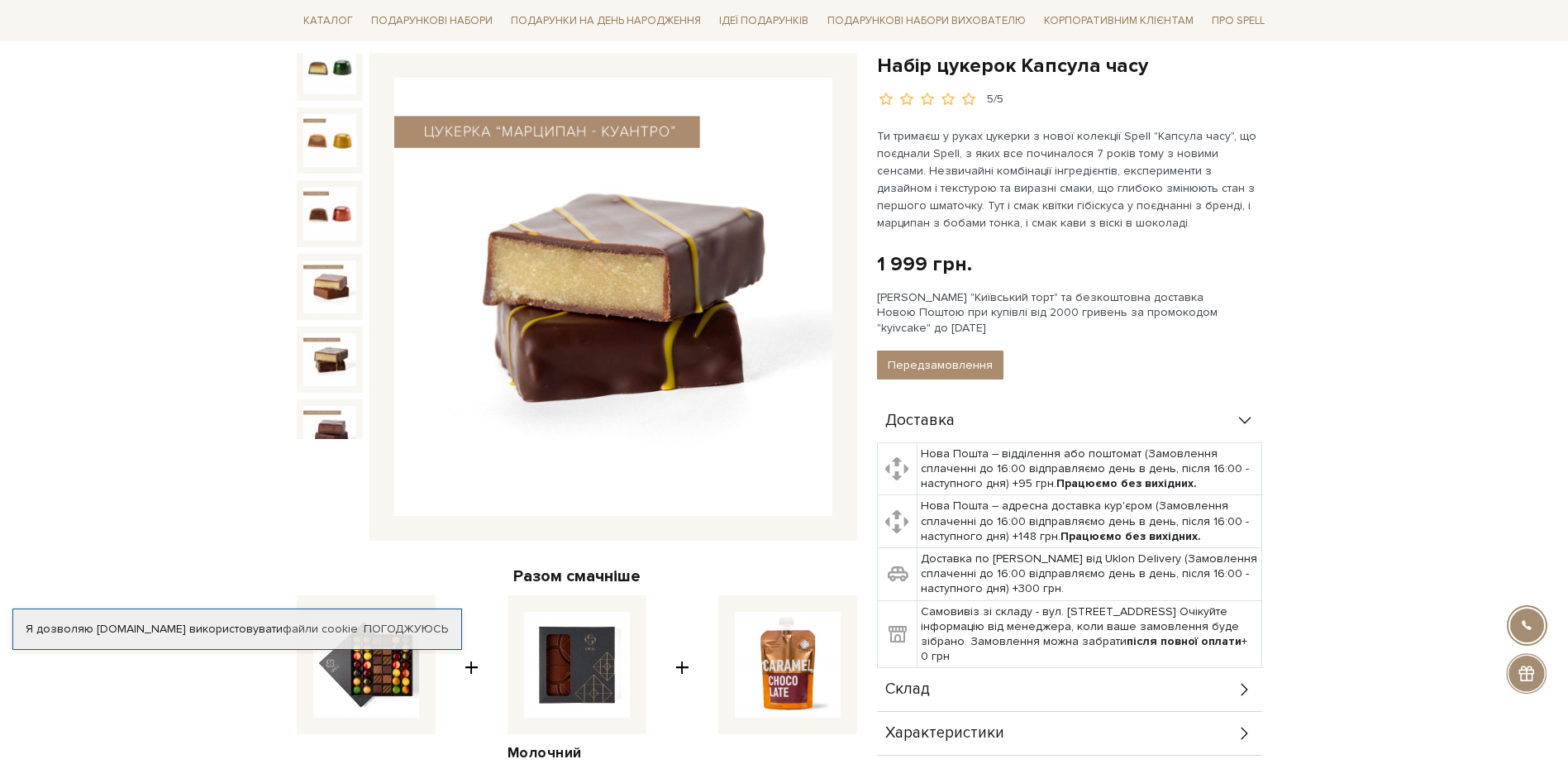
click at [320, 339] on img at bounding box center [329, 359] width 53 height 53
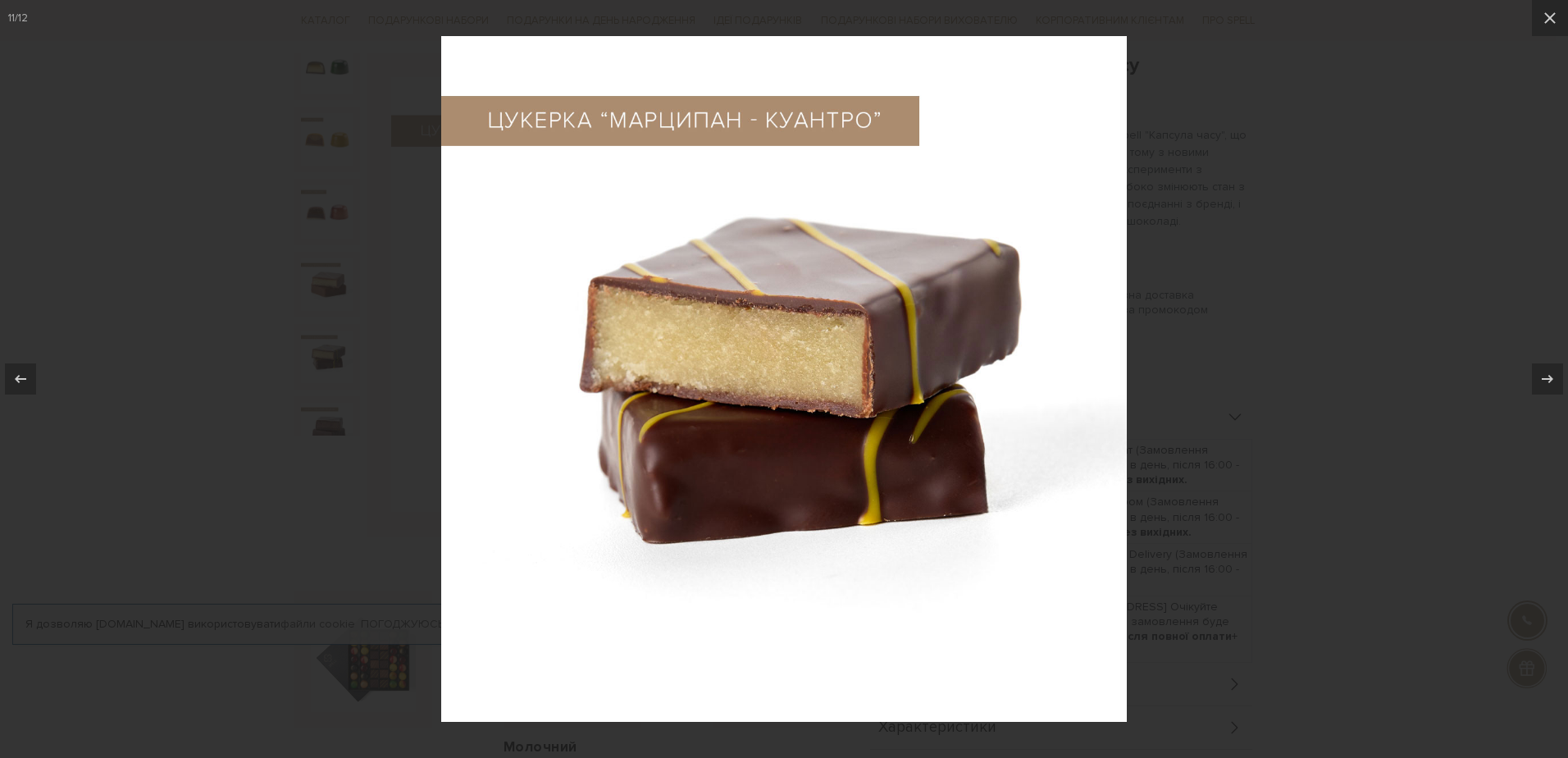
click at [1447, 237] on div at bounding box center [784, 379] width 1568 height 758
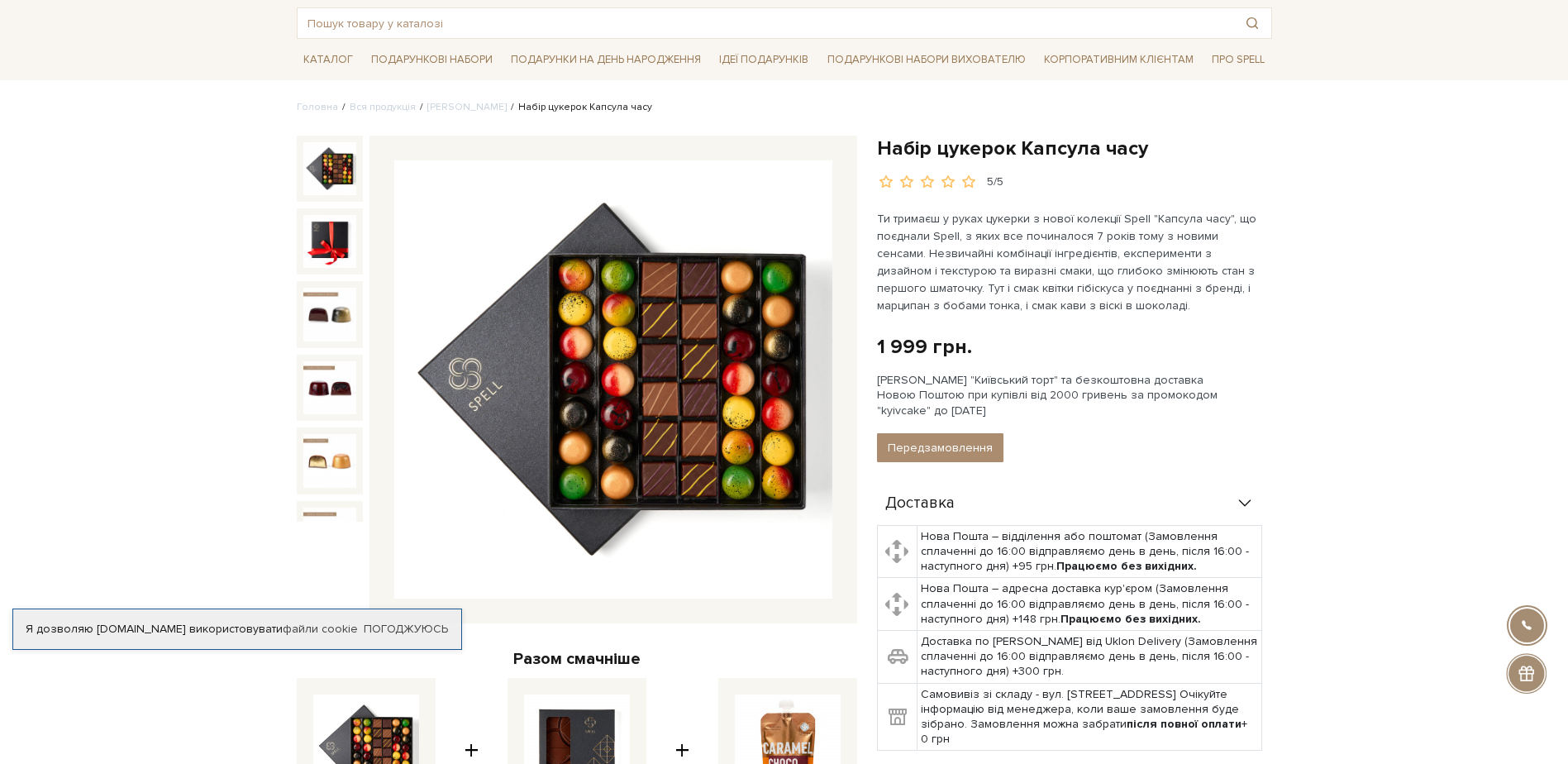
click at [335, 155] on img at bounding box center [329, 168] width 53 height 53
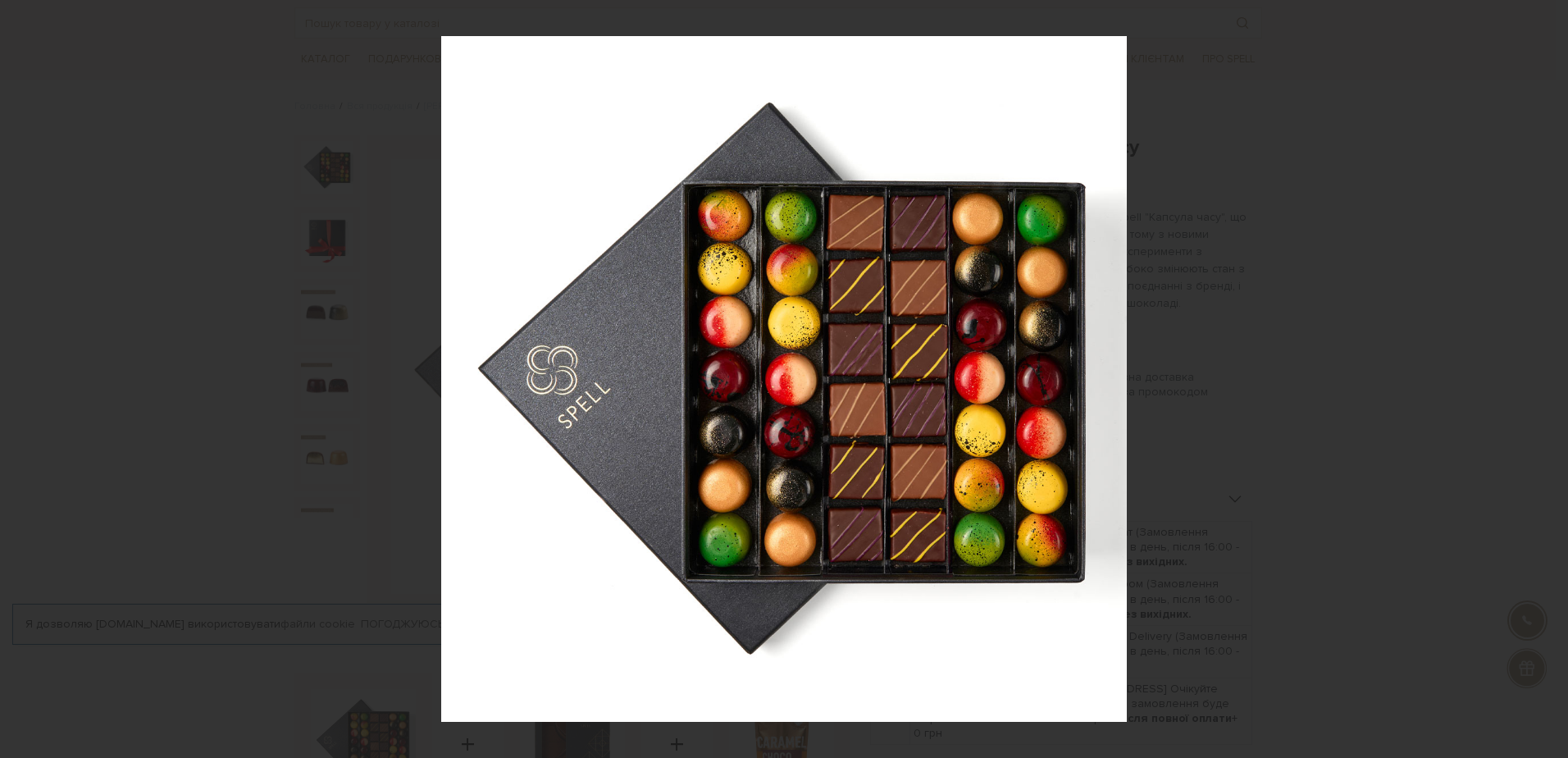
click at [1333, 315] on div at bounding box center [784, 379] width 1568 height 758
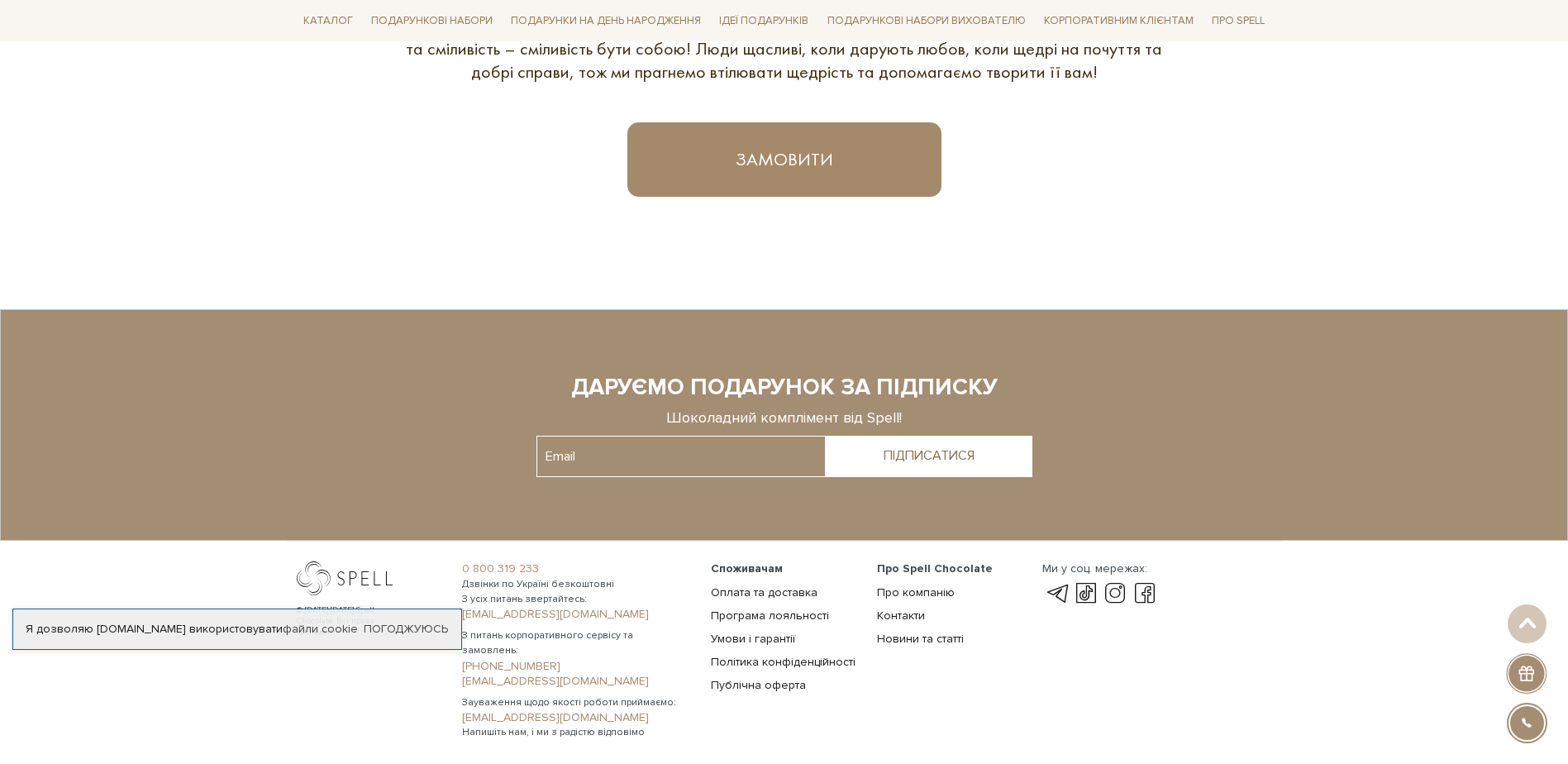
scroll to position [1169, 0]
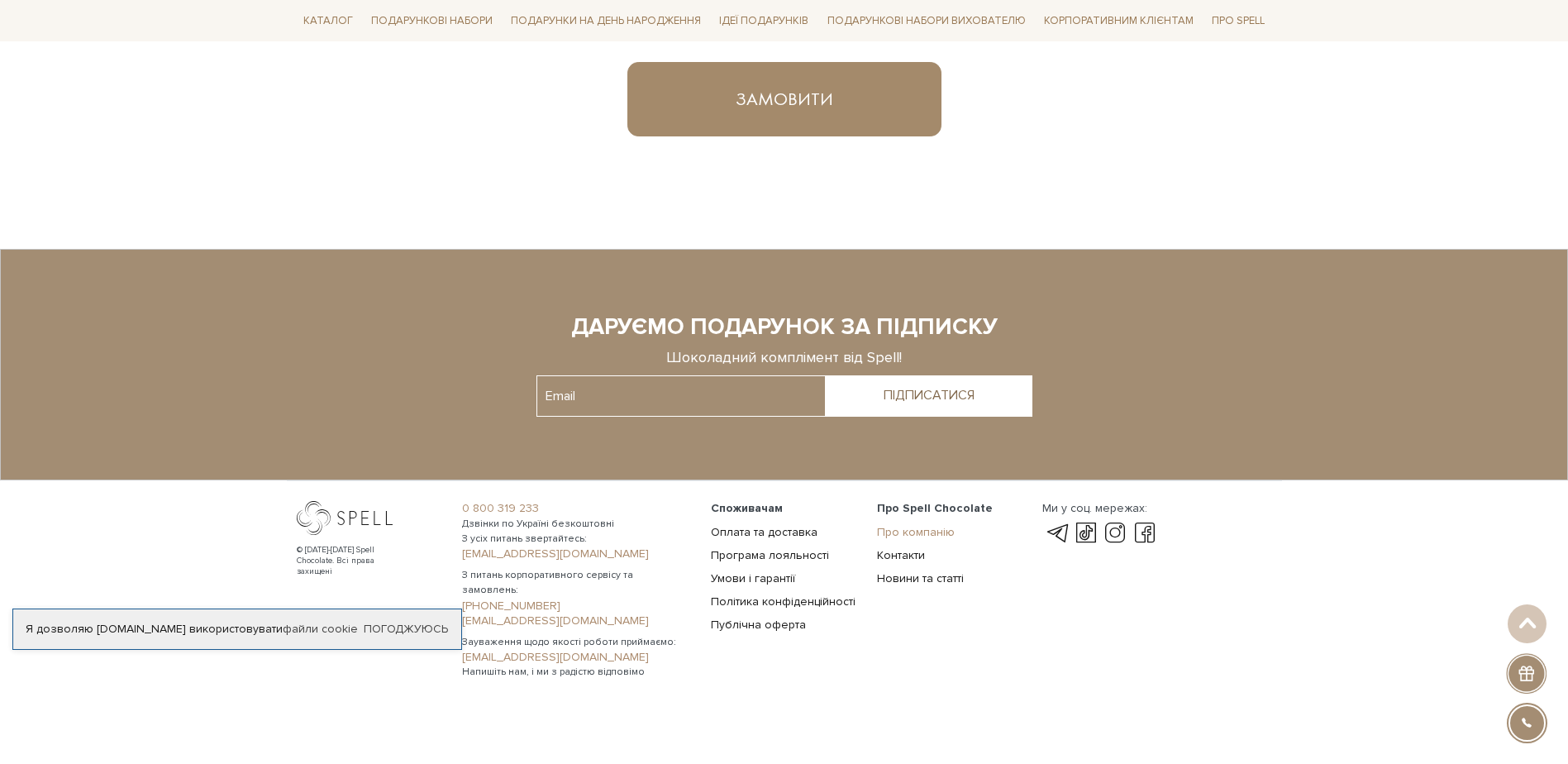
click at [903, 533] on link "Про компанію" at bounding box center [916, 532] width 78 height 14
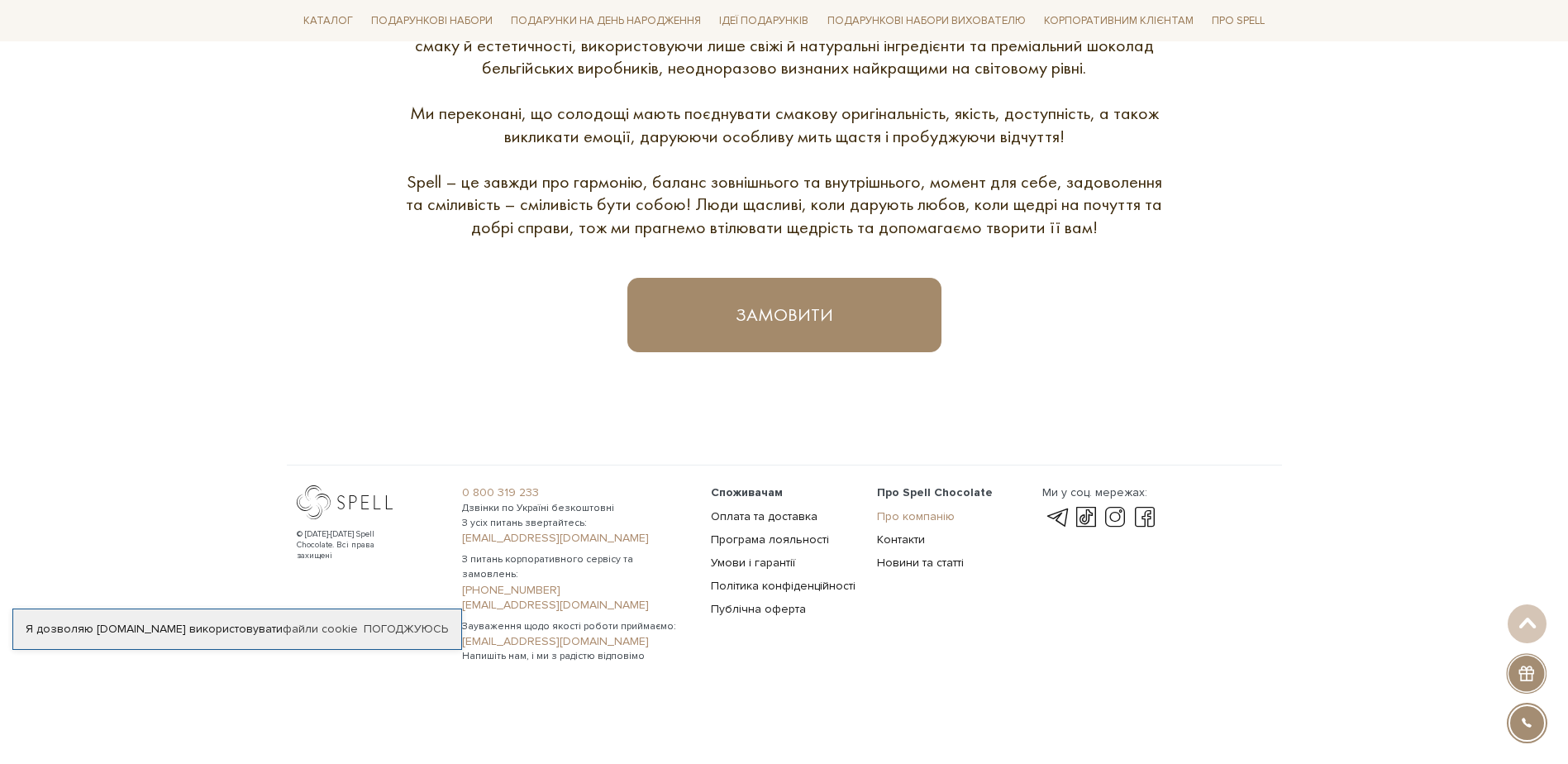
scroll to position [938, 0]
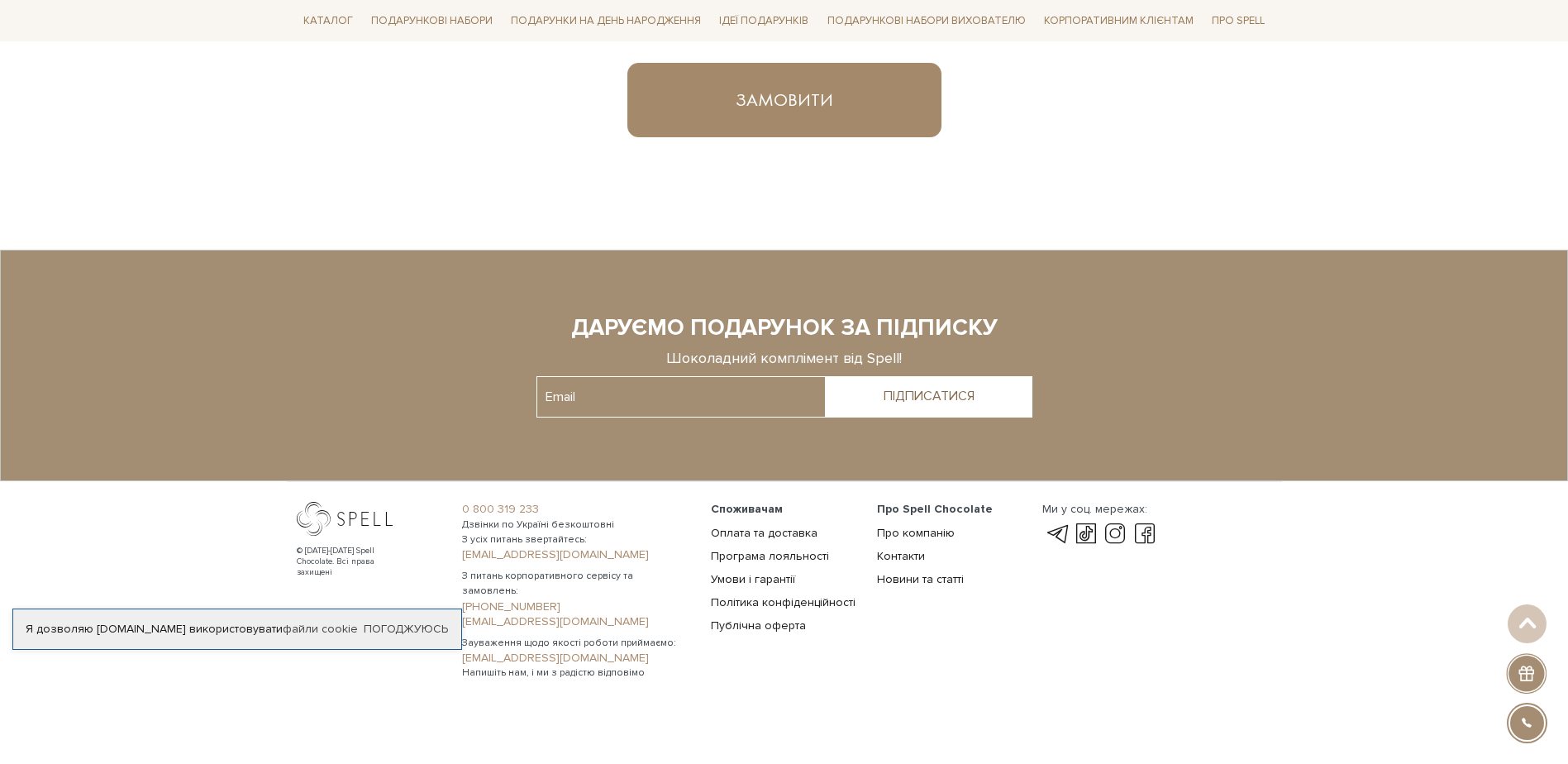
scroll to position [1169, 0]
click at [904, 555] on link "Контакти" at bounding box center [902, 555] width 48 height 14
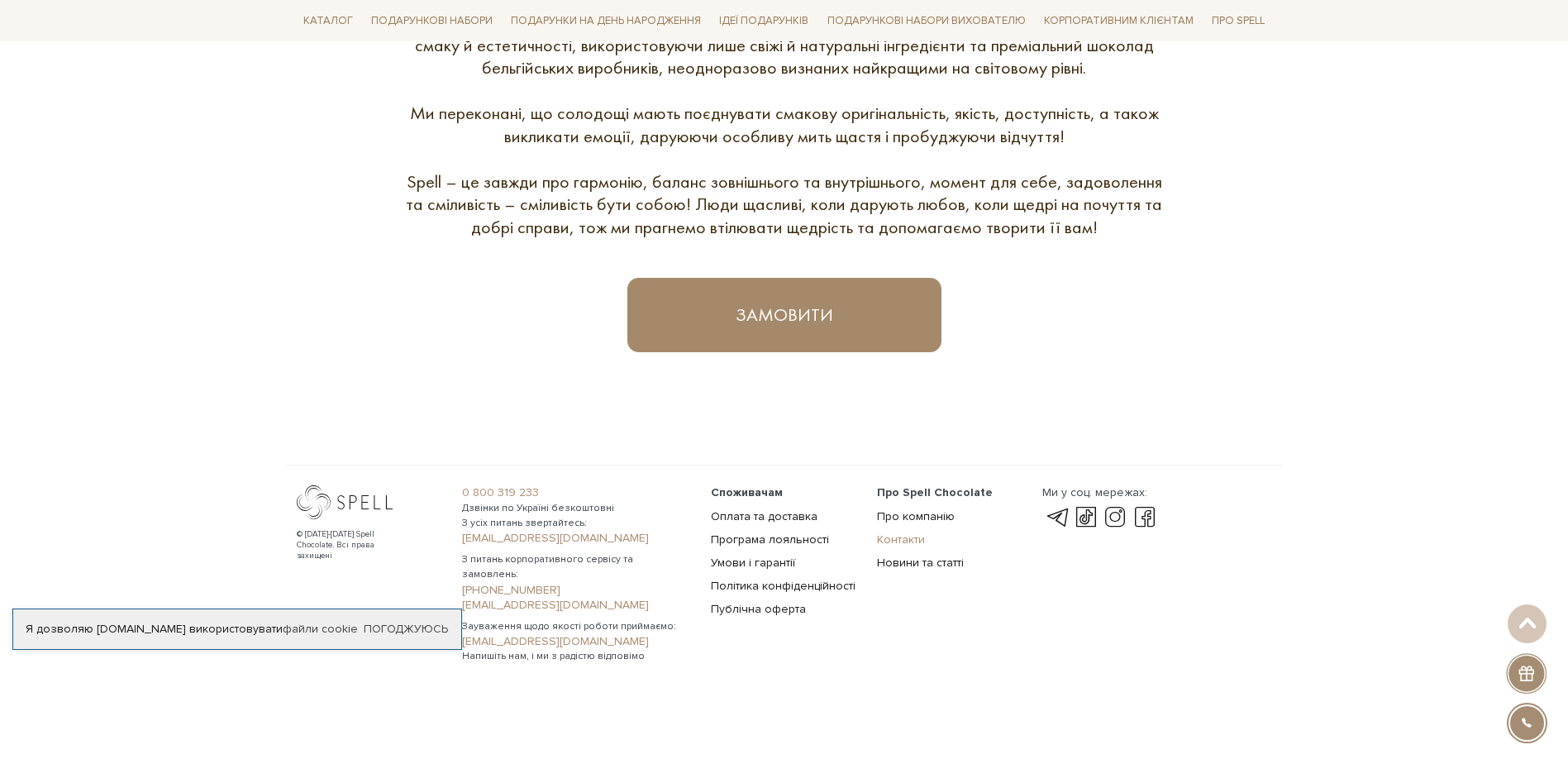
scroll to position [938, 0]
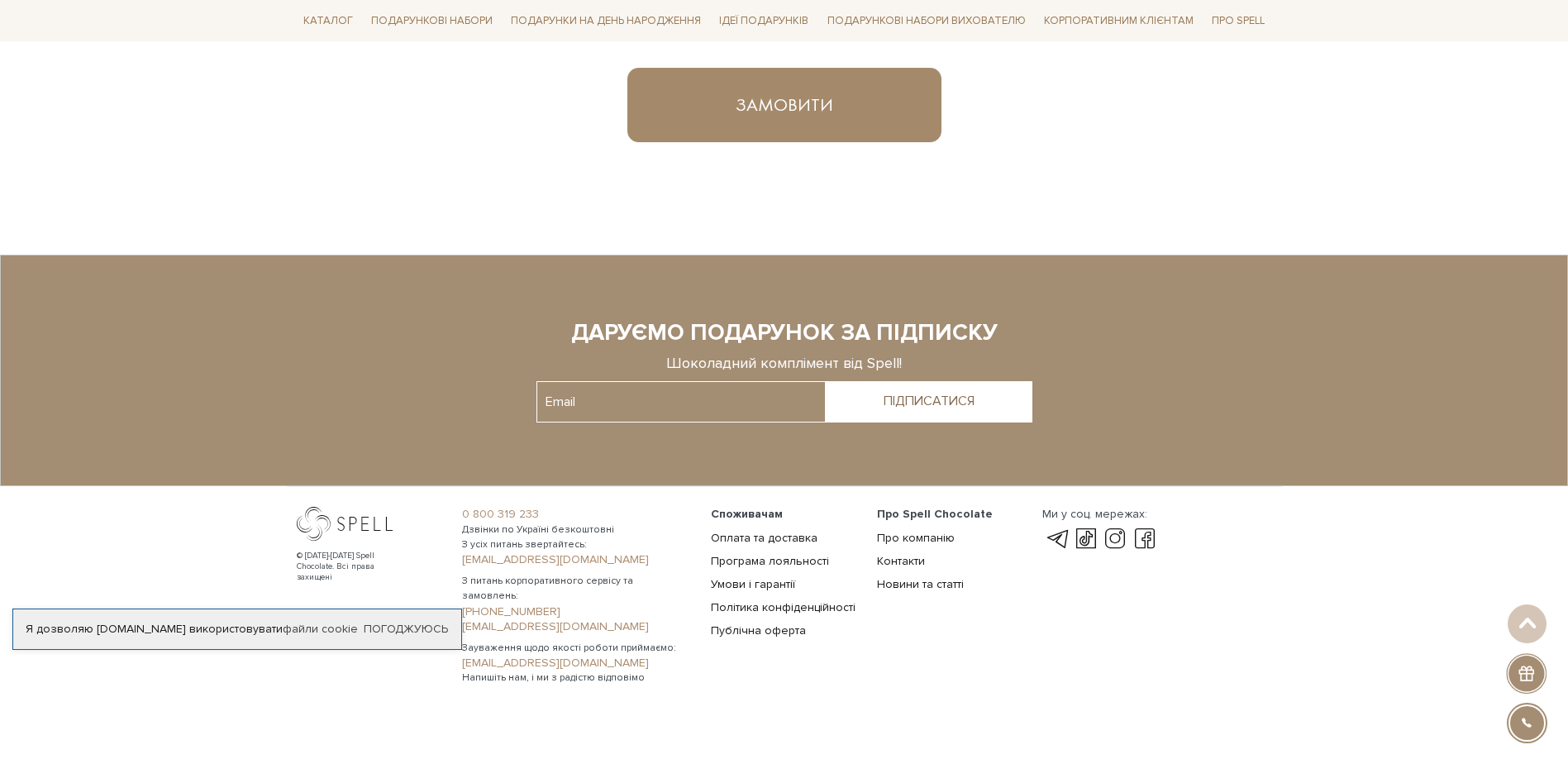
scroll to position [1169, 0]
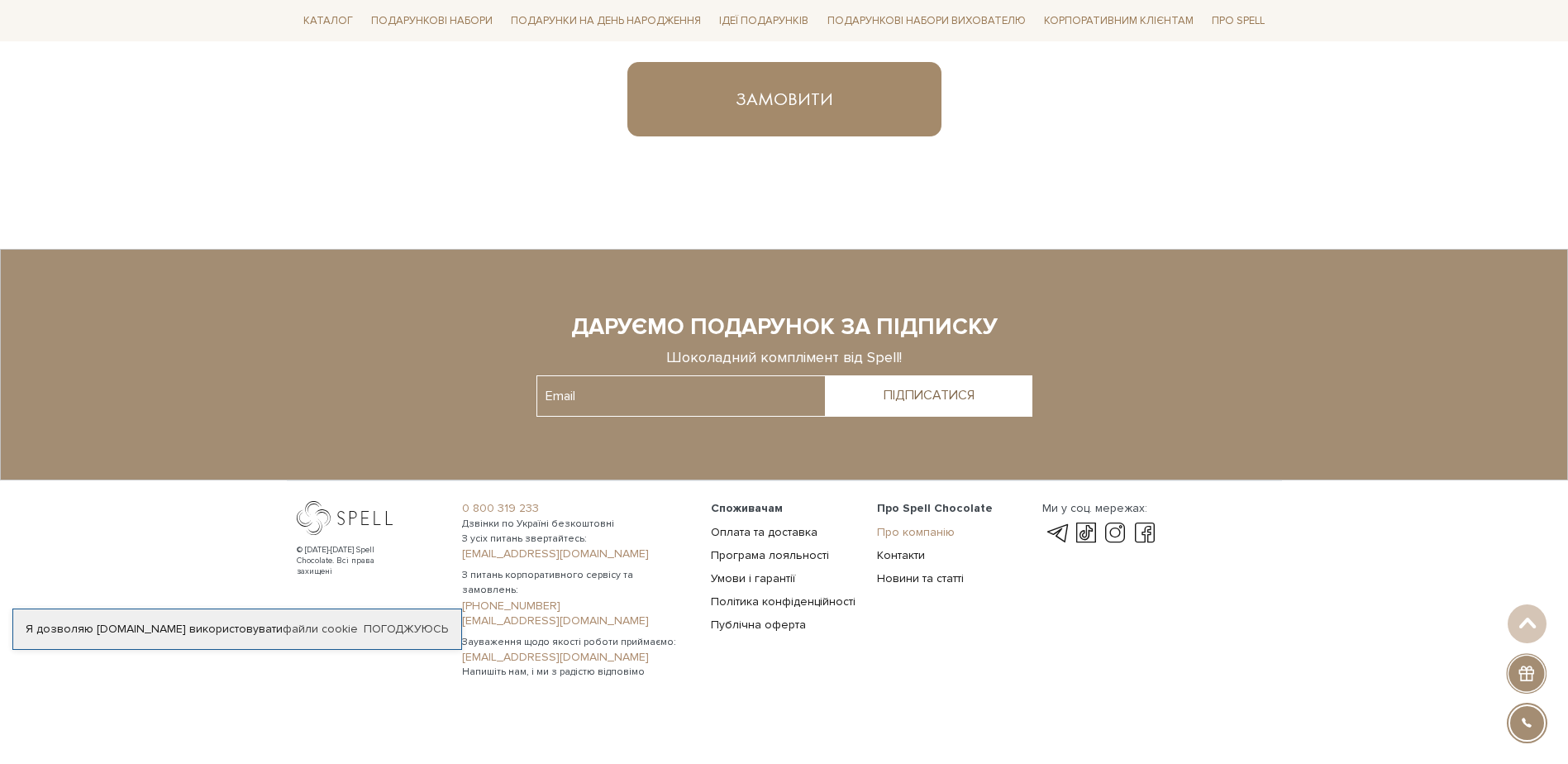
click at [910, 531] on link "Про компанію" at bounding box center [916, 532] width 78 height 14
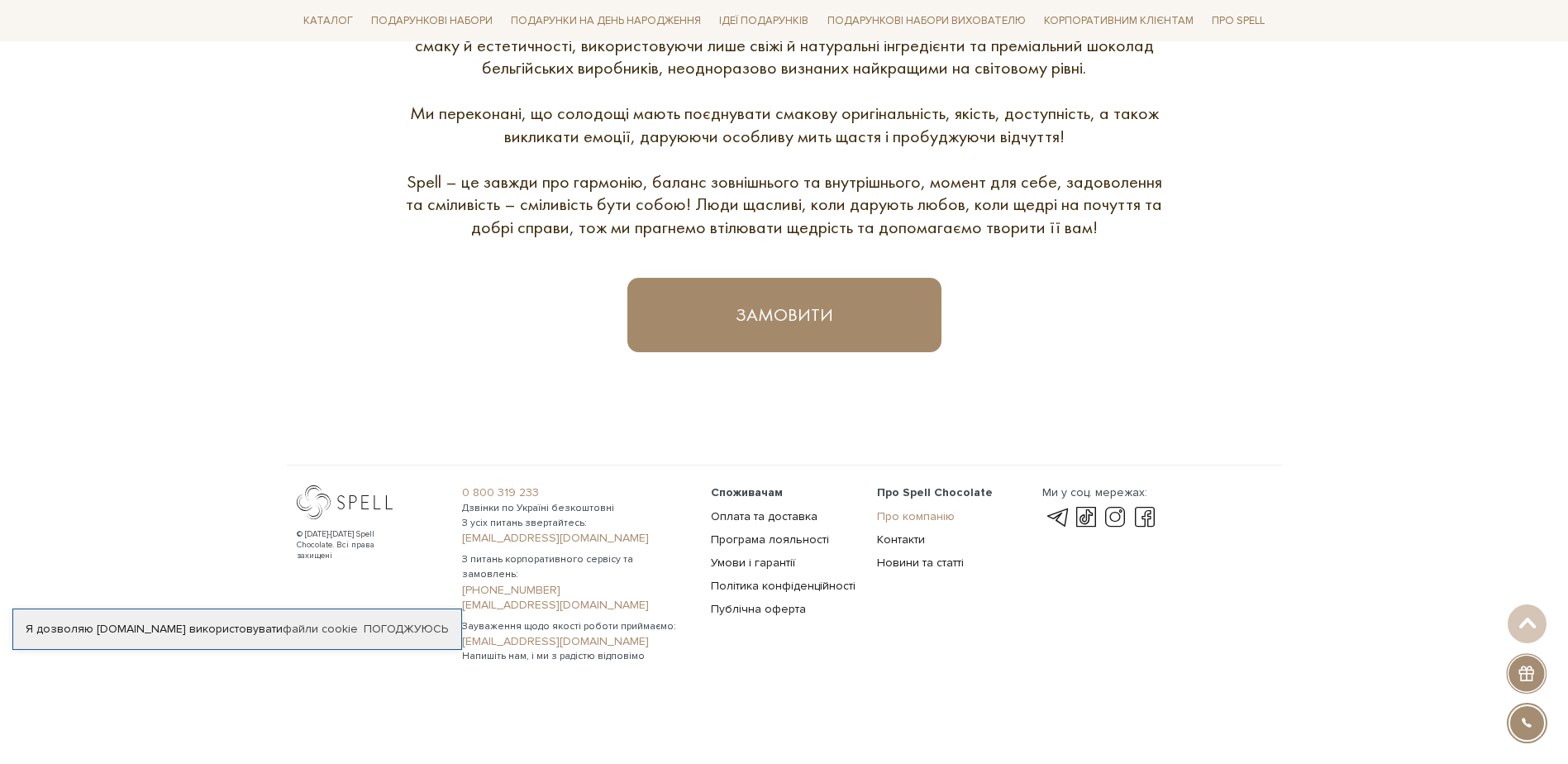
scroll to position [938, 0]
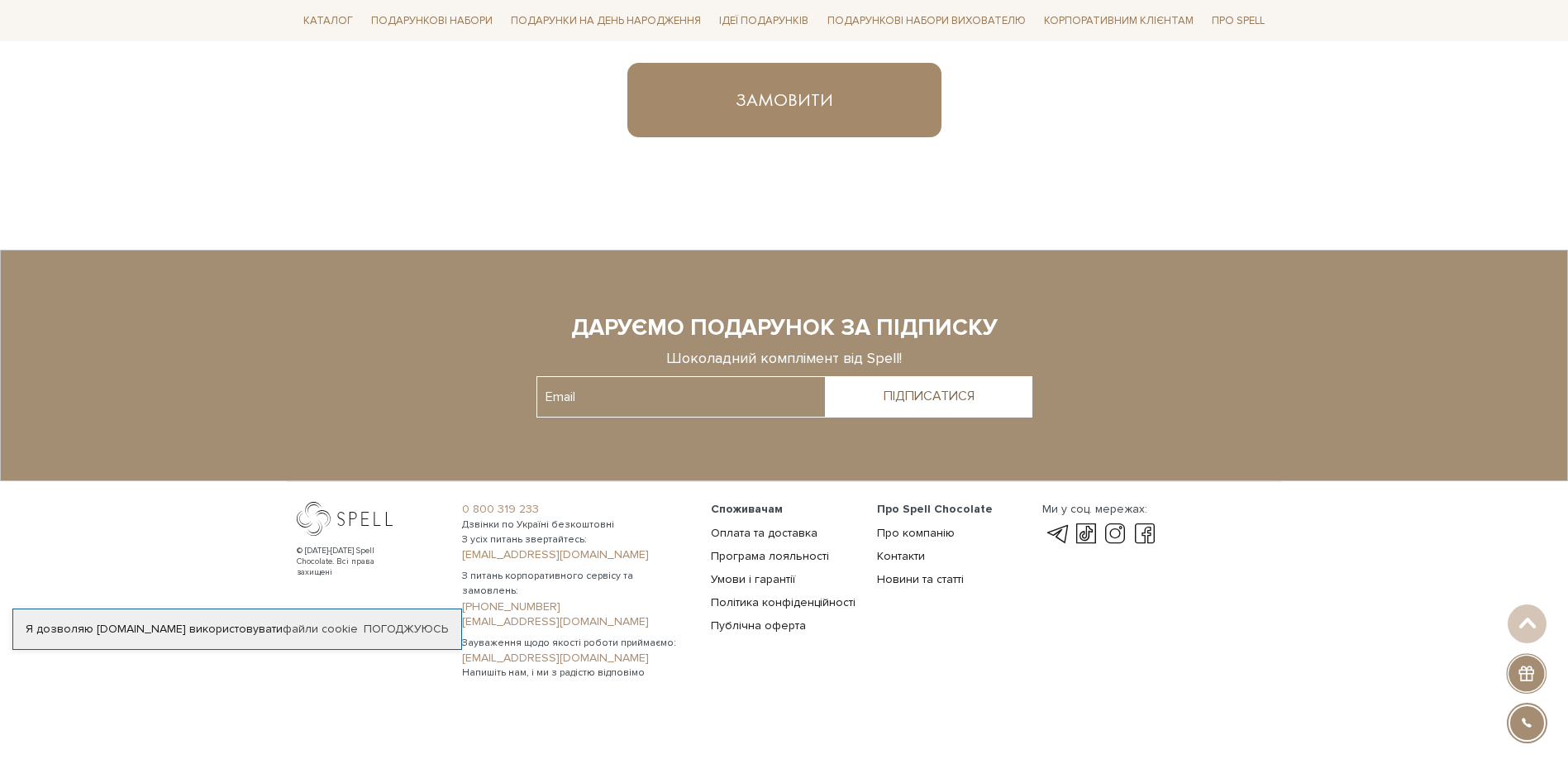
scroll to position [1169, 0]
click at [749, 628] on link "Публічна оферта" at bounding box center [758, 624] width 95 height 14
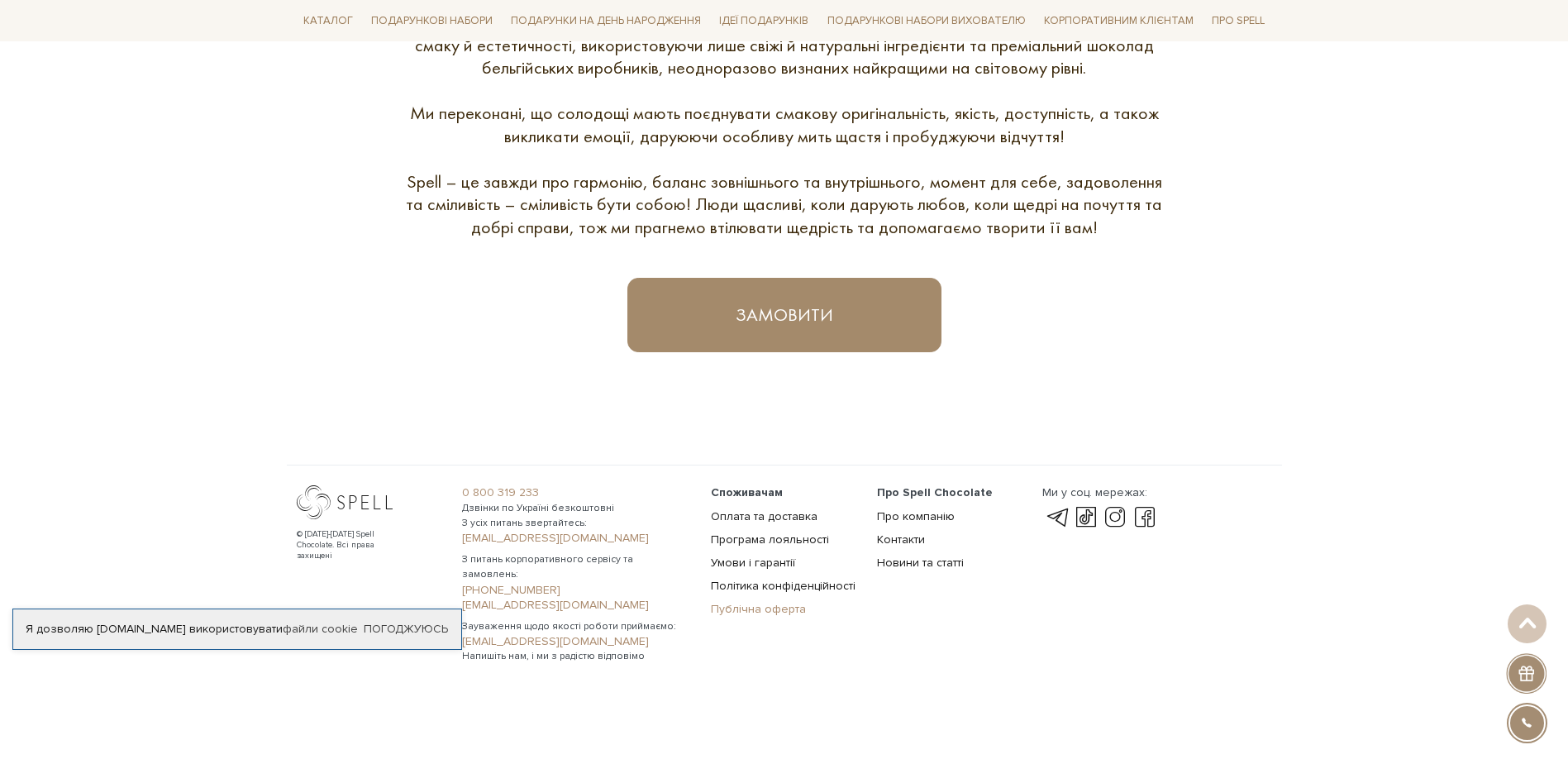
scroll to position [938, 0]
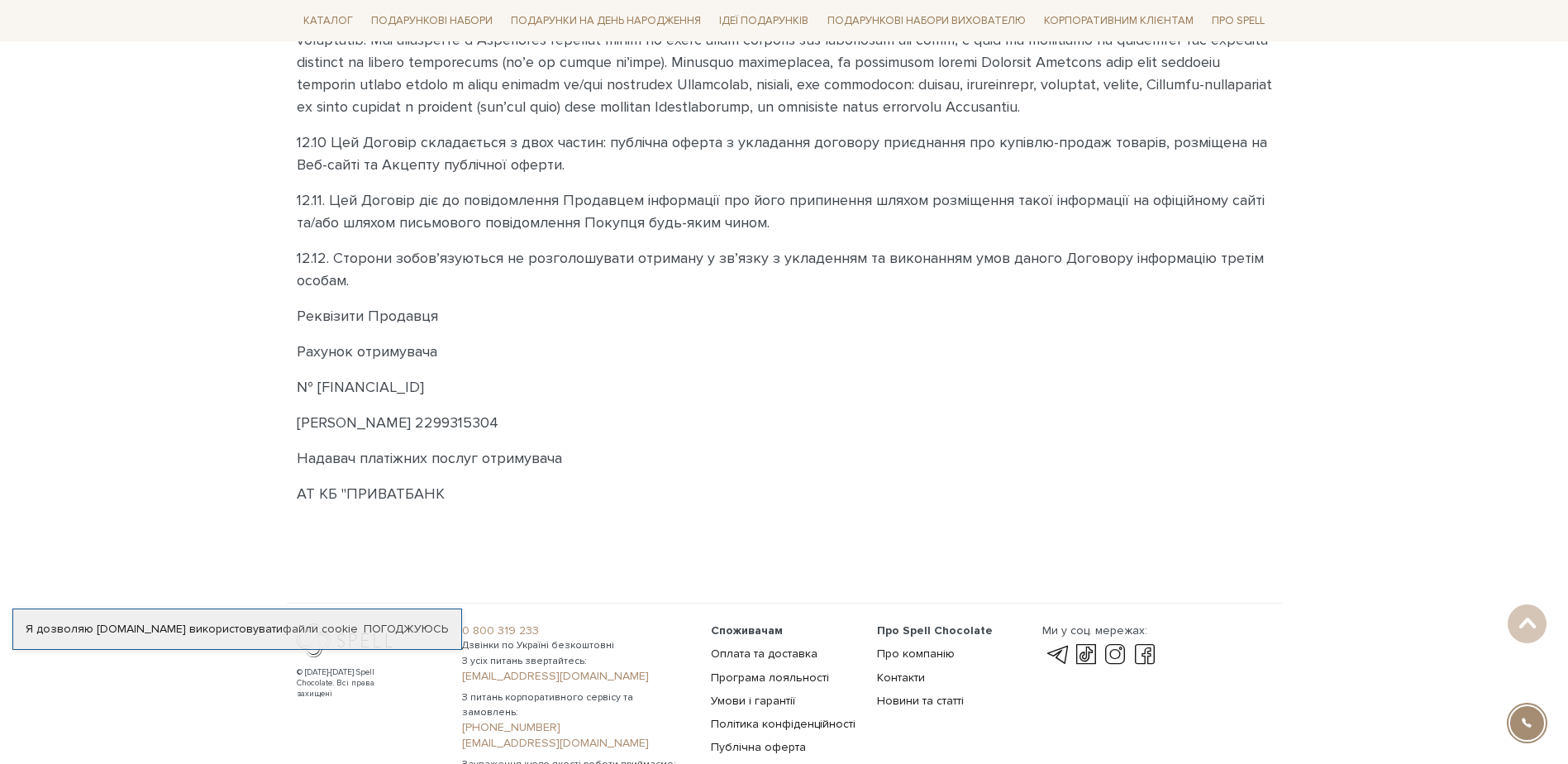
scroll to position [4856, 0]
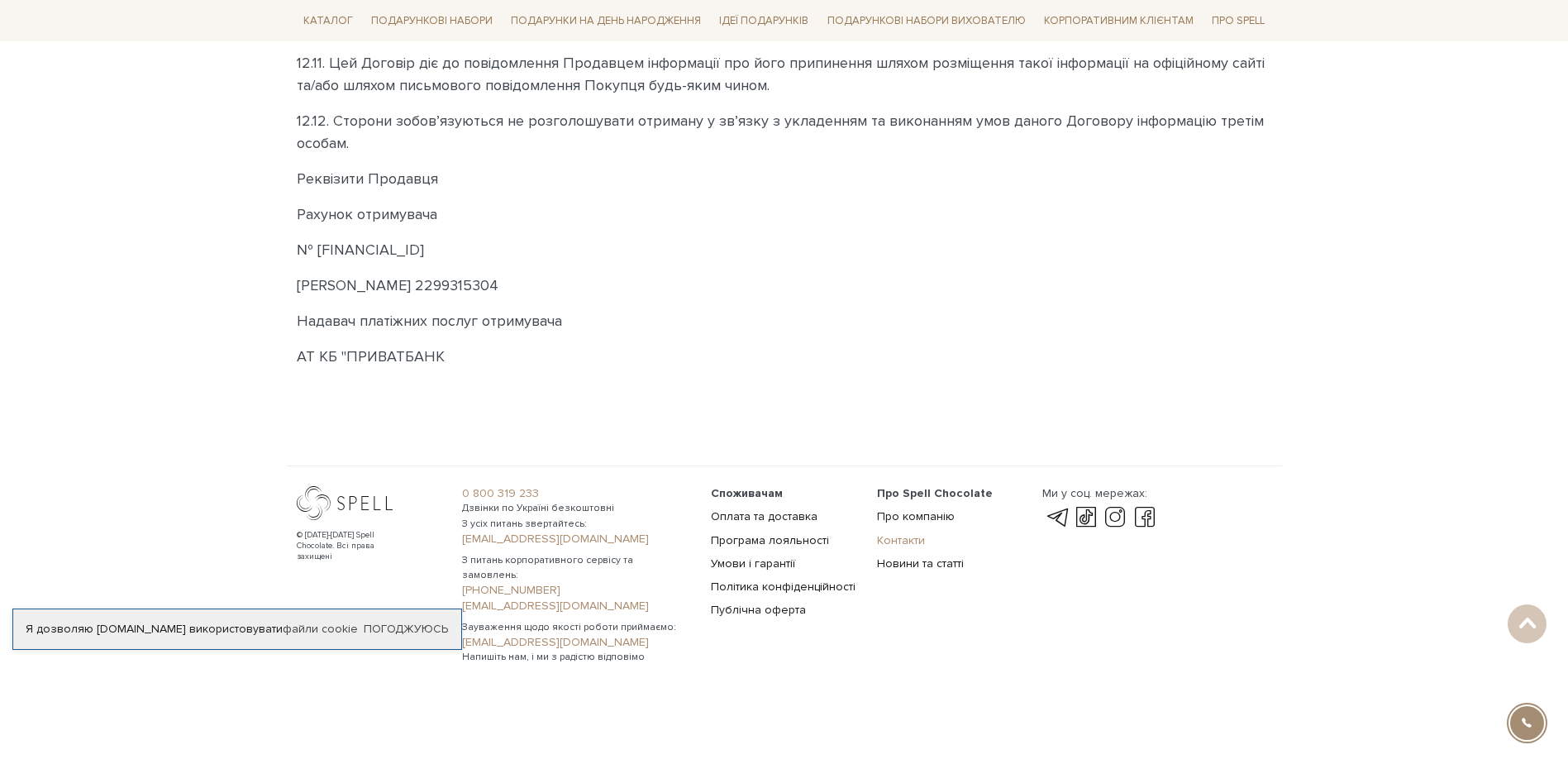
click at [889, 547] on link "Контакти" at bounding box center [902, 540] width 48 height 14
